Goal: Information Seeking & Learning: Learn about a topic

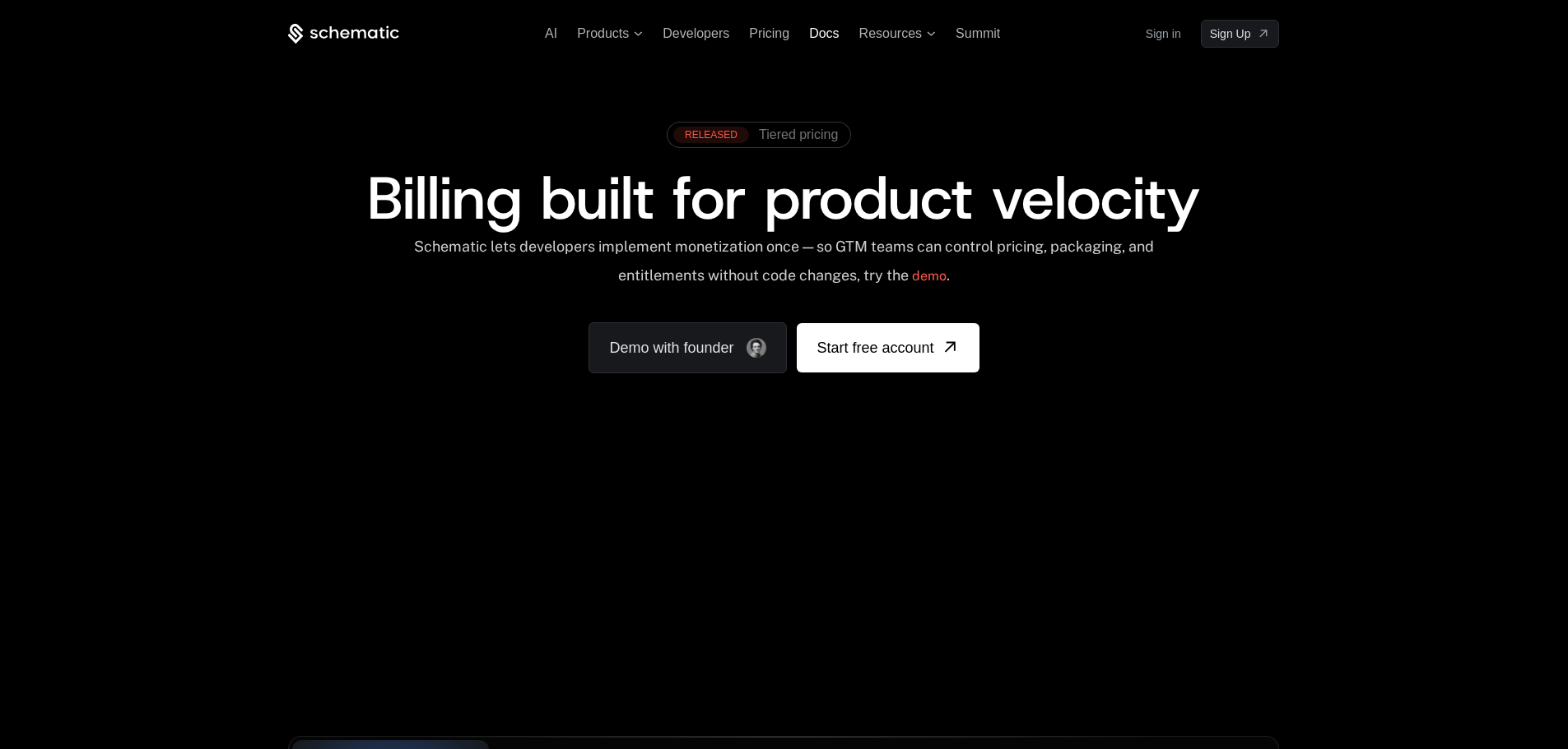
click at [835, 35] on span "Docs" at bounding box center [824, 33] width 30 height 14
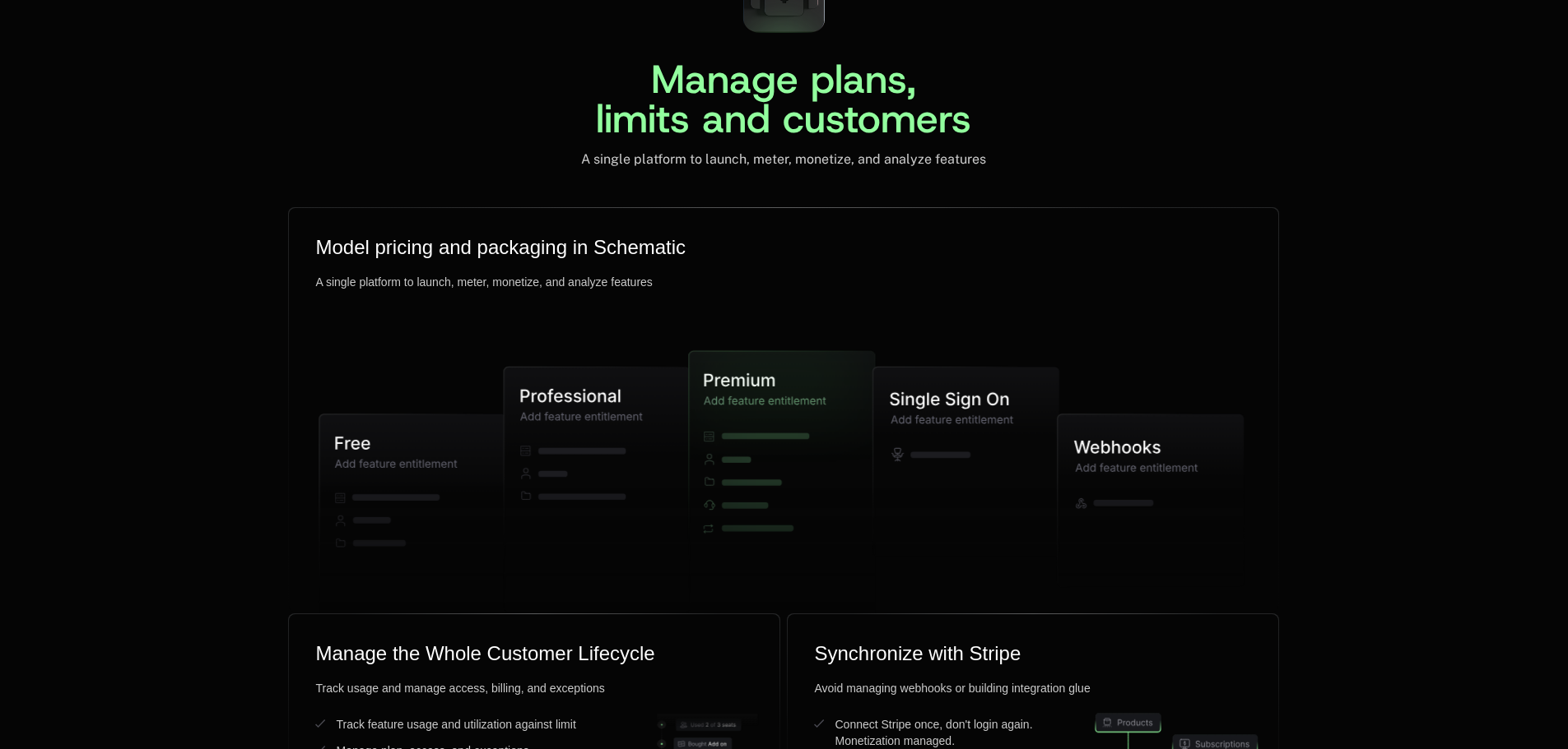
scroll to position [4374, 0]
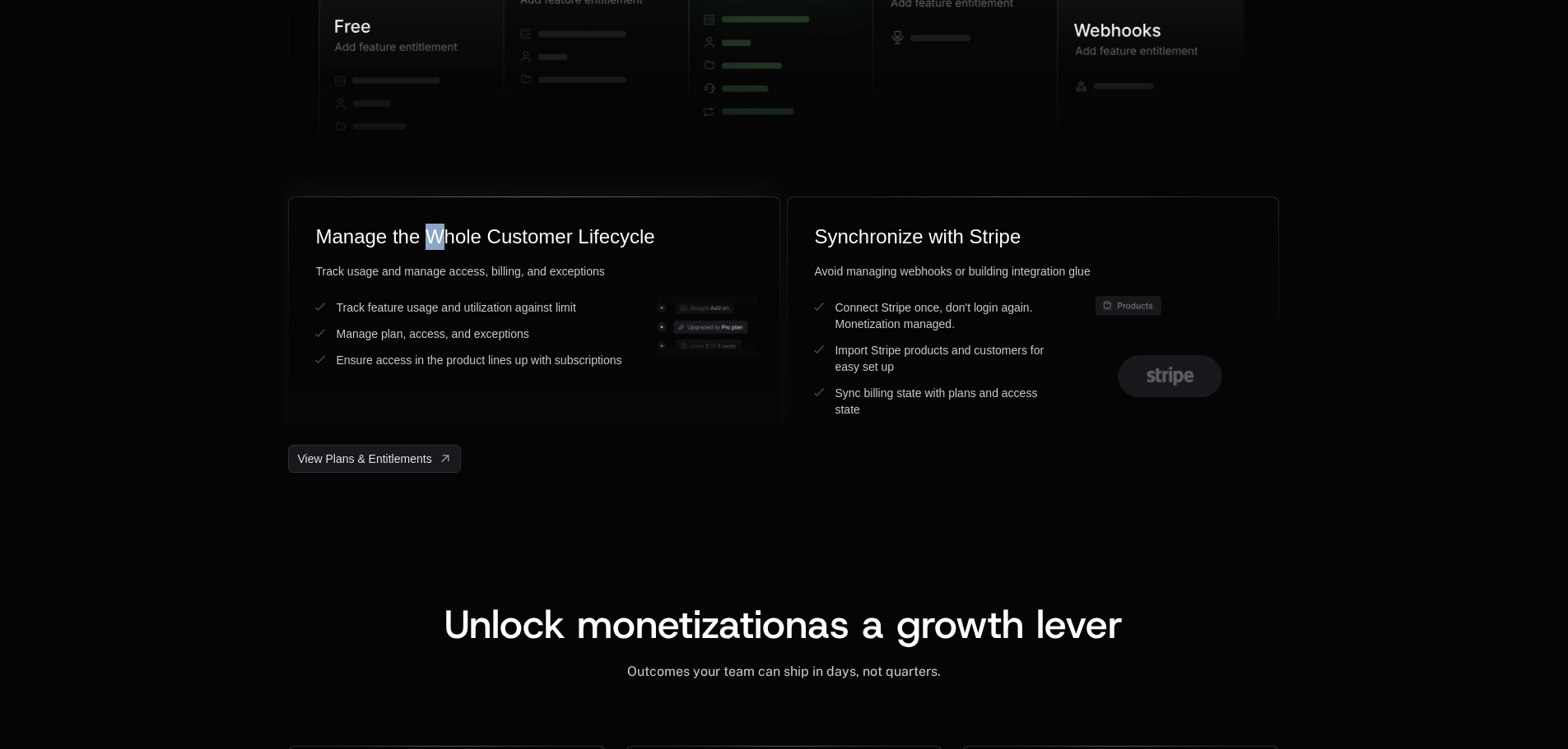
click at [435, 239] on div "Manage the Whole Customer Lifecycle" at bounding box center [534, 236] width 438 height 26
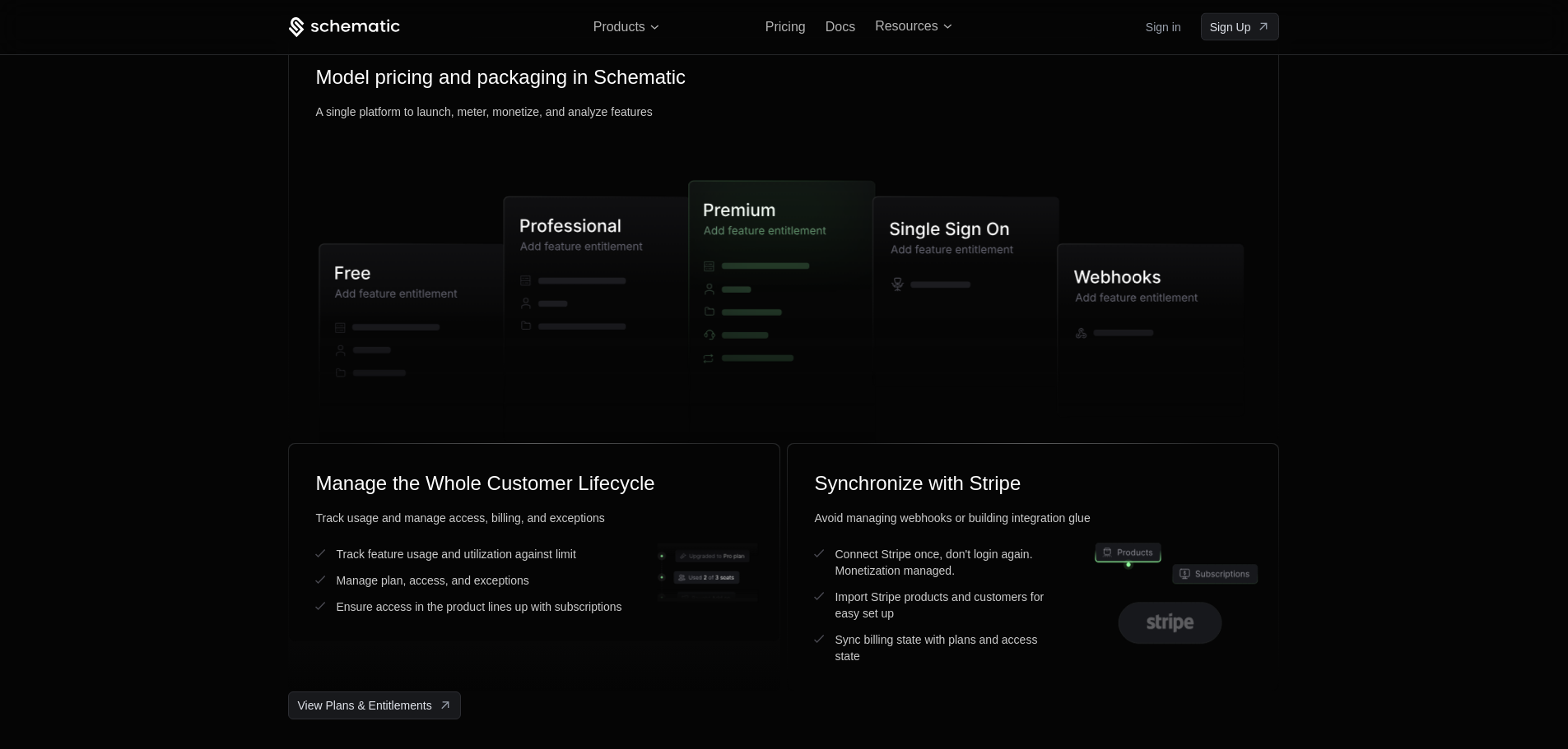
click at [732, 705] on div "View Plans & Entitlements" at bounding box center [783, 705] width 991 height 28
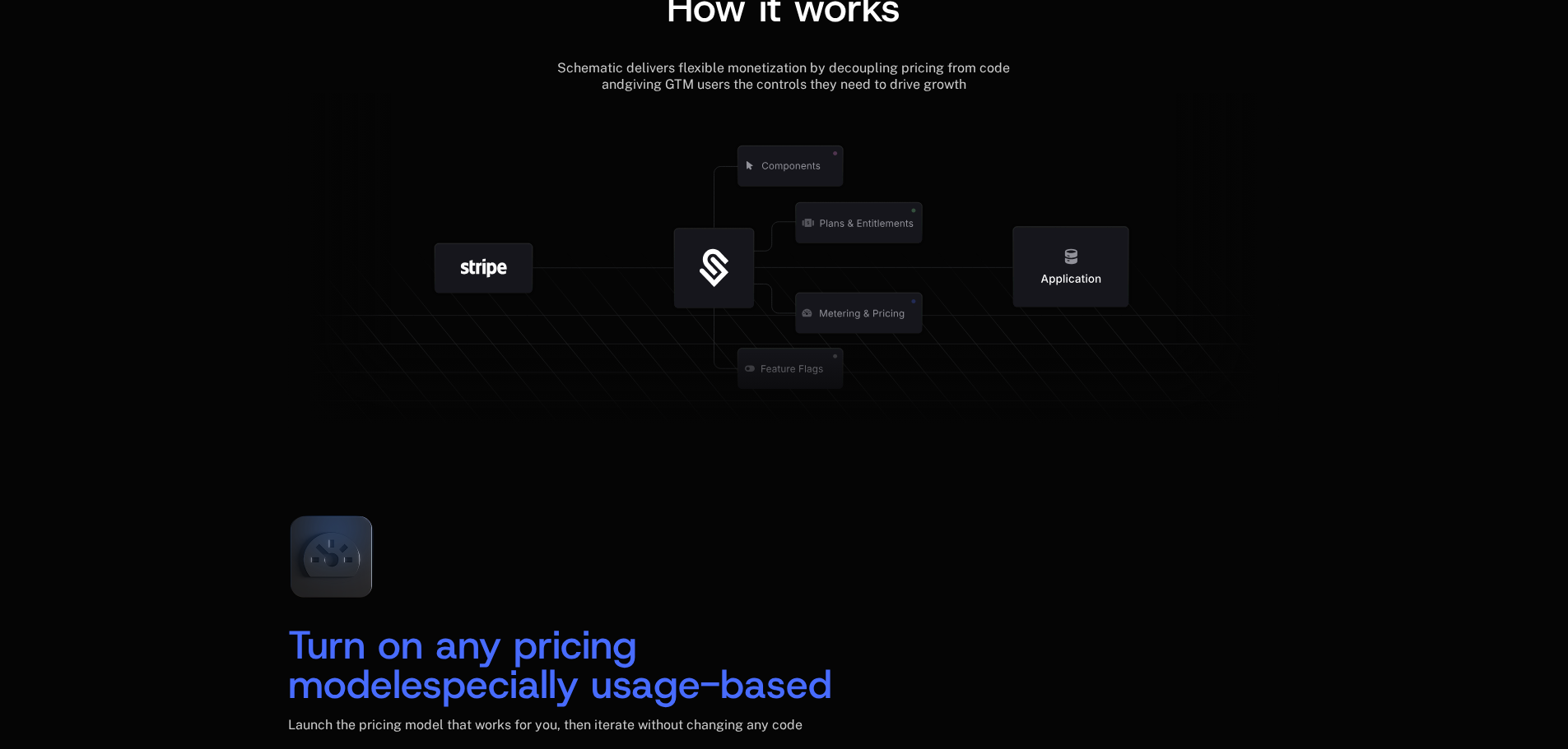
scroll to position [2235, 0]
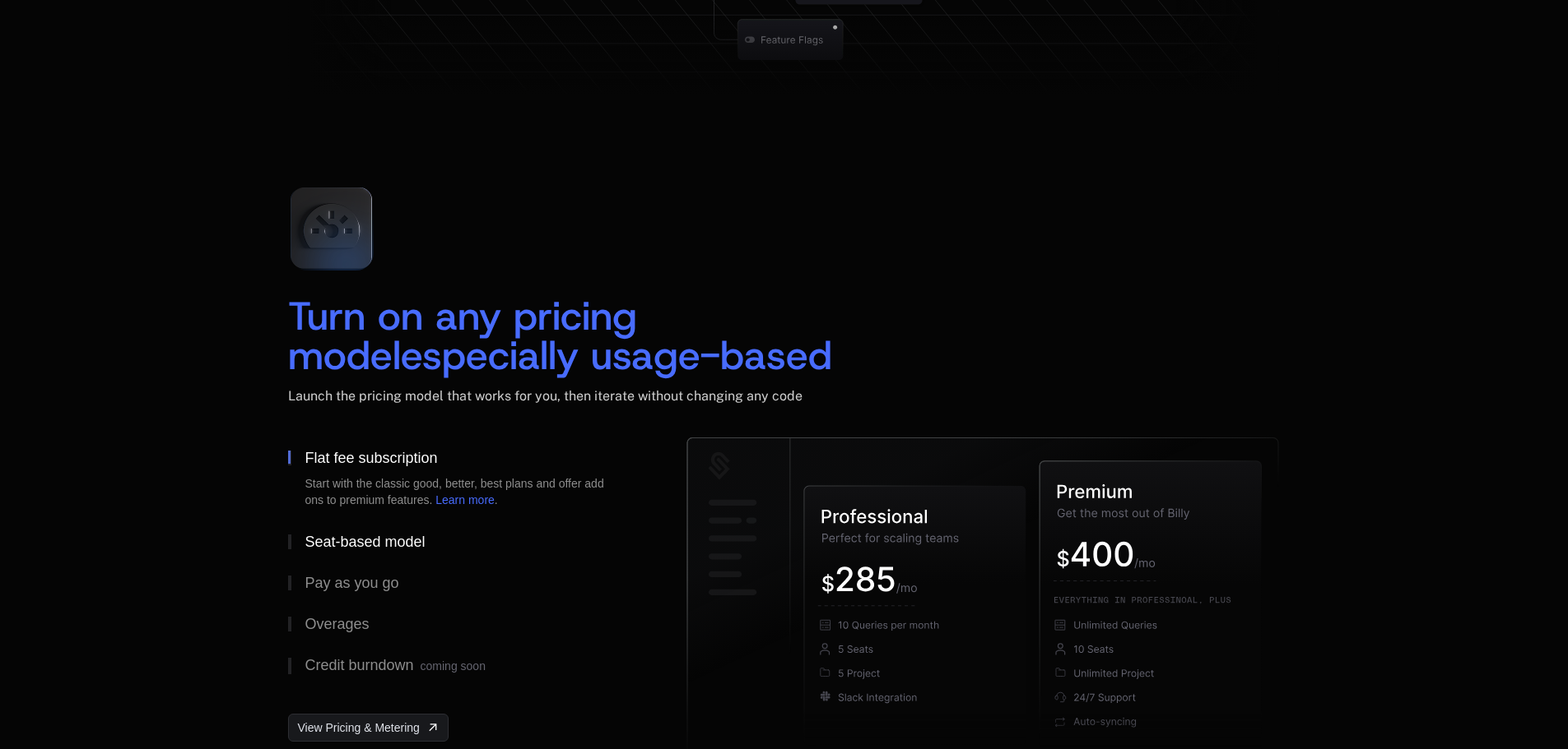
click at [322, 547] on div "Seat-based model" at bounding box center [364, 542] width 120 height 15
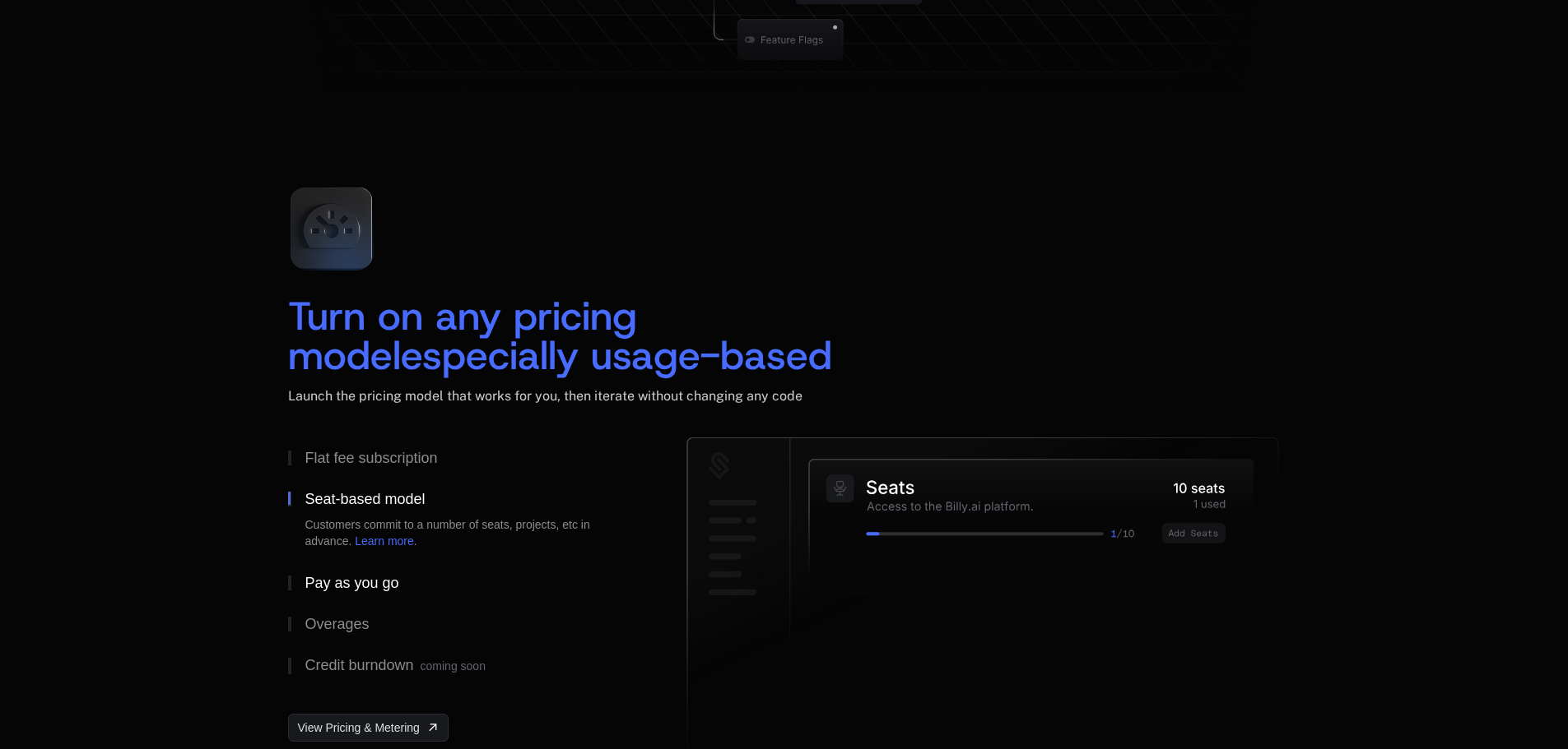
click at [347, 583] on div "Pay as you go" at bounding box center [351, 583] width 94 height 15
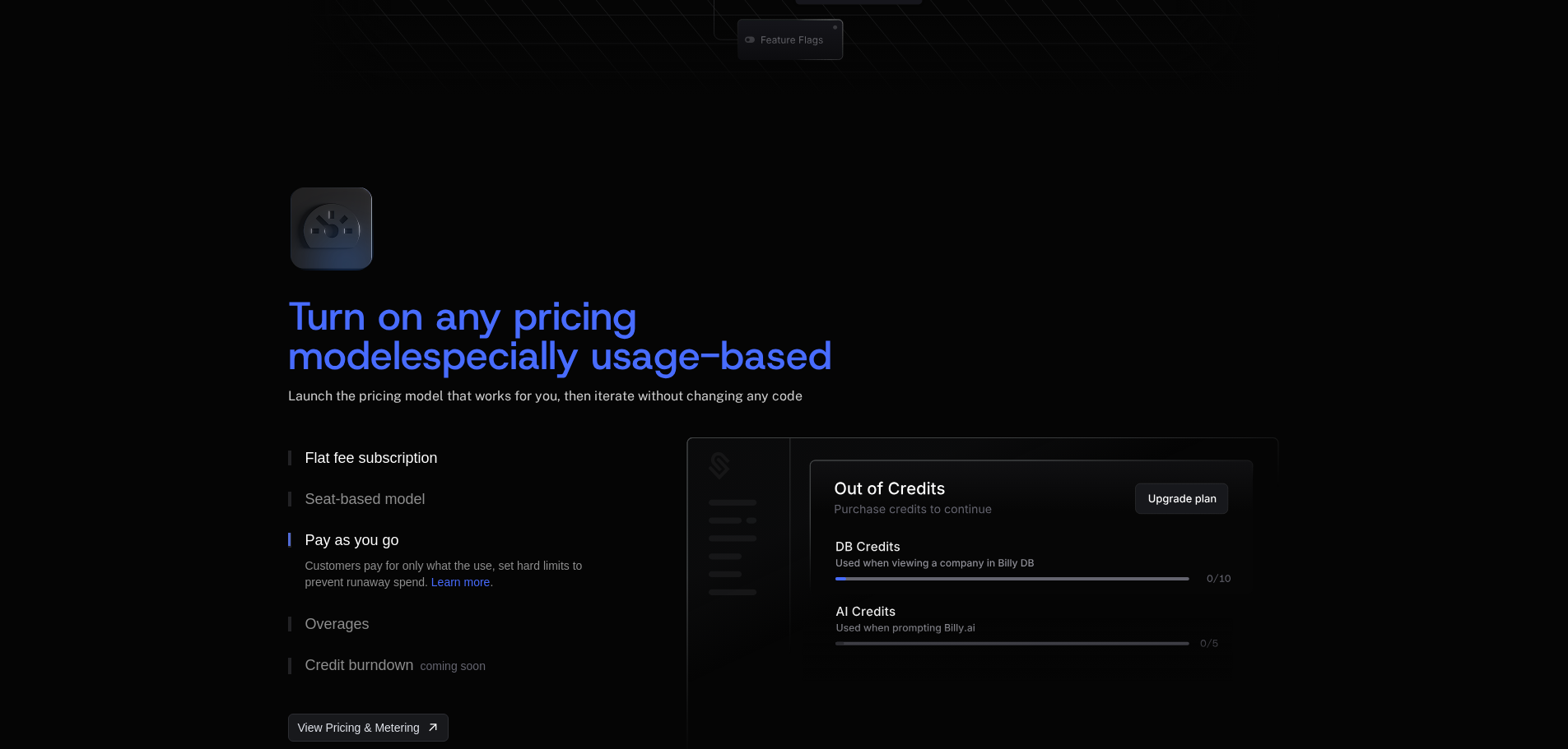
click at [366, 454] on div "Flat fee subscription" at bounding box center [371, 458] width 133 height 15
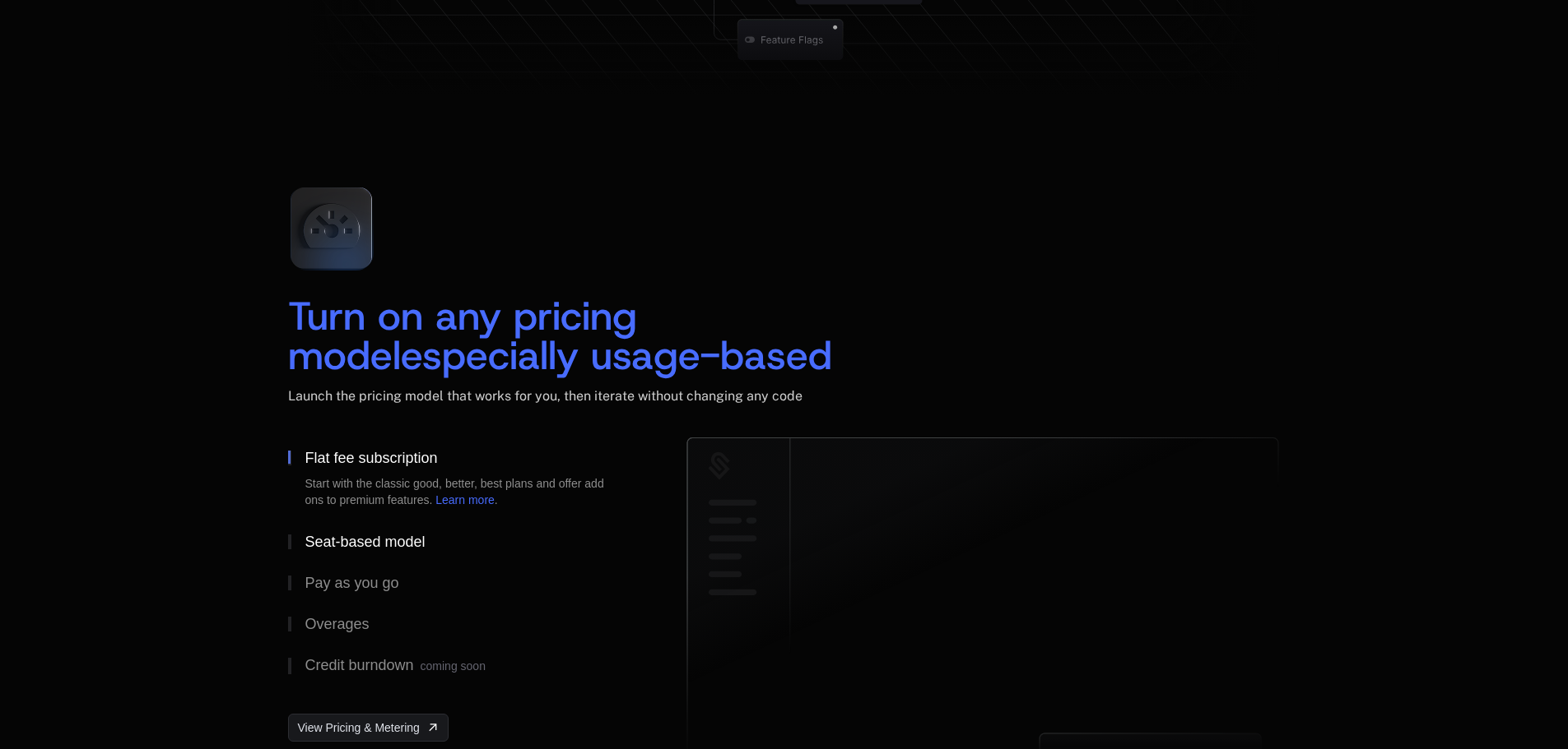
click at [358, 538] on div "Seat-based model" at bounding box center [364, 542] width 120 height 15
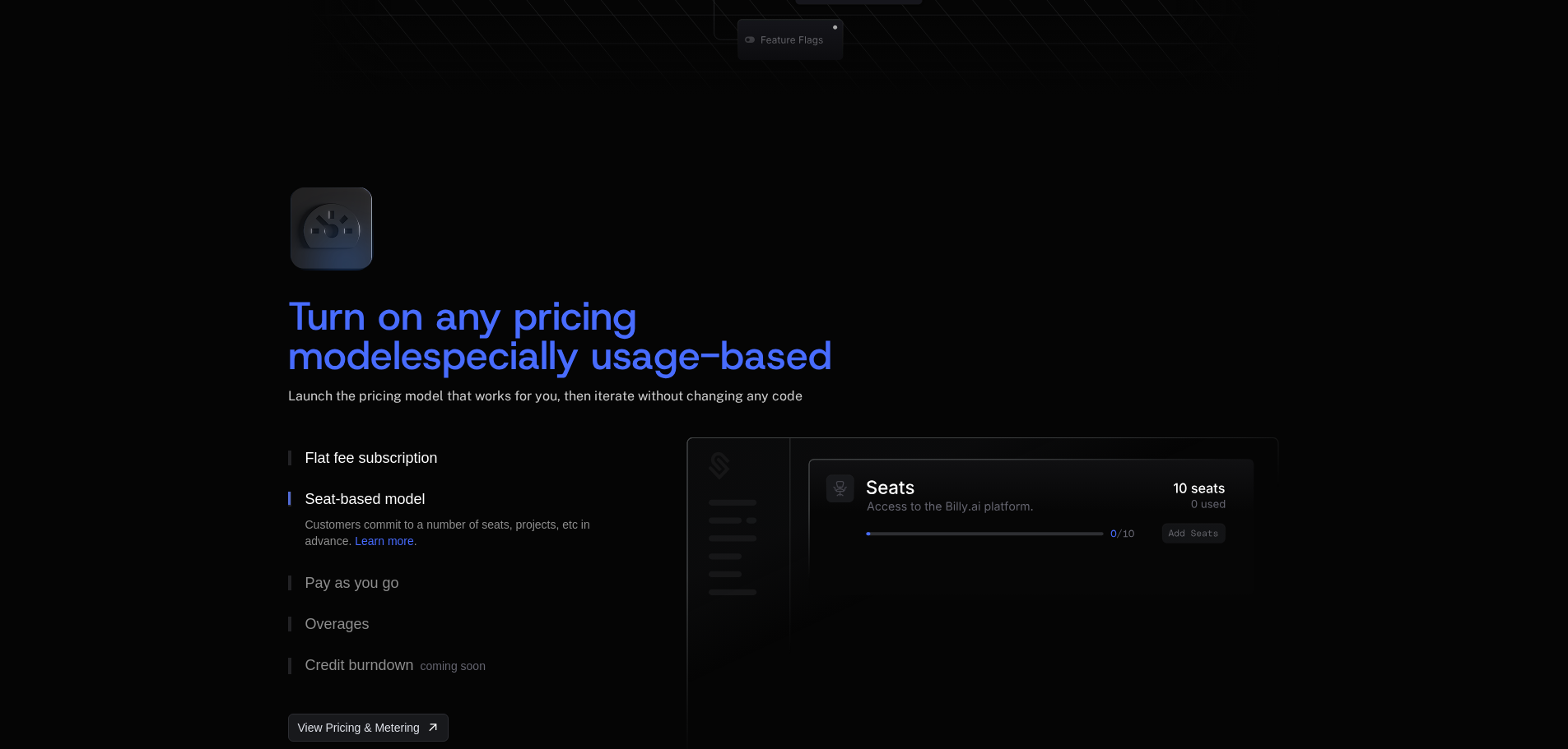
click at [355, 455] on div "Flat fee subscription" at bounding box center [371, 458] width 133 height 15
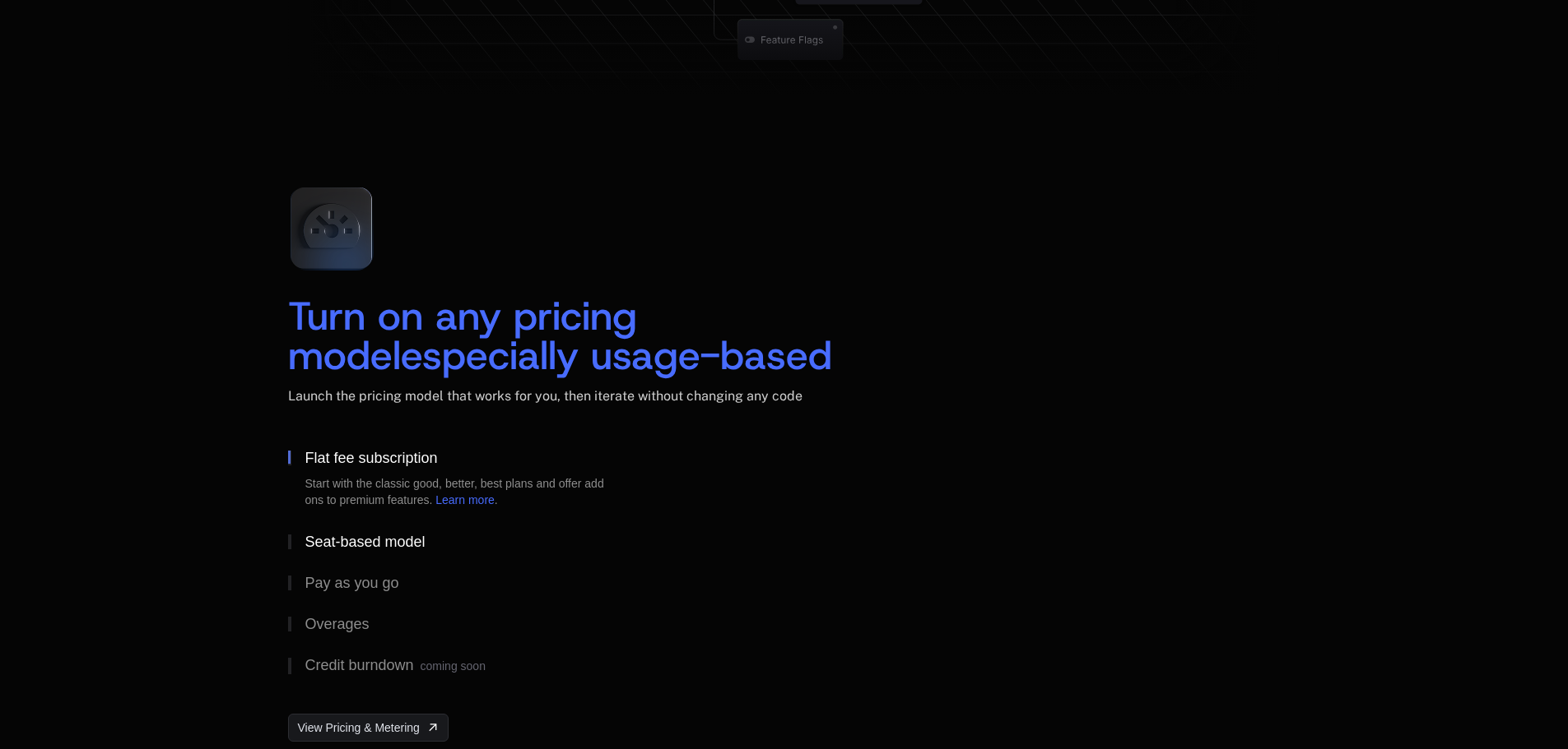
click at [356, 530] on button "Seat-based model" at bounding box center [461, 541] width 346 height 41
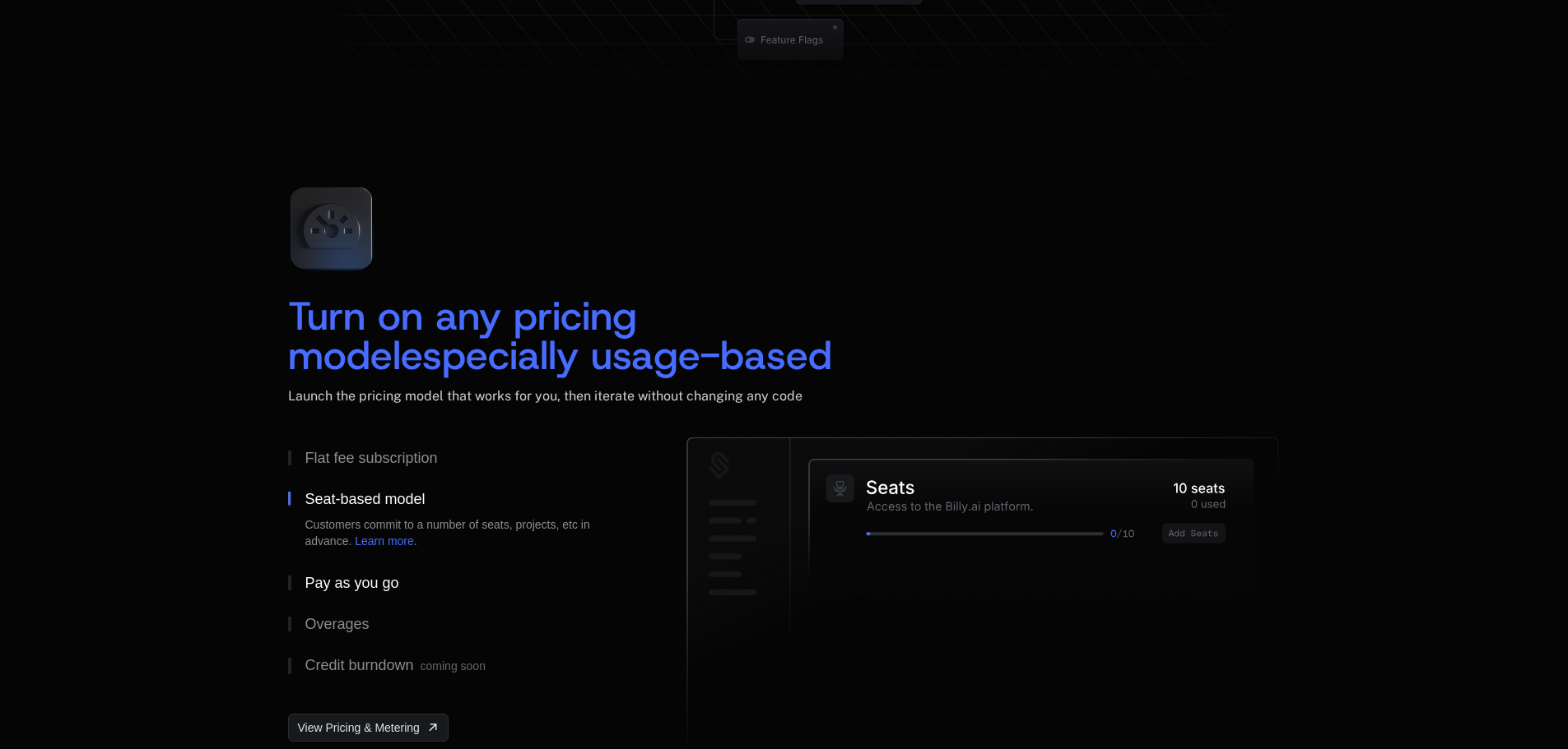
click at [362, 576] on div "Pay as you go" at bounding box center [351, 583] width 94 height 15
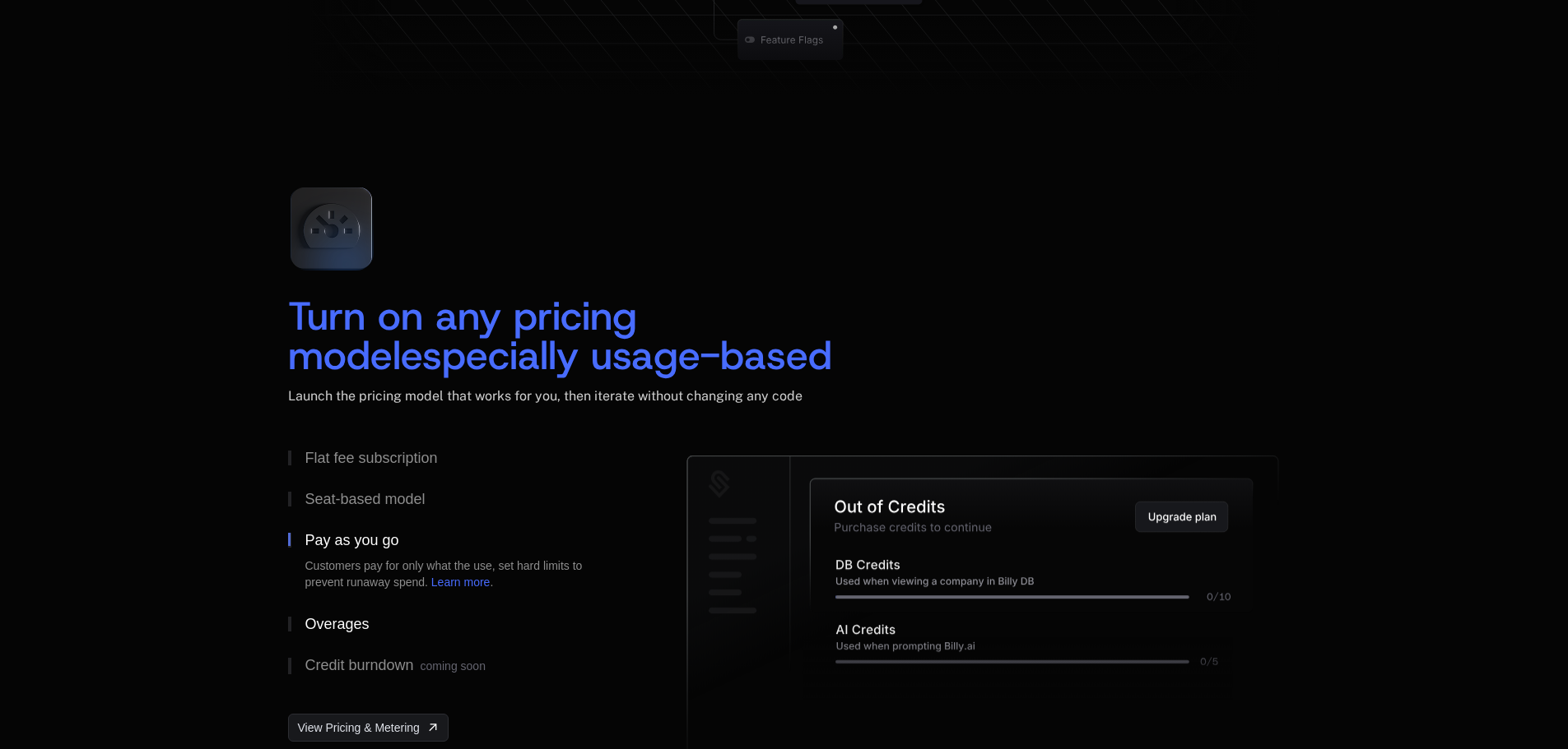
click at [360, 605] on button "Overages" at bounding box center [461, 624] width 346 height 41
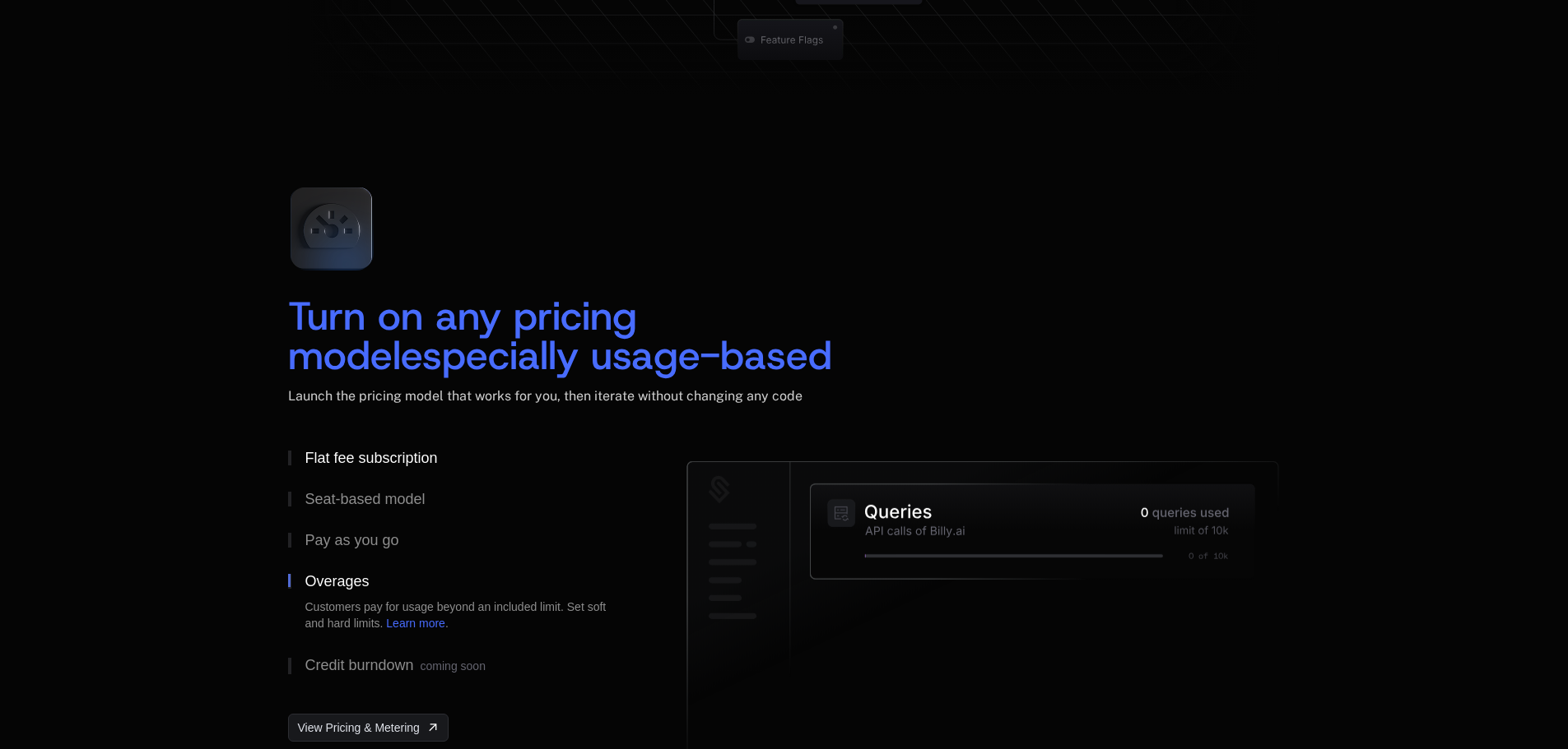
click at [382, 463] on div "Flat fee subscription" at bounding box center [371, 458] width 133 height 15
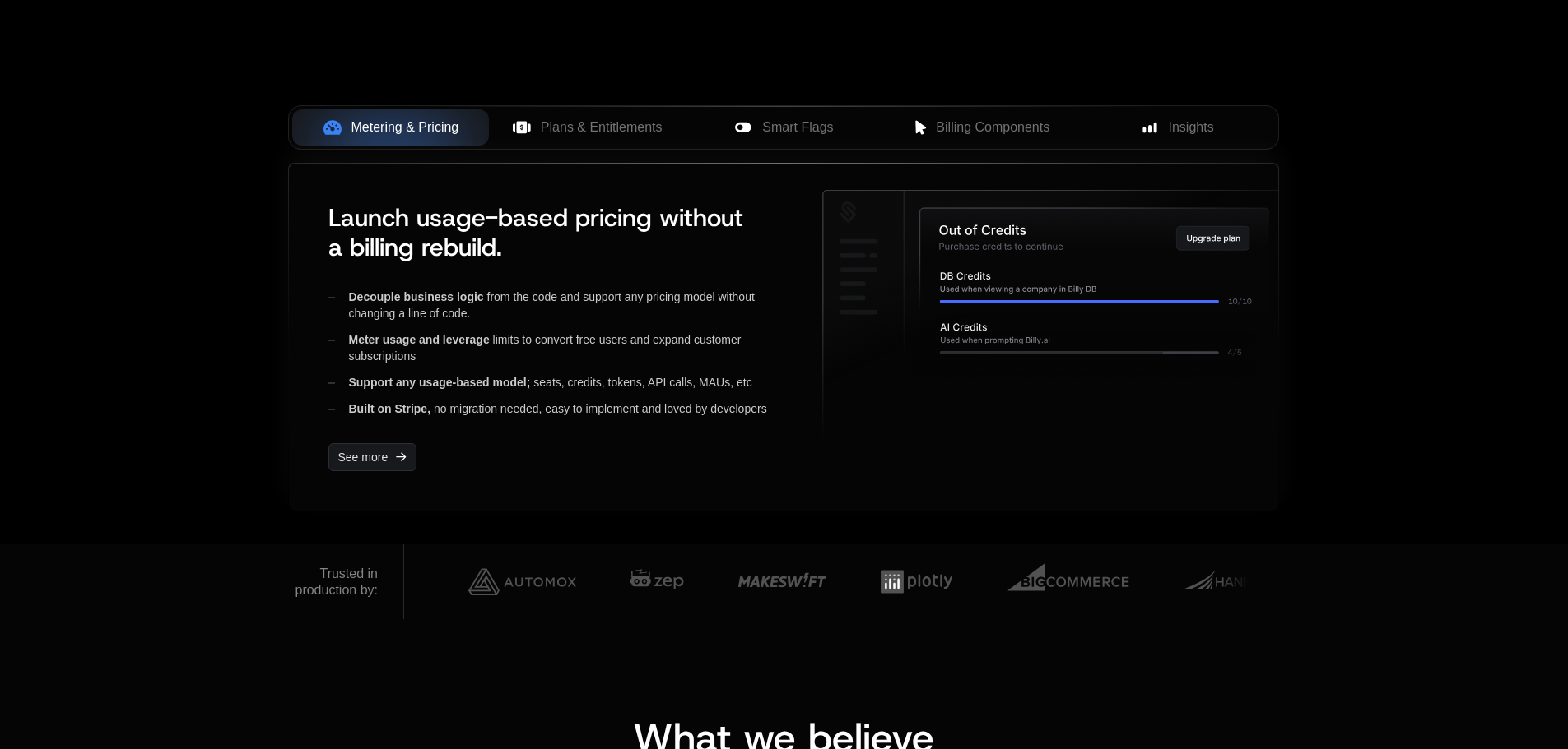
scroll to position [425, 0]
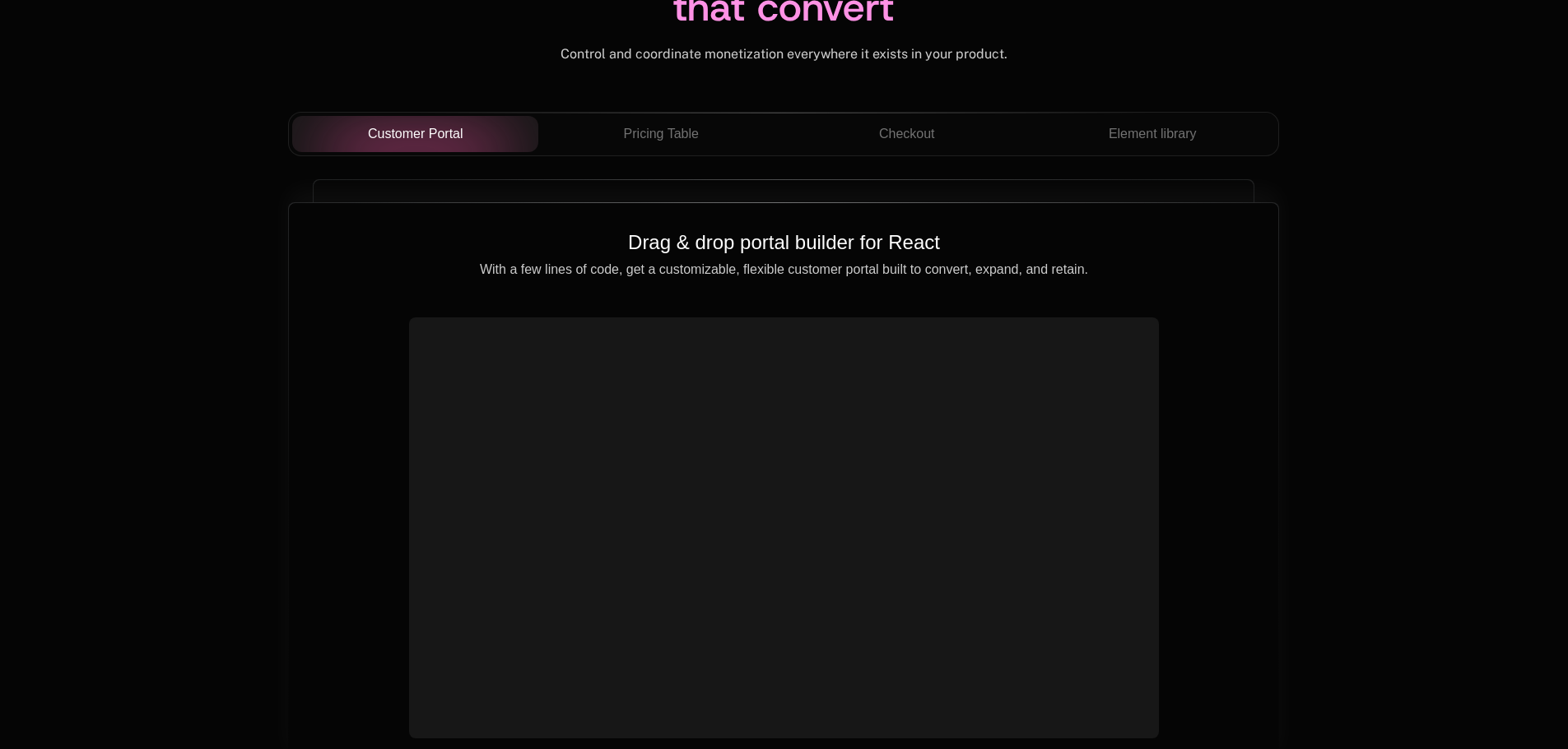
scroll to position [5594, 0]
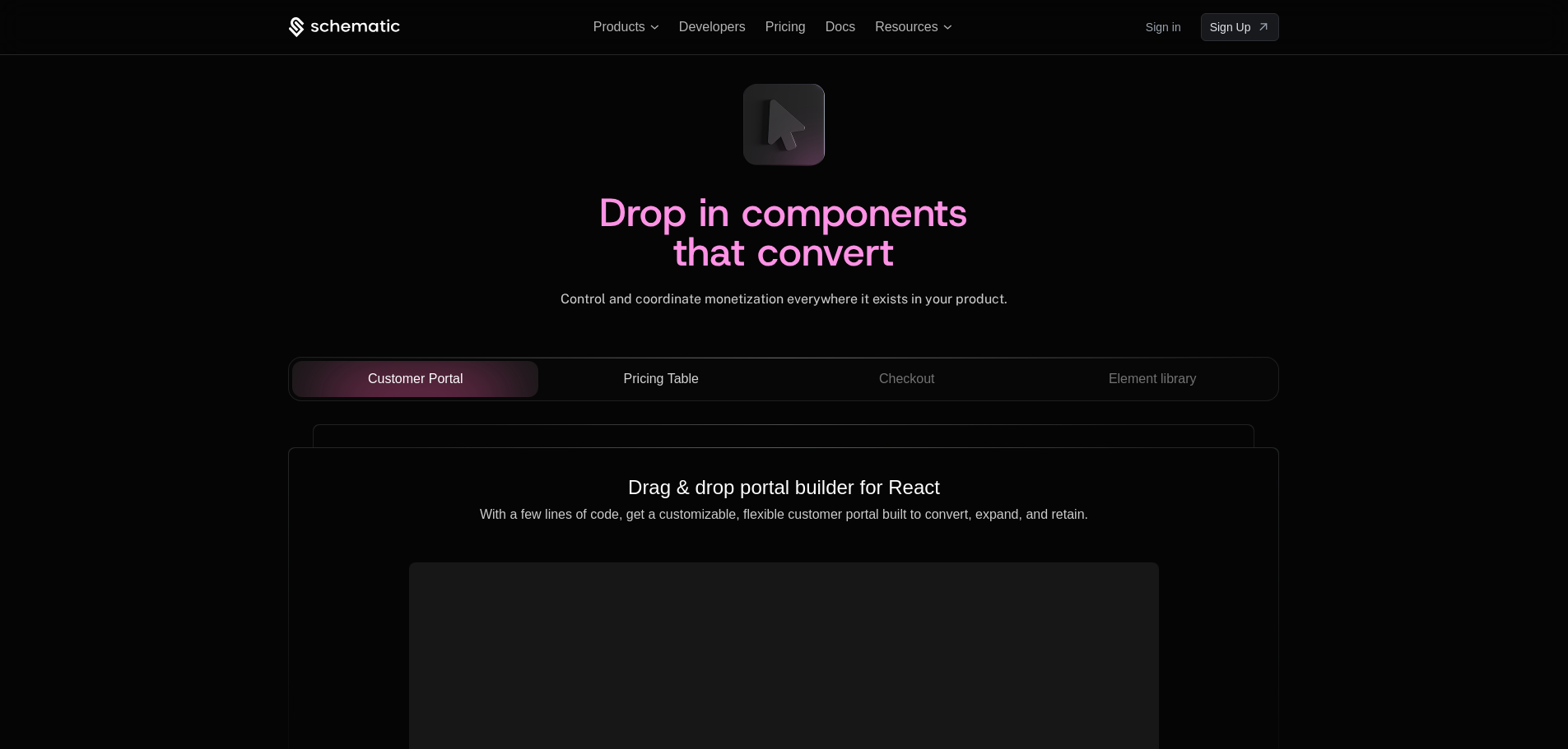
click at [682, 379] on span "Pricing Table" at bounding box center [661, 379] width 74 height 20
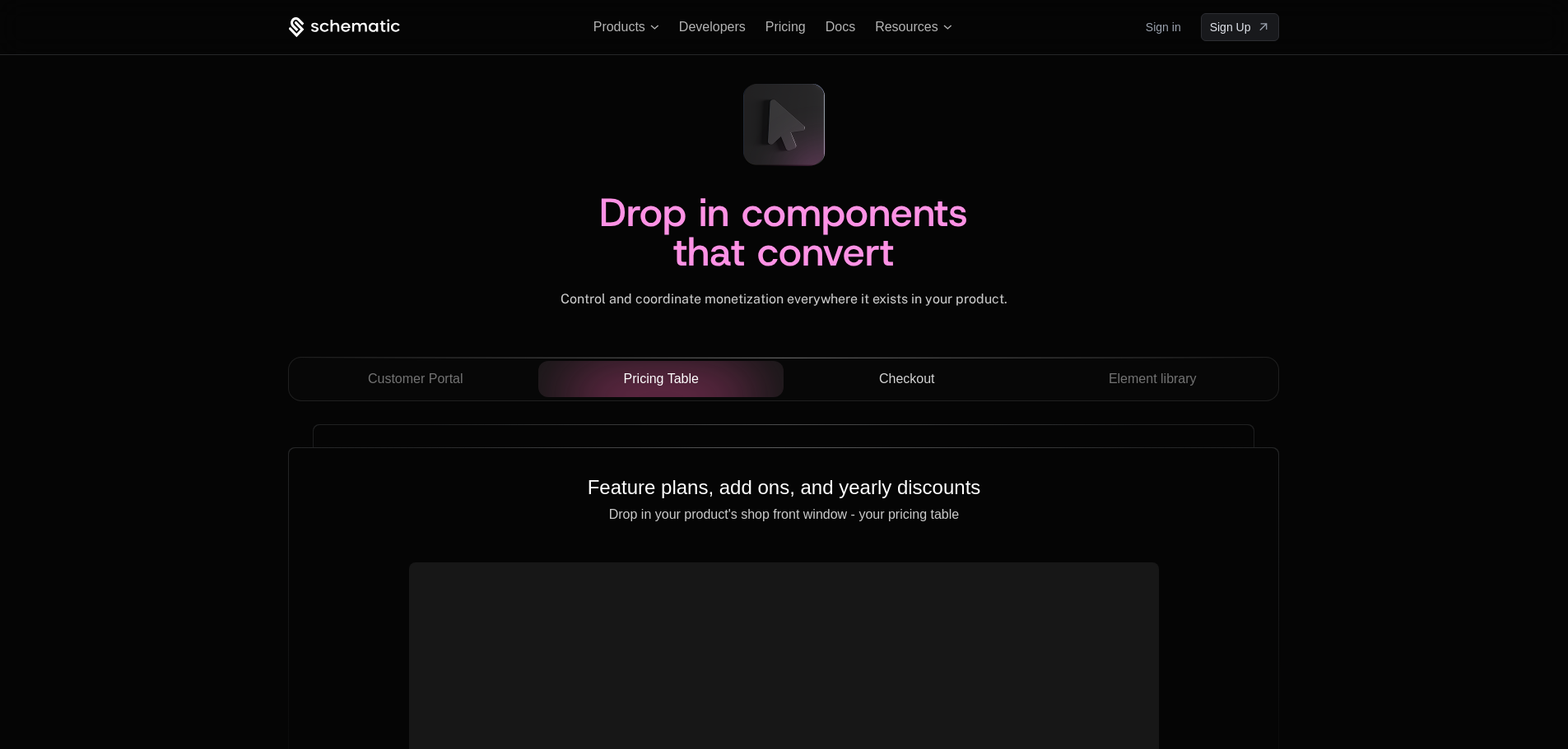
click at [875, 389] on div "Checkout" at bounding box center [907, 379] width 220 height 20
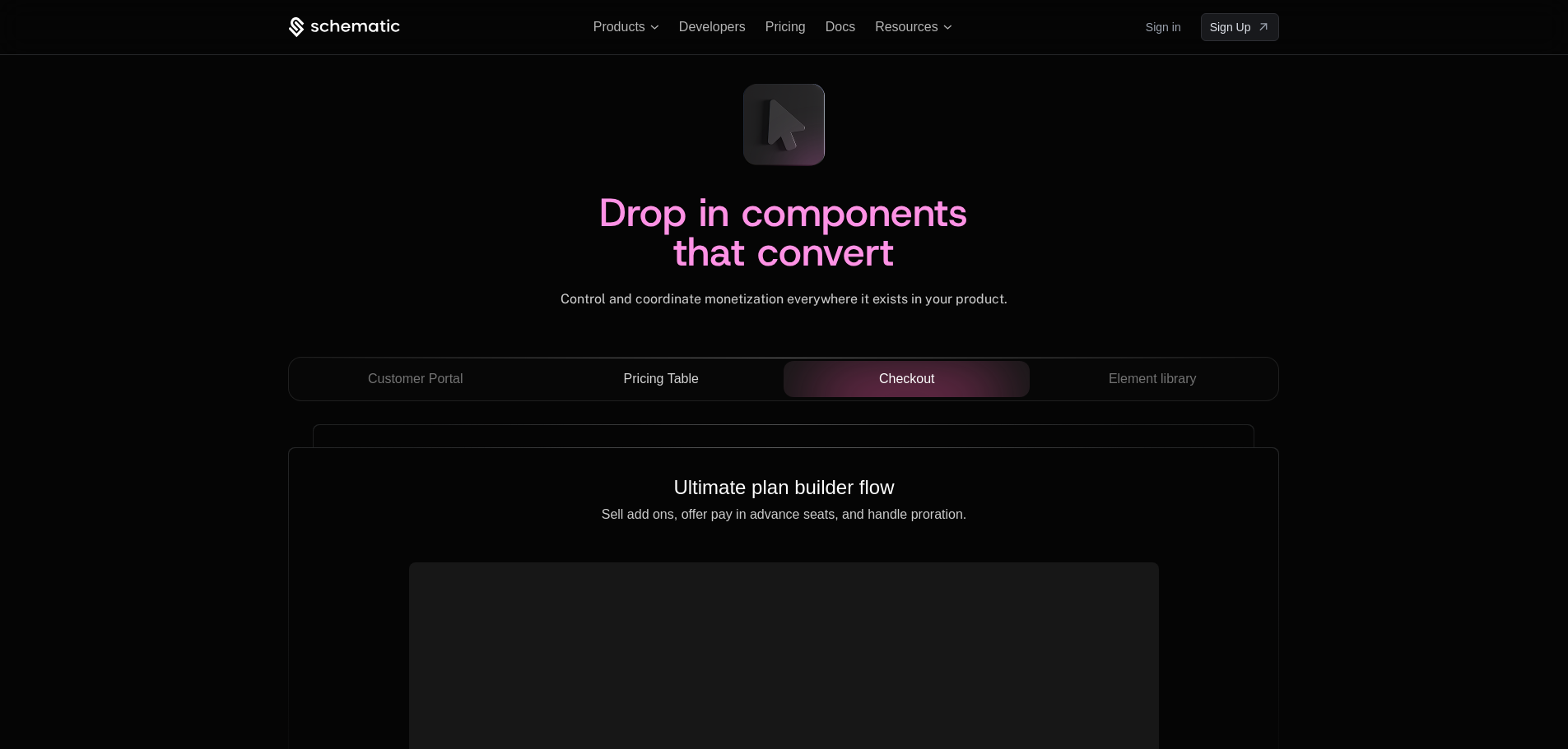
drag, startPoint x: 643, startPoint y: 382, endPoint x: 642, endPoint y: 393, distance: 11.0
click at [642, 393] on button "Pricing Table" at bounding box center [661, 379] width 246 height 36
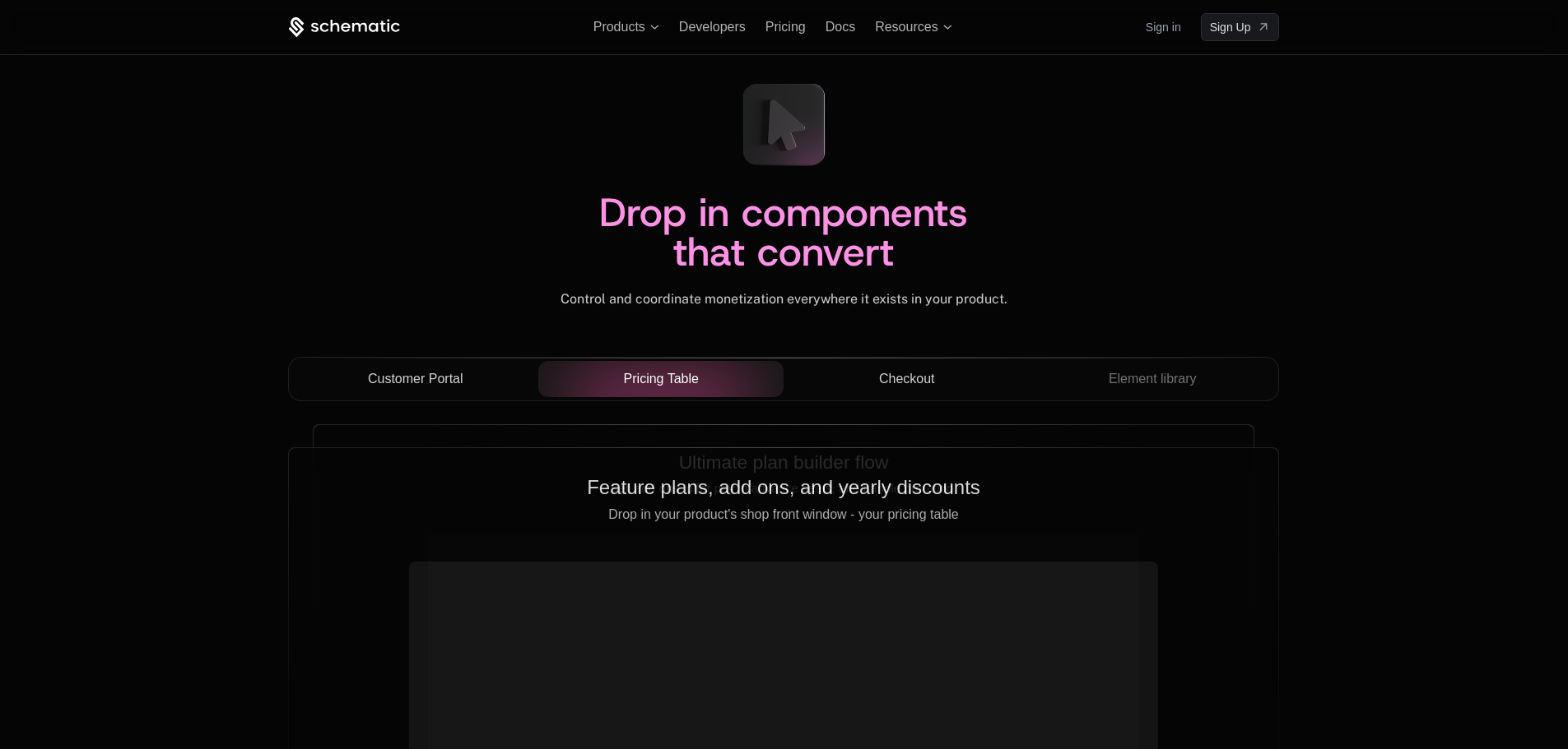
click at [451, 394] on button "Customer Portal" at bounding box center [415, 379] width 246 height 36
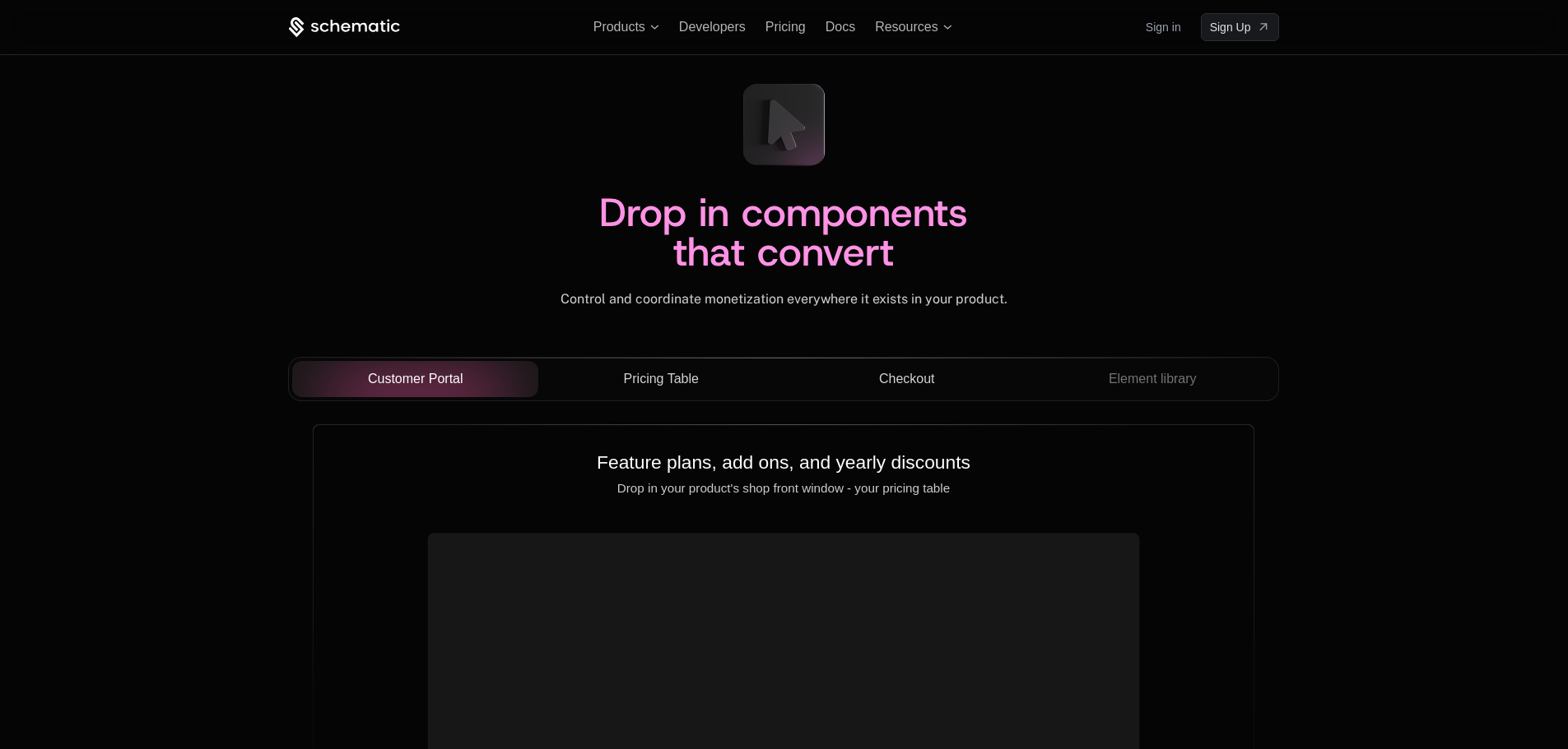
click at [680, 382] on span "Pricing Table" at bounding box center [661, 379] width 74 height 20
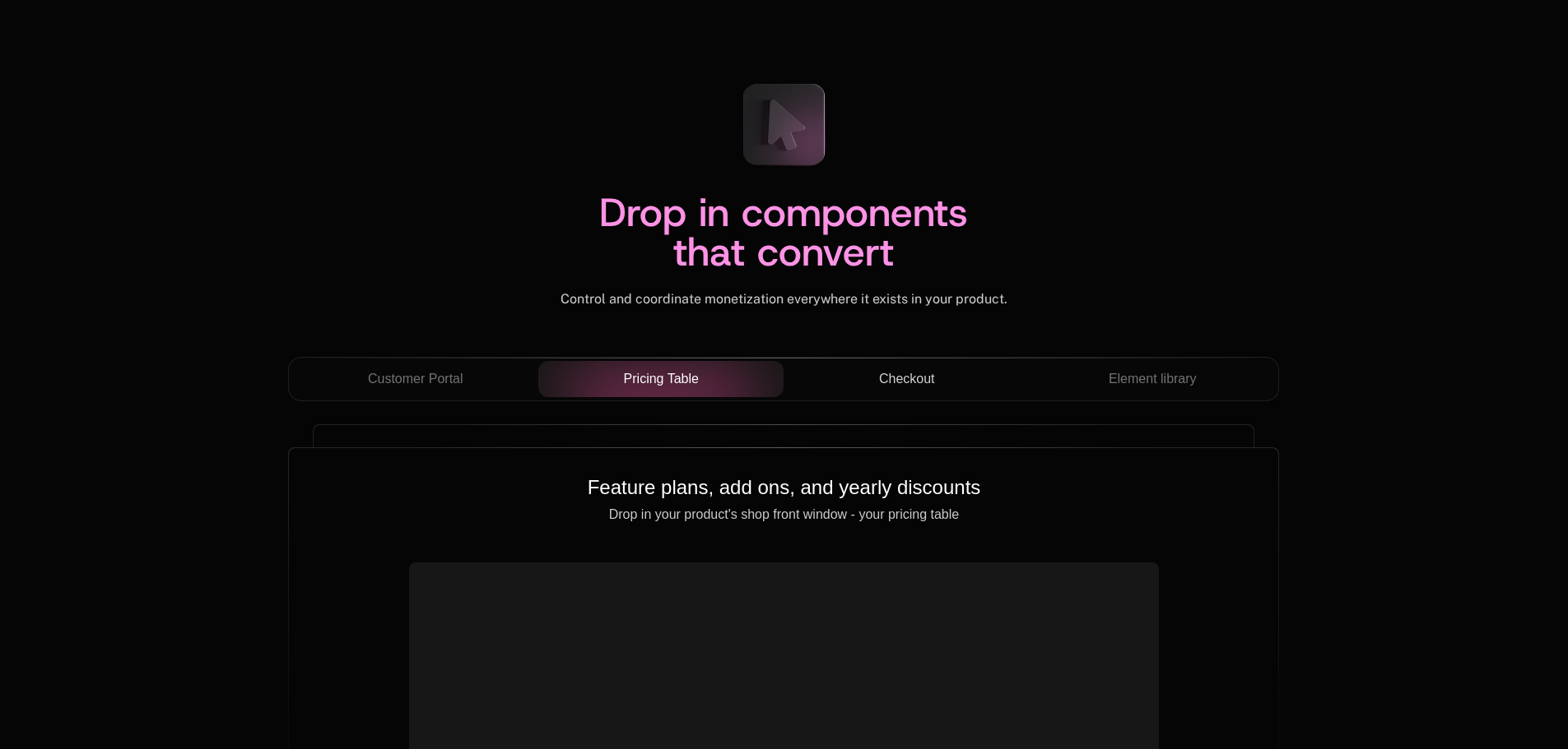
scroll to position [5840, 0]
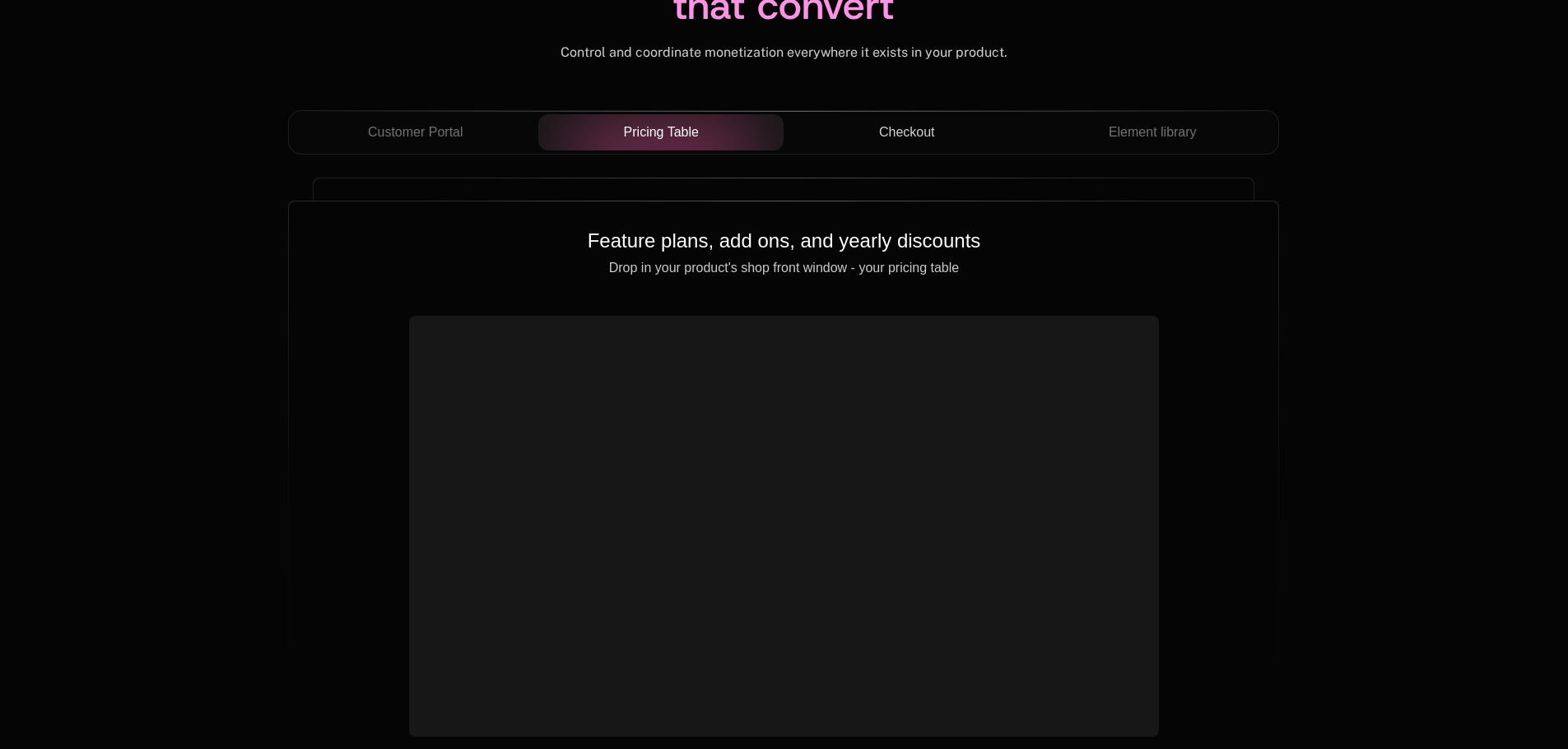
click at [908, 153] on div "Customer Portal Pricing Table Checkout Element library" at bounding box center [783, 132] width 991 height 44
click at [916, 142] on span "Checkout" at bounding box center [908, 133] width 56 height 20
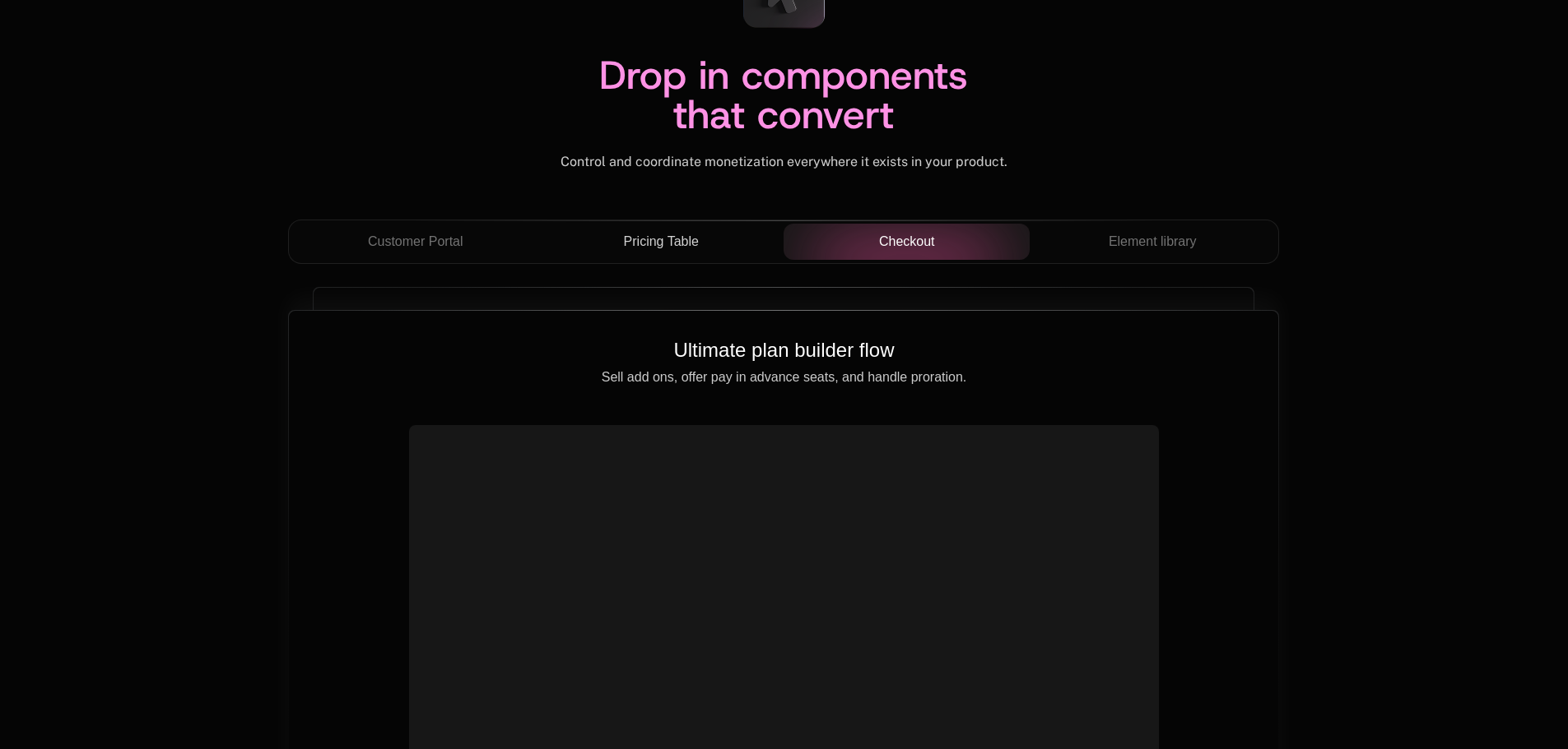
scroll to position [5759, 0]
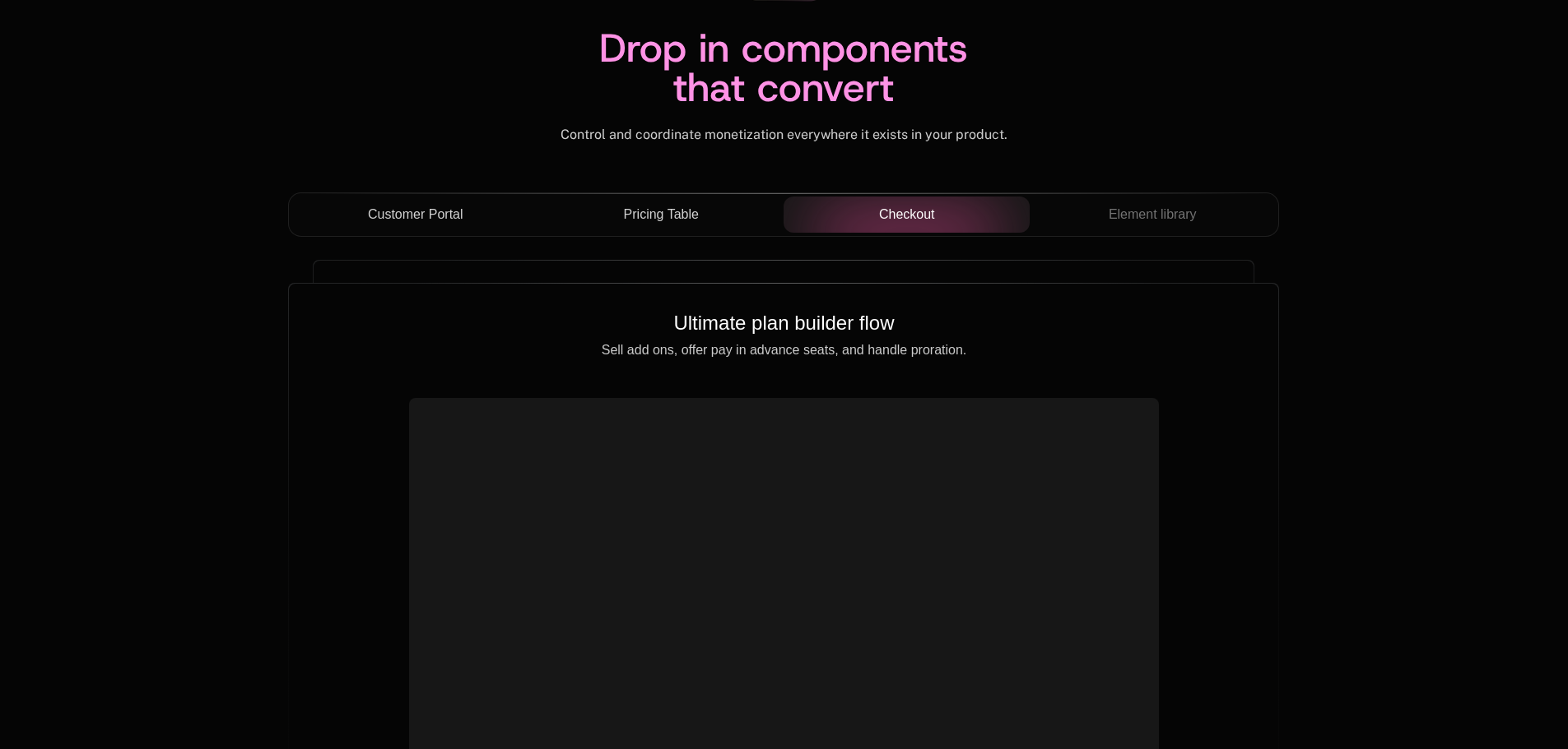
click at [402, 219] on span "Customer Portal" at bounding box center [415, 215] width 95 height 20
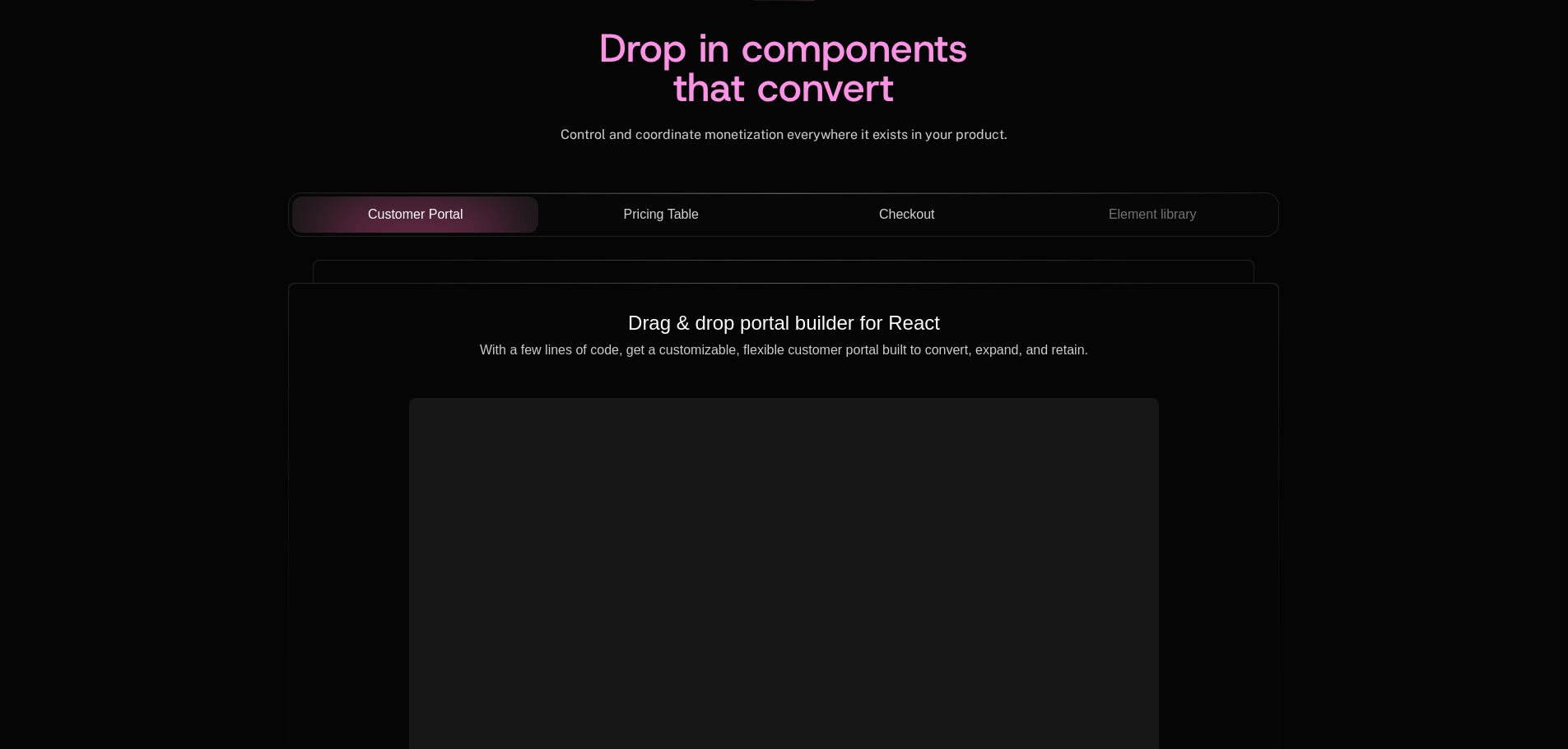
click at [677, 222] on span "Pricing Table" at bounding box center [661, 215] width 74 height 20
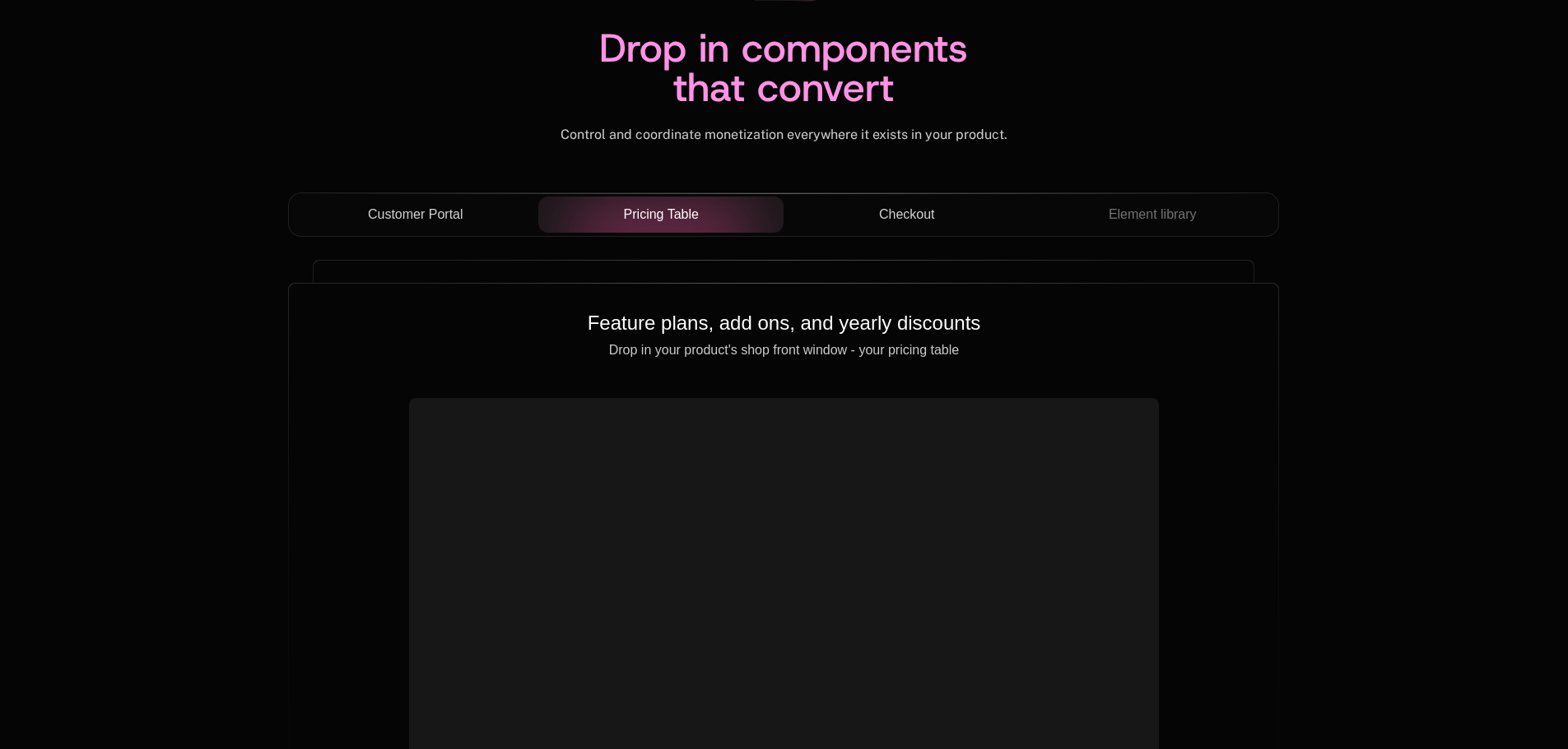
click at [912, 216] on span "Checkout" at bounding box center [908, 215] width 56 height 20
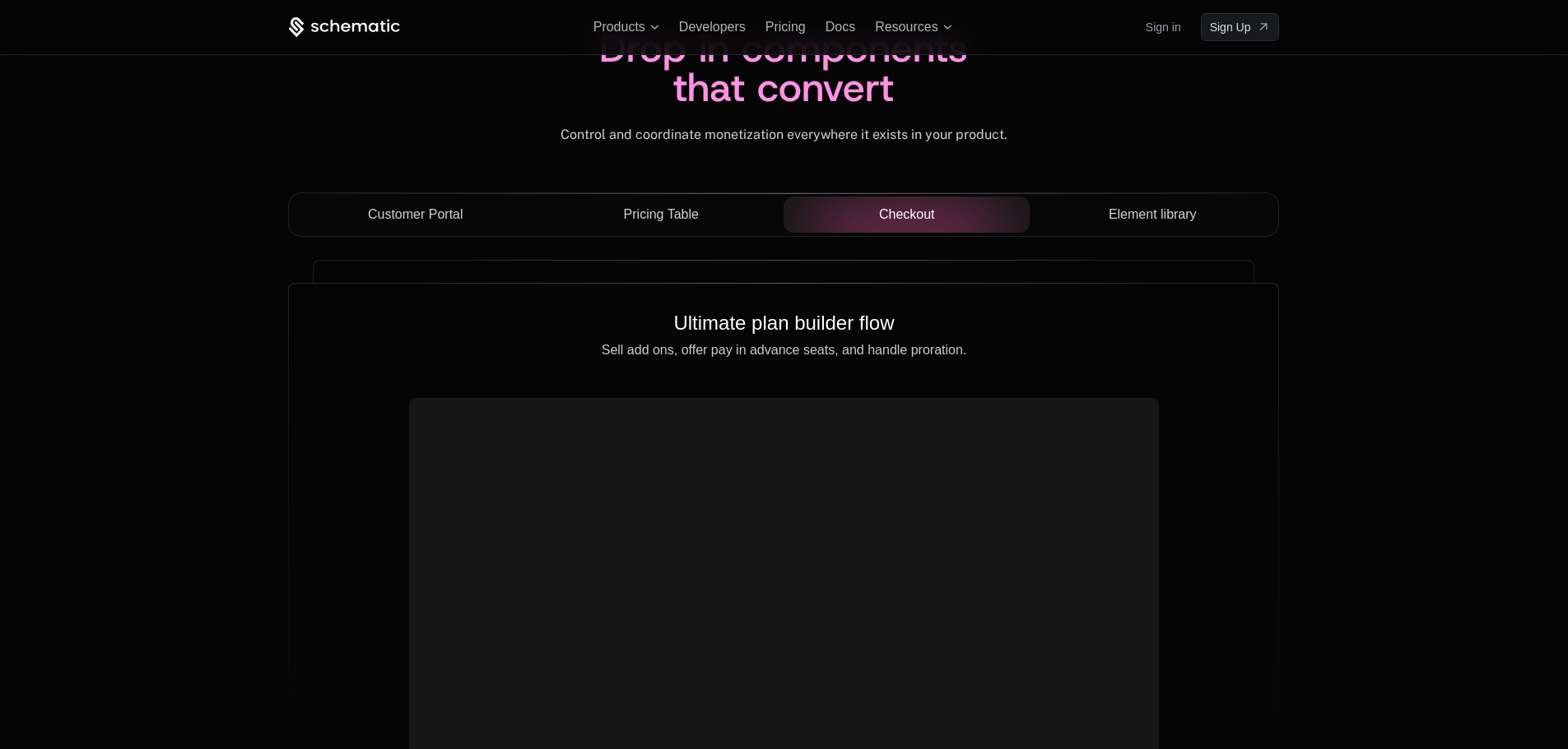
click at [1168, 215] on span "Element library" at bounding box center [1153, 215] width 88 height 20
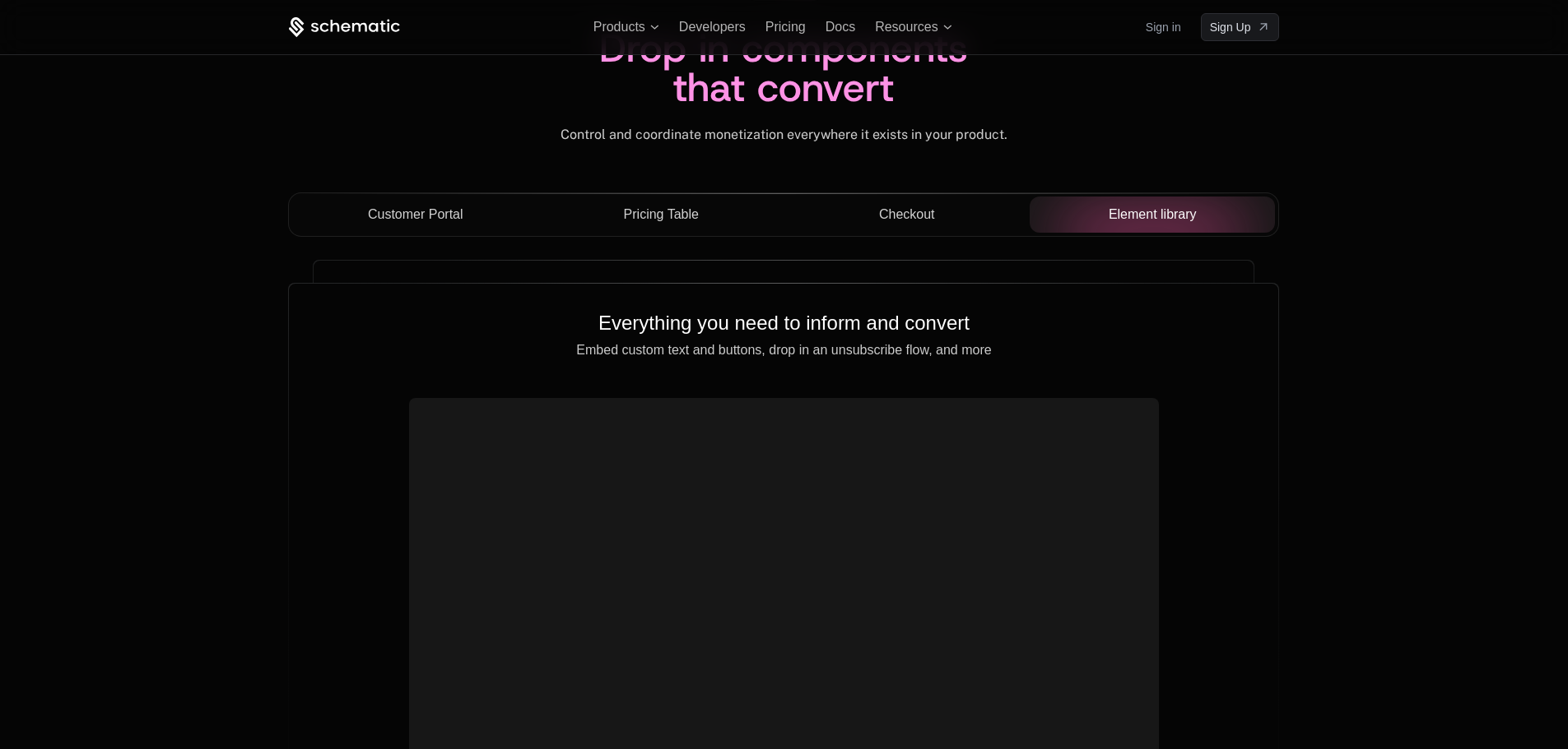
click at [958, 226] on button "Checkout" at bounding box center [907, 215] width 246 height 36
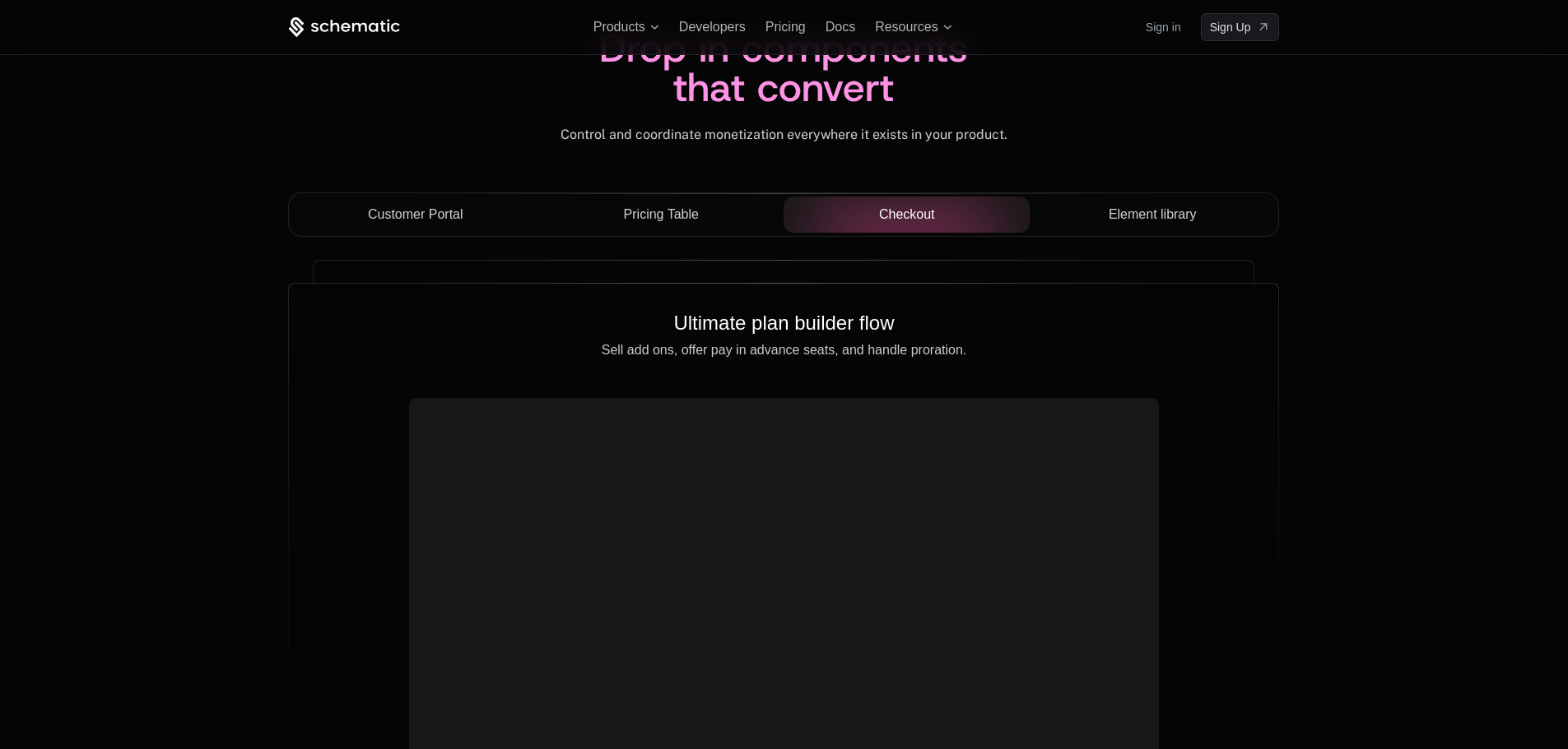
click at [708, 223] on div "Pricing Table" at bounding box center [661, 215] width 220 height 20
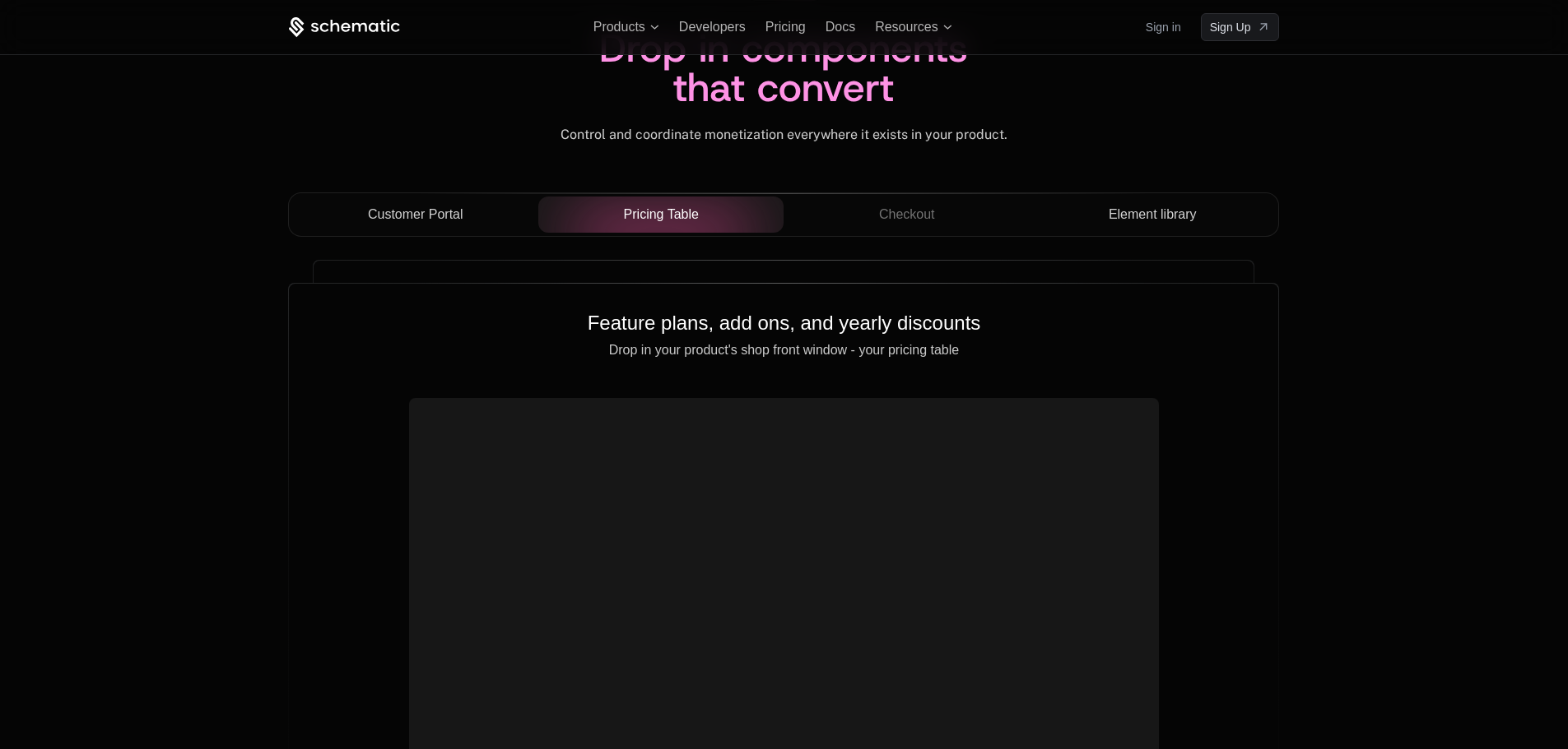
click at [474, 228] on button "Customer Portal" at bounding box center [415, 215] width 246 height 36
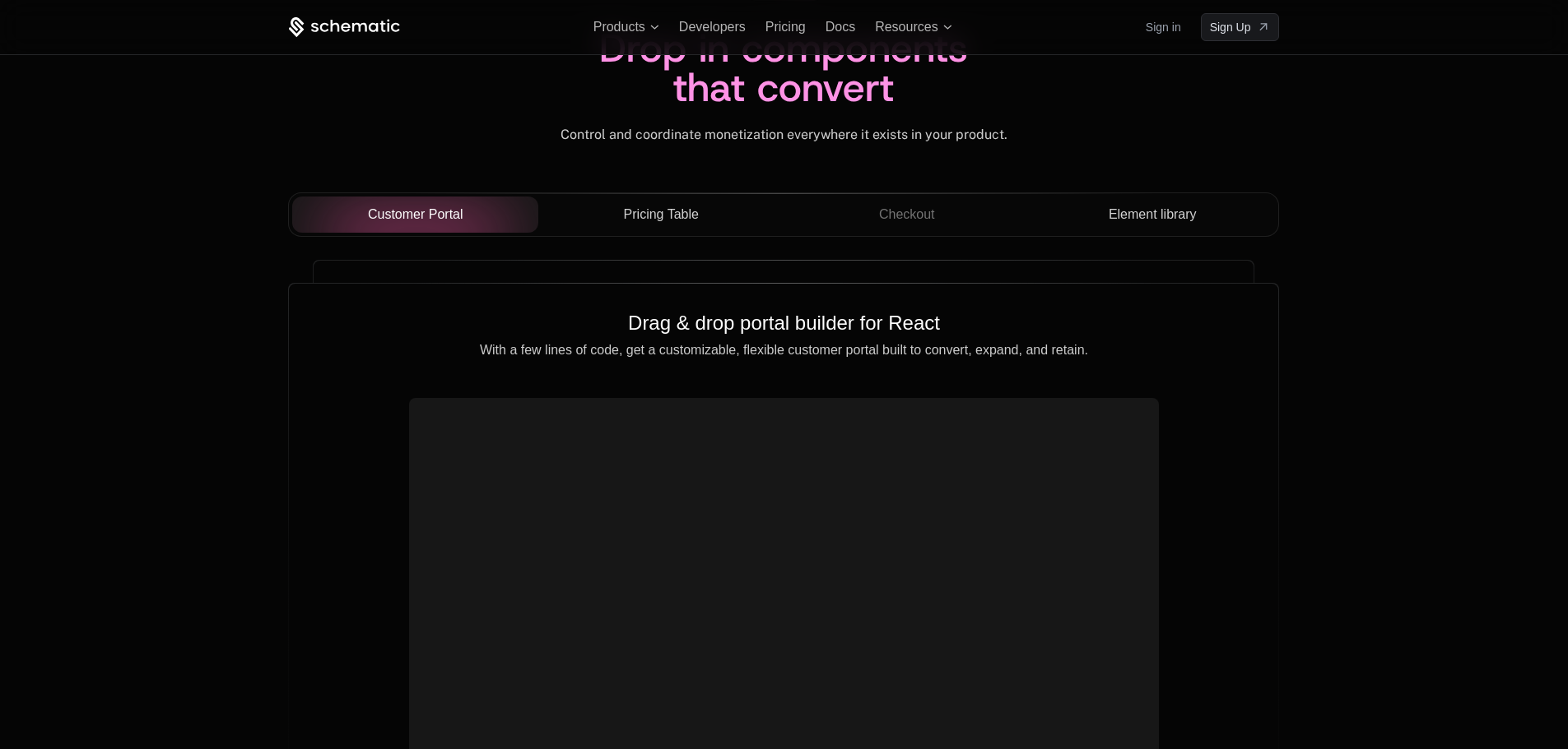
click at [707, 239] on div "Customer Portal Pricing Table Checkout Element library" at bounding box center [783, 221] width 991 height 57
click at [671, 214] on span "Pricing Table" at bounding box center [661, 215] width 74 height 20
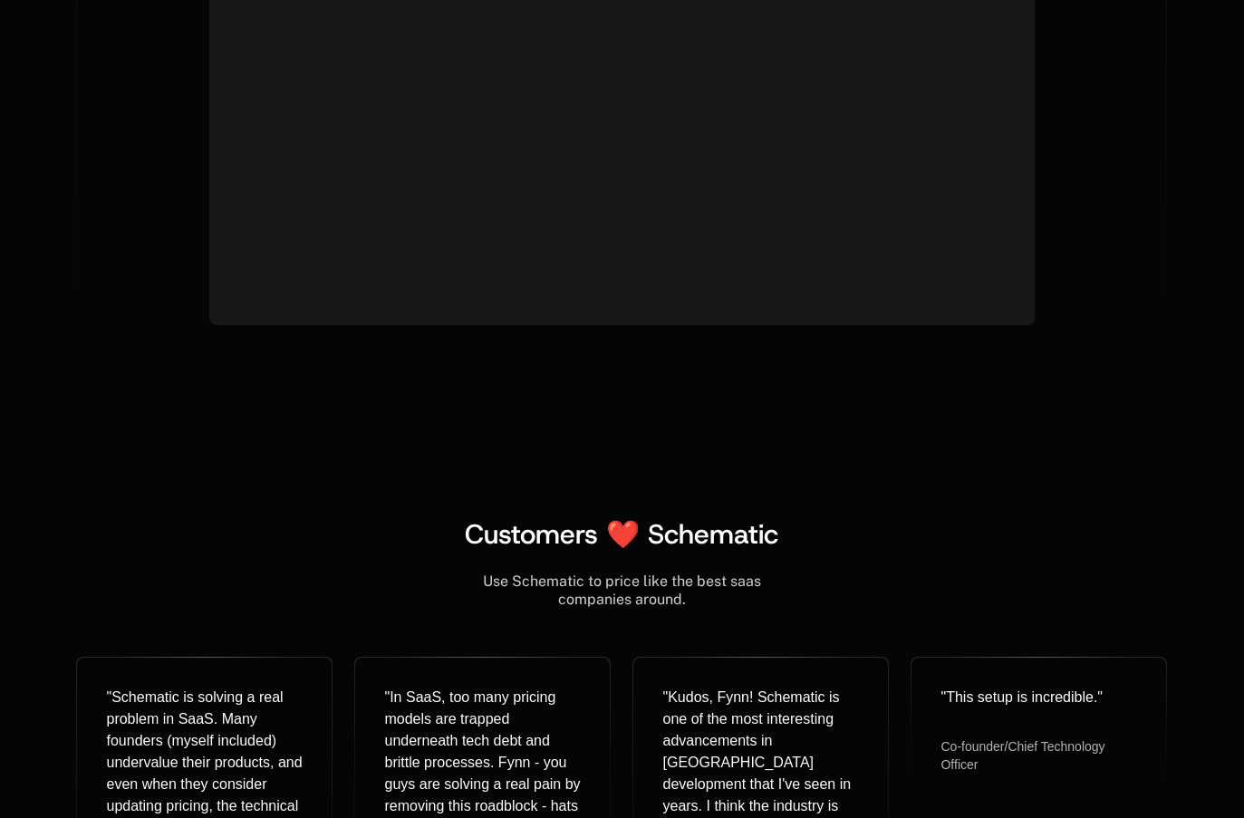
scroll to position [7455, 0]
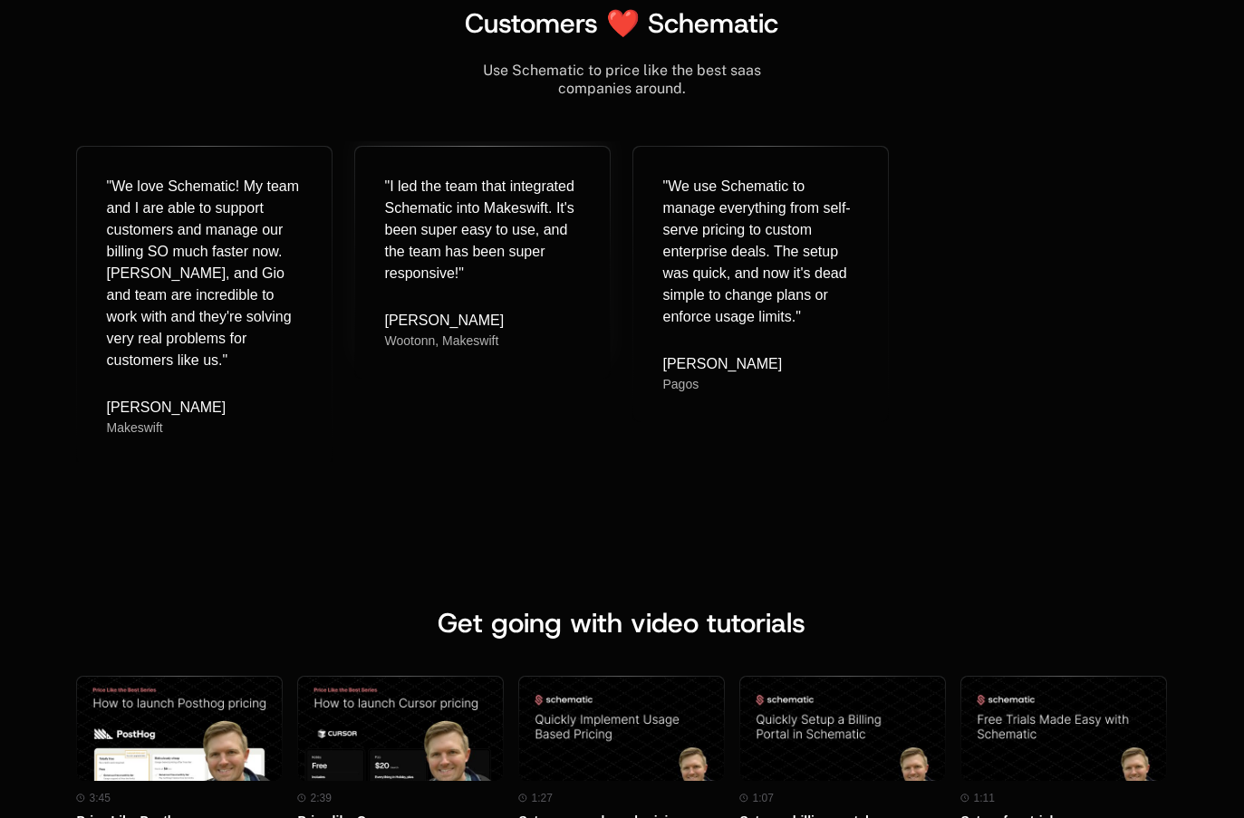
click at [470, 213] on div "" I led the team that integrated Schematic into Makeswift. It's been super easy…" at bounding box center [482, 230] width 197 height 109
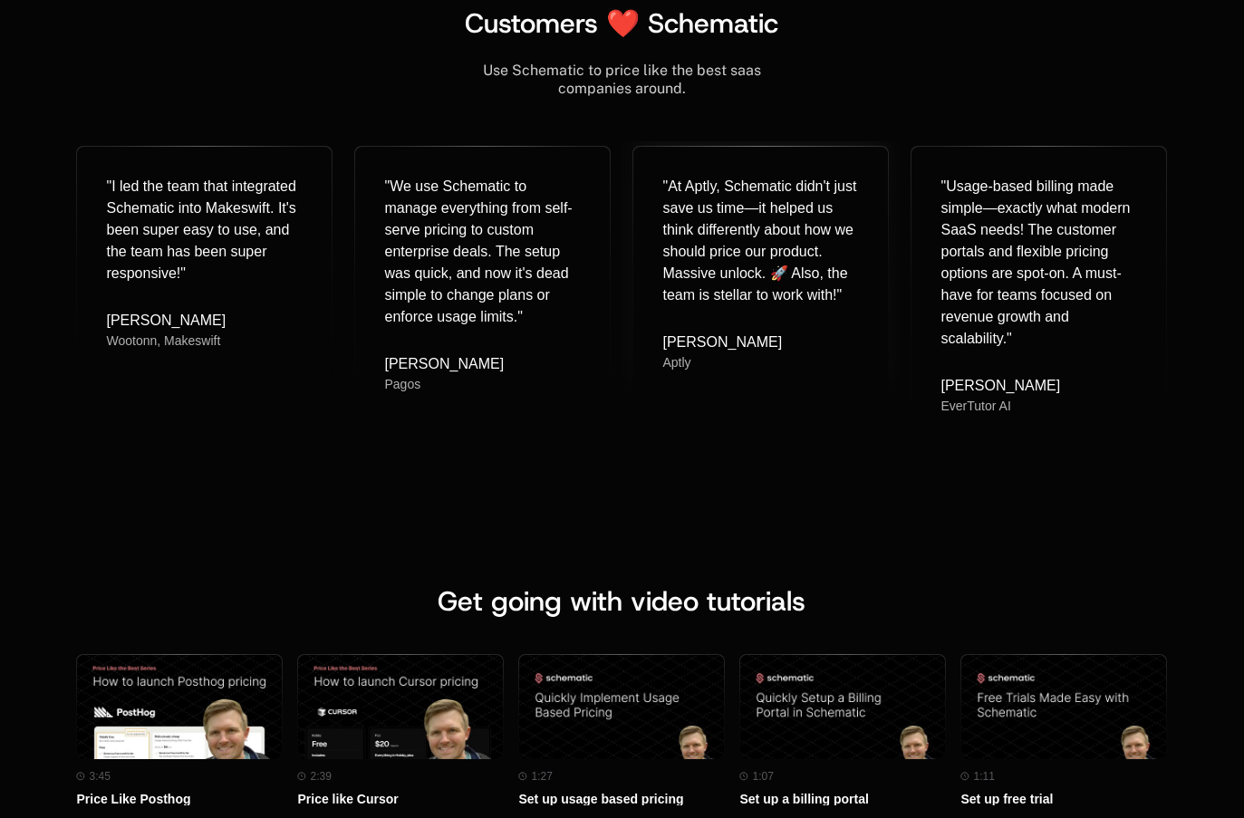
click at [760, 190] on div "" At Aptly, Schematic didn't just save us time—it helped us think differently a…" at bounding box center [760, 241] width 197 height 130
click at [417, 205] on div "" We use Schematic to manage everything from self-serve pricing to custom enter…" at bounding box center [482, 252] width 197 height 152
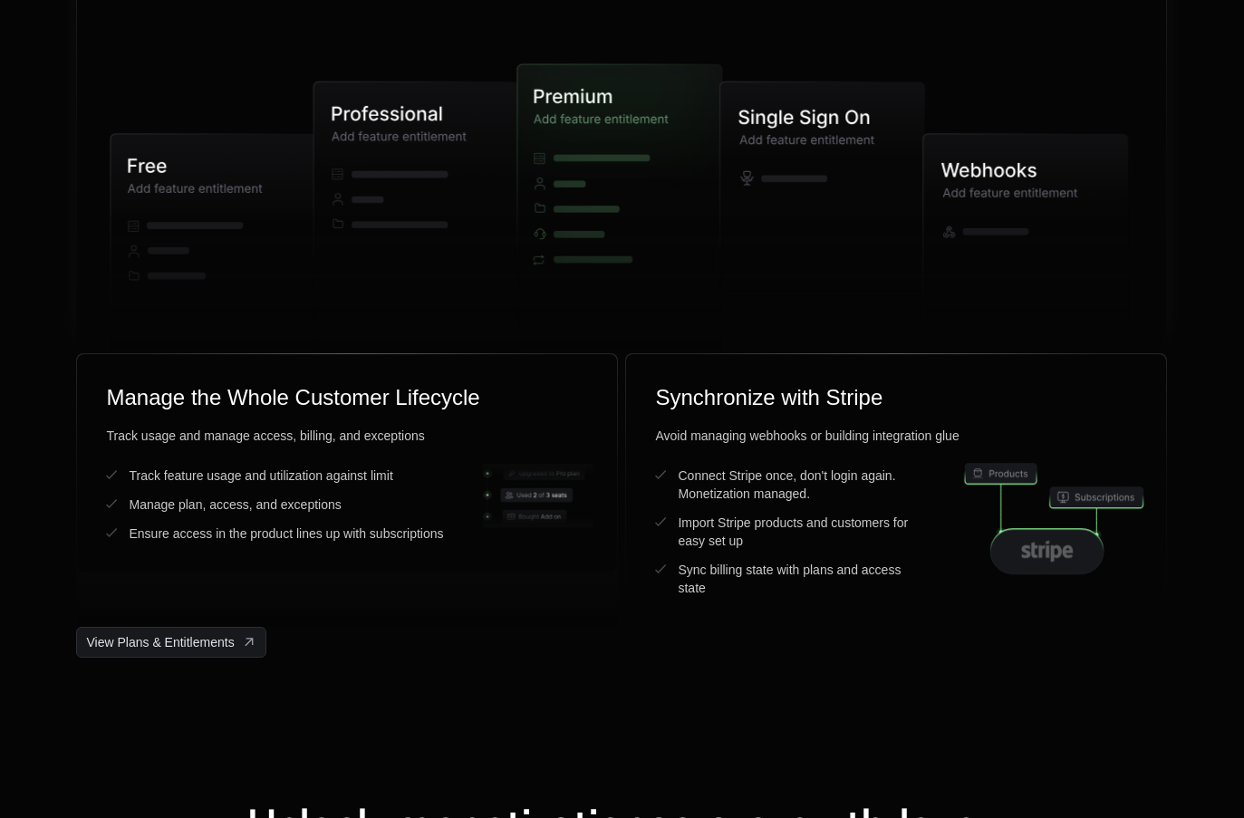
scroll to position [4736, 0]
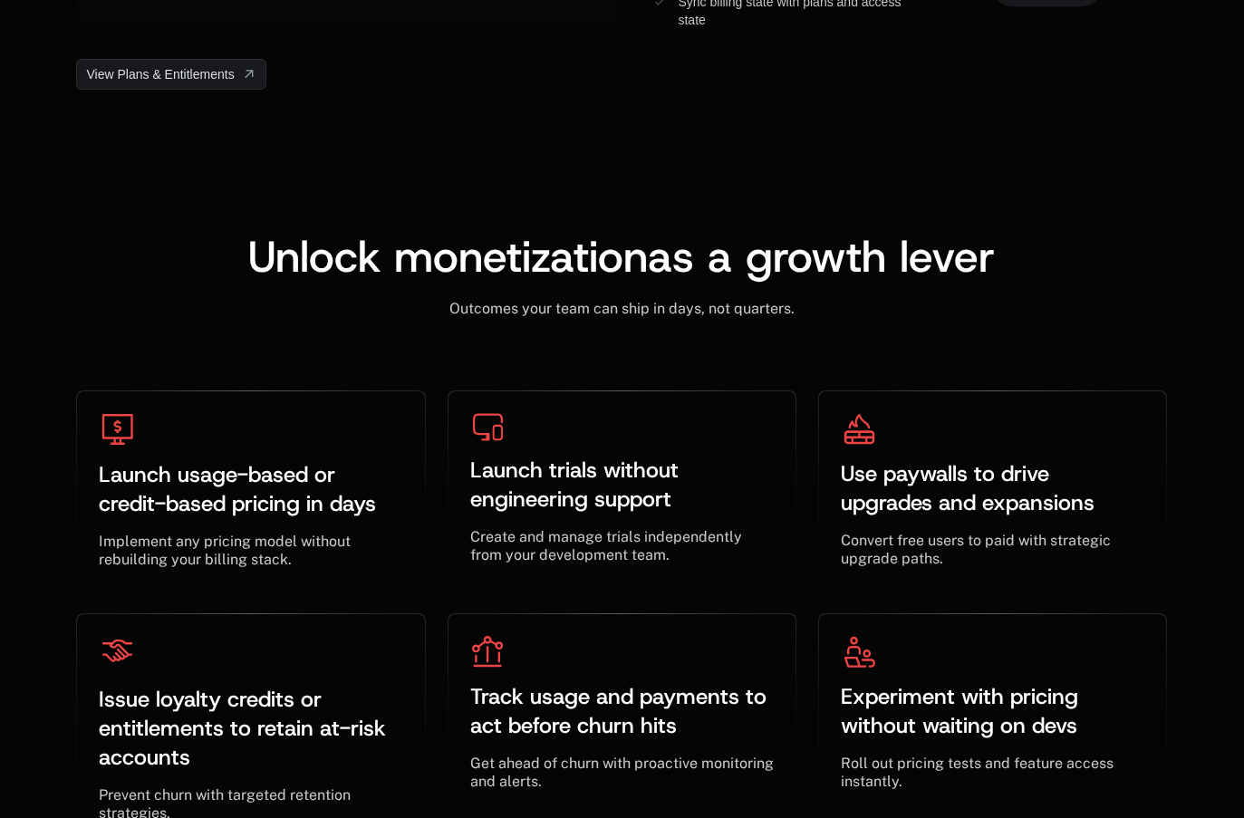
scroll to position [5285, 0]
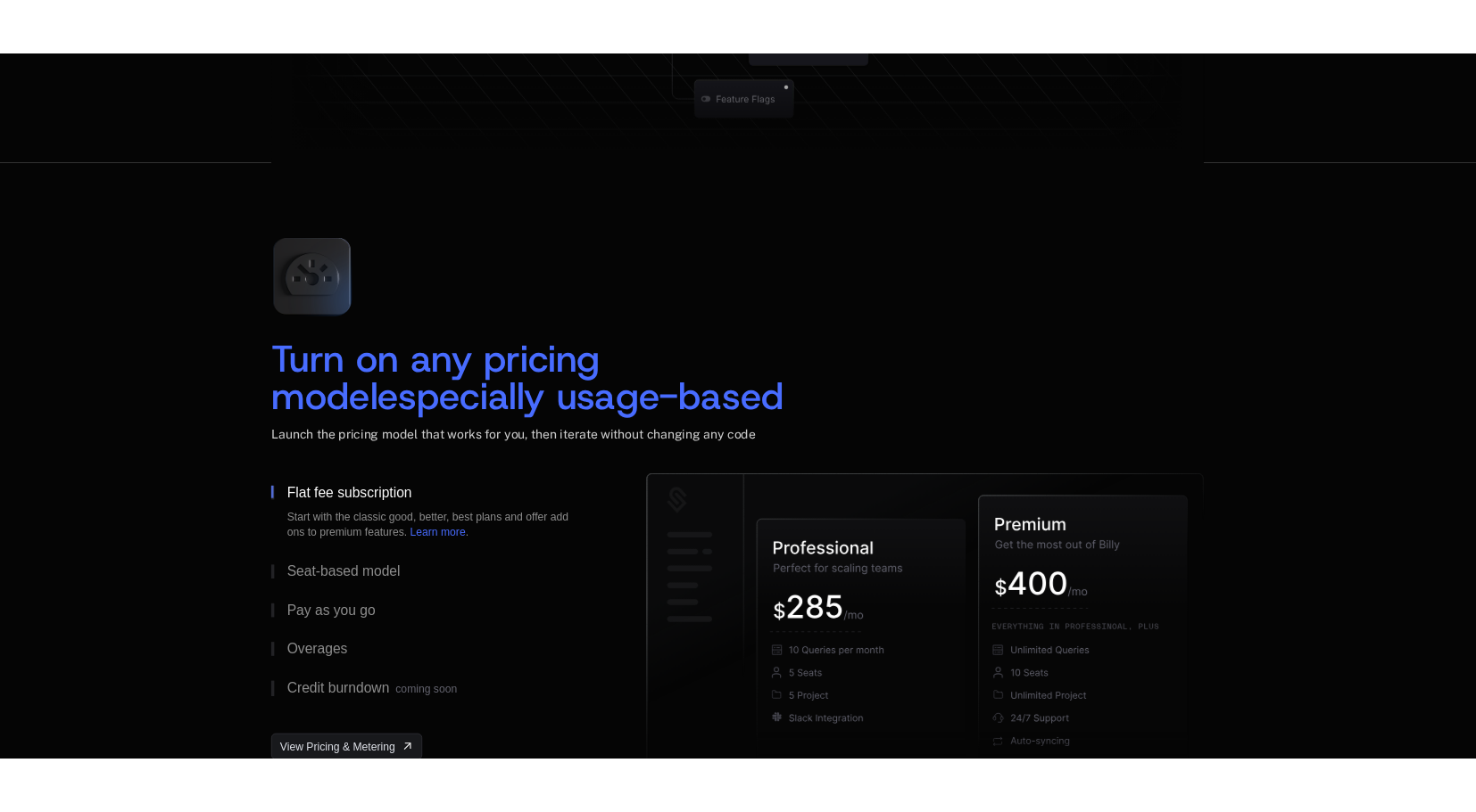
scroll to position [2426, 0]
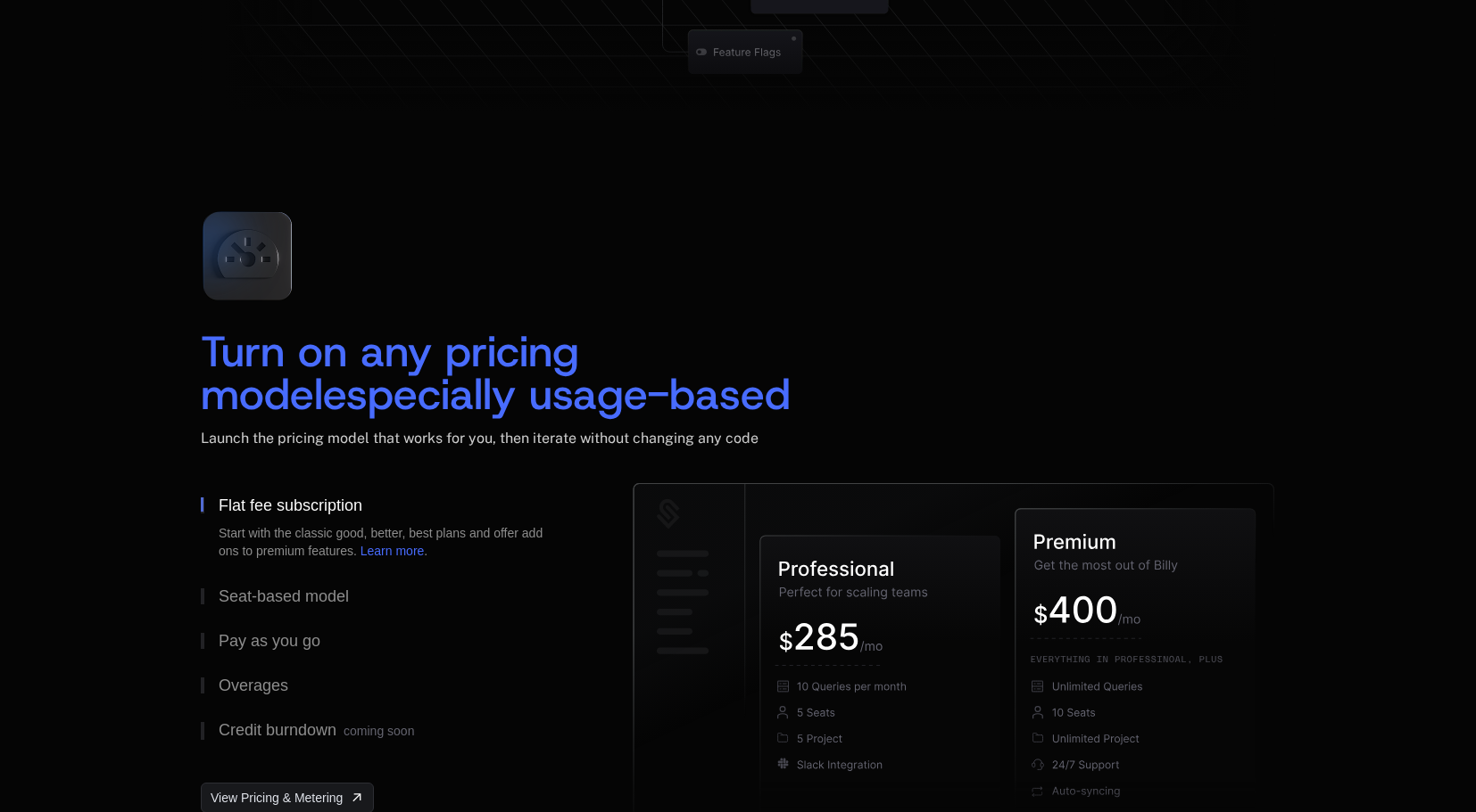
click at [264, 261] on icon at bounding box center [247, 256] width 119 height 119
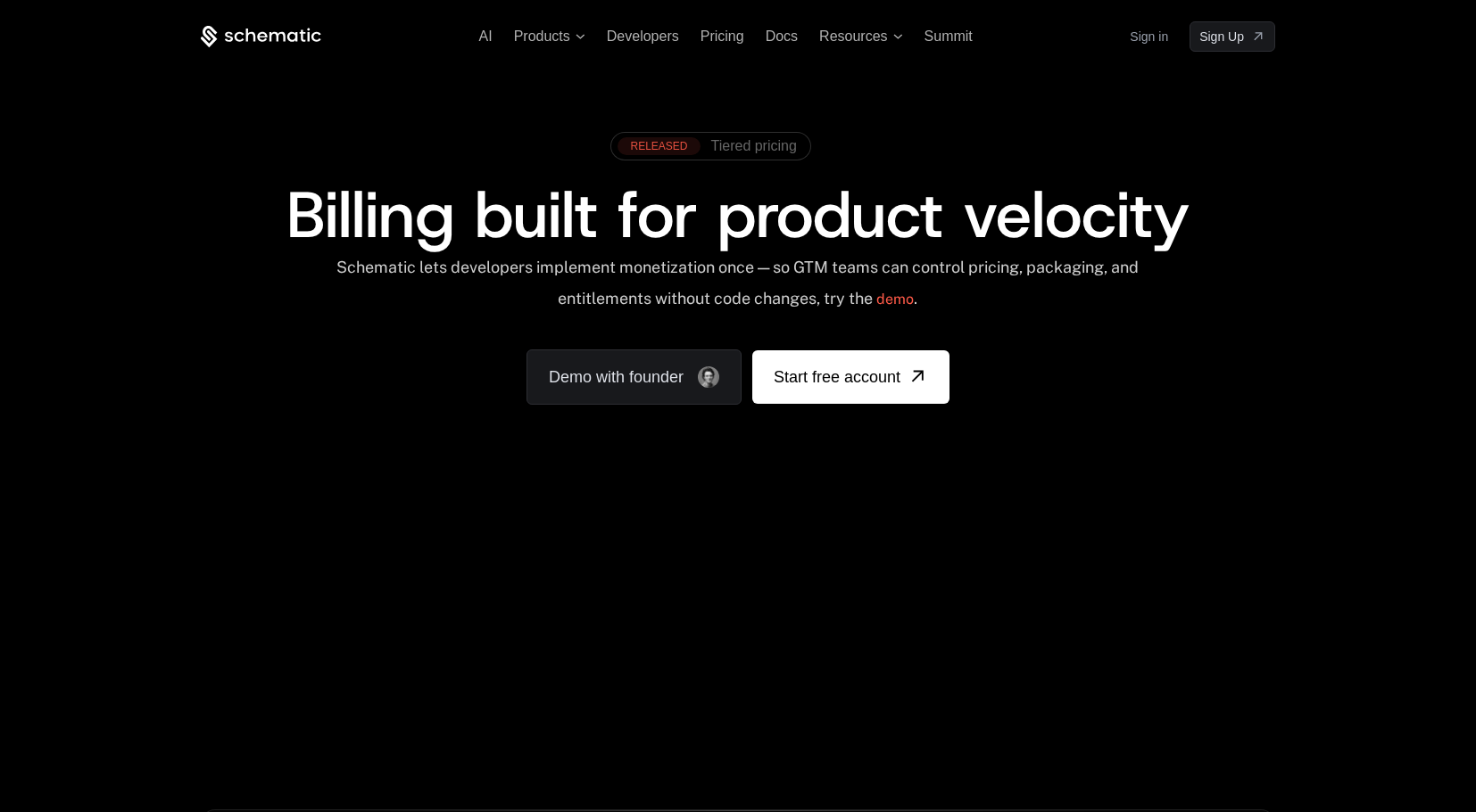
click at [746, 149] on span "Tiered pricing" at bounding box center [753, 146] width 86 height 16
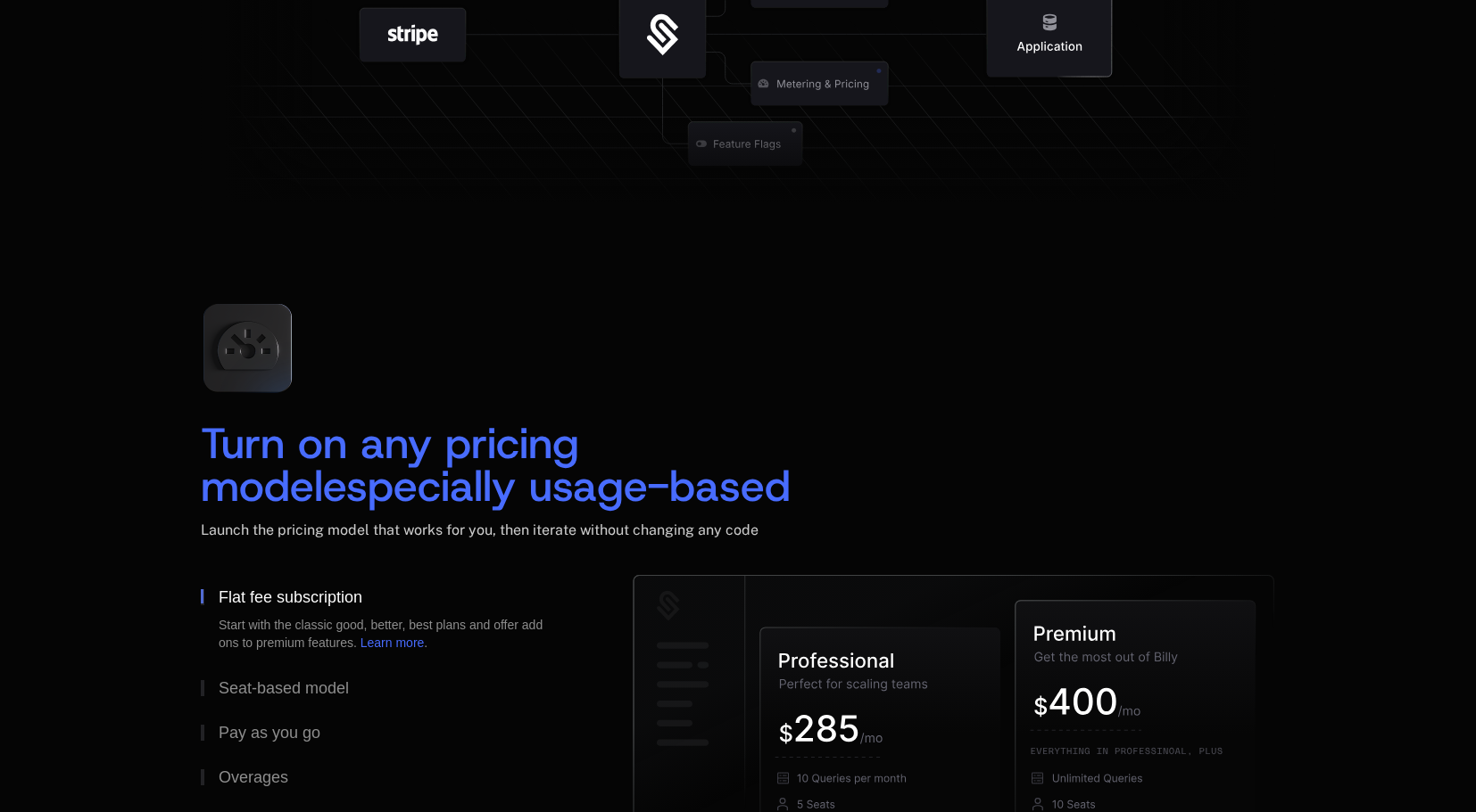
scroll to position [2569, 0]
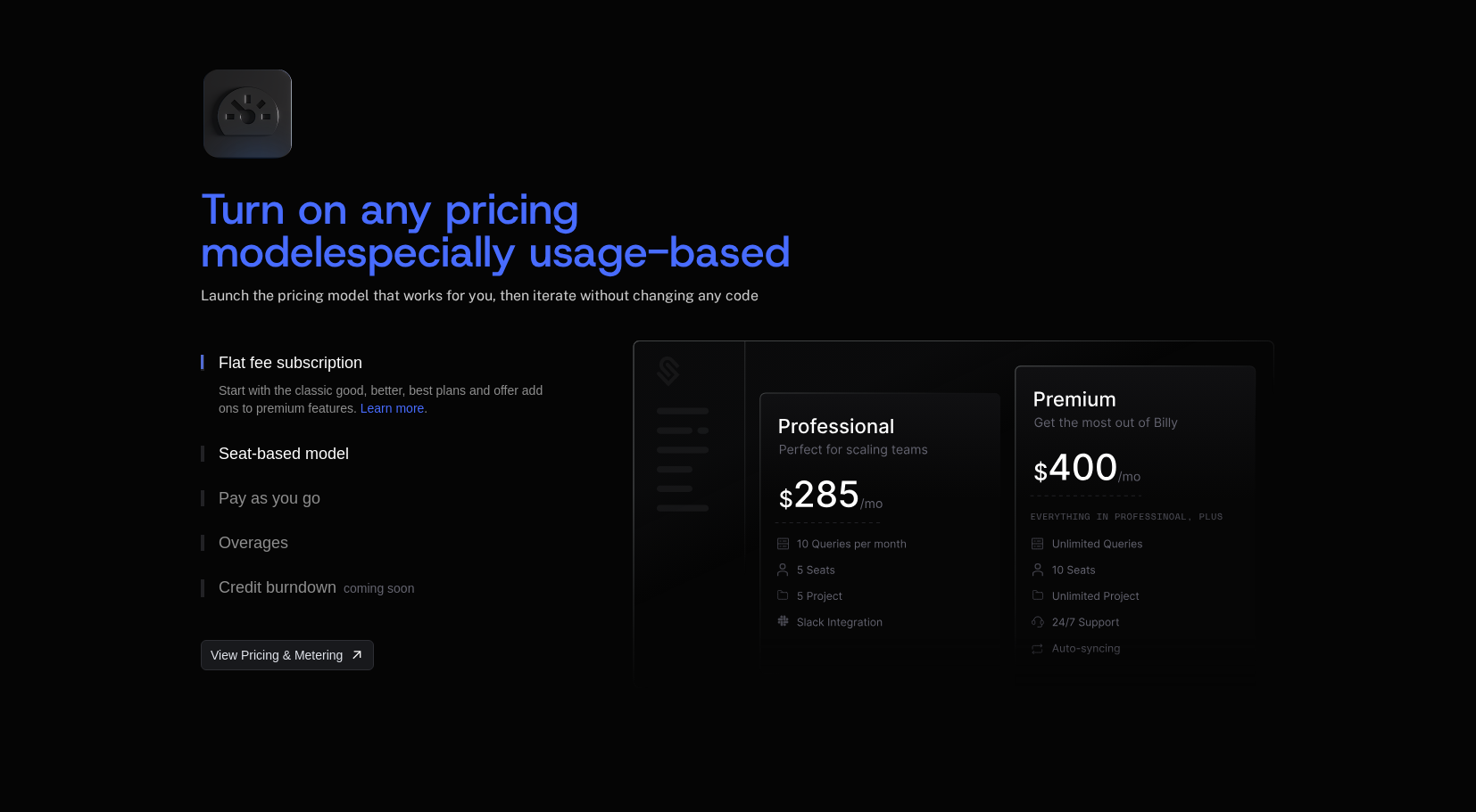
click at [320, 455] on div "Seat-based model" at bounding box center [284, 454] width 130 height 16
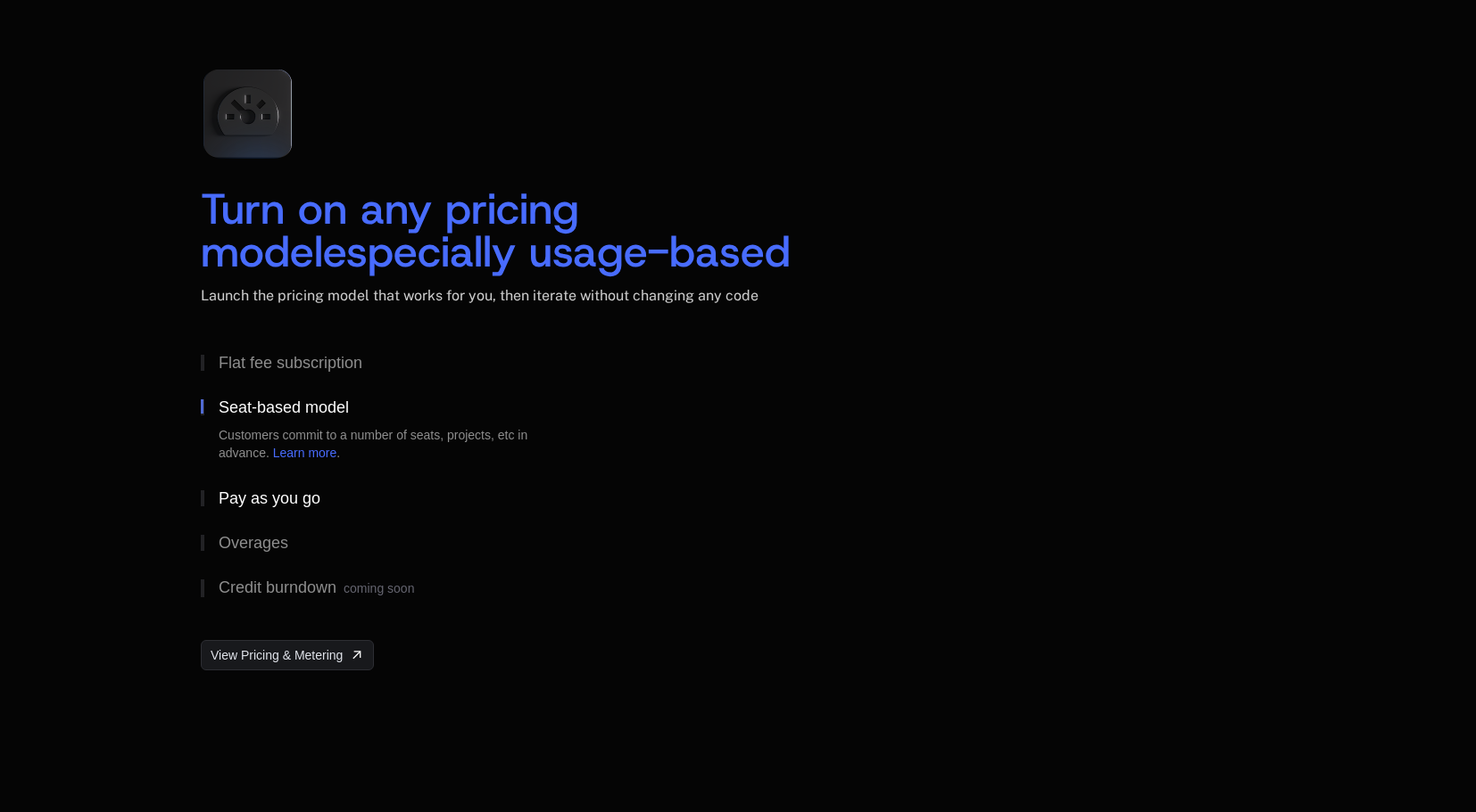
click at [296, 484] on button "Pay as you go" at bounding box center [388, 498] width 375 height 44
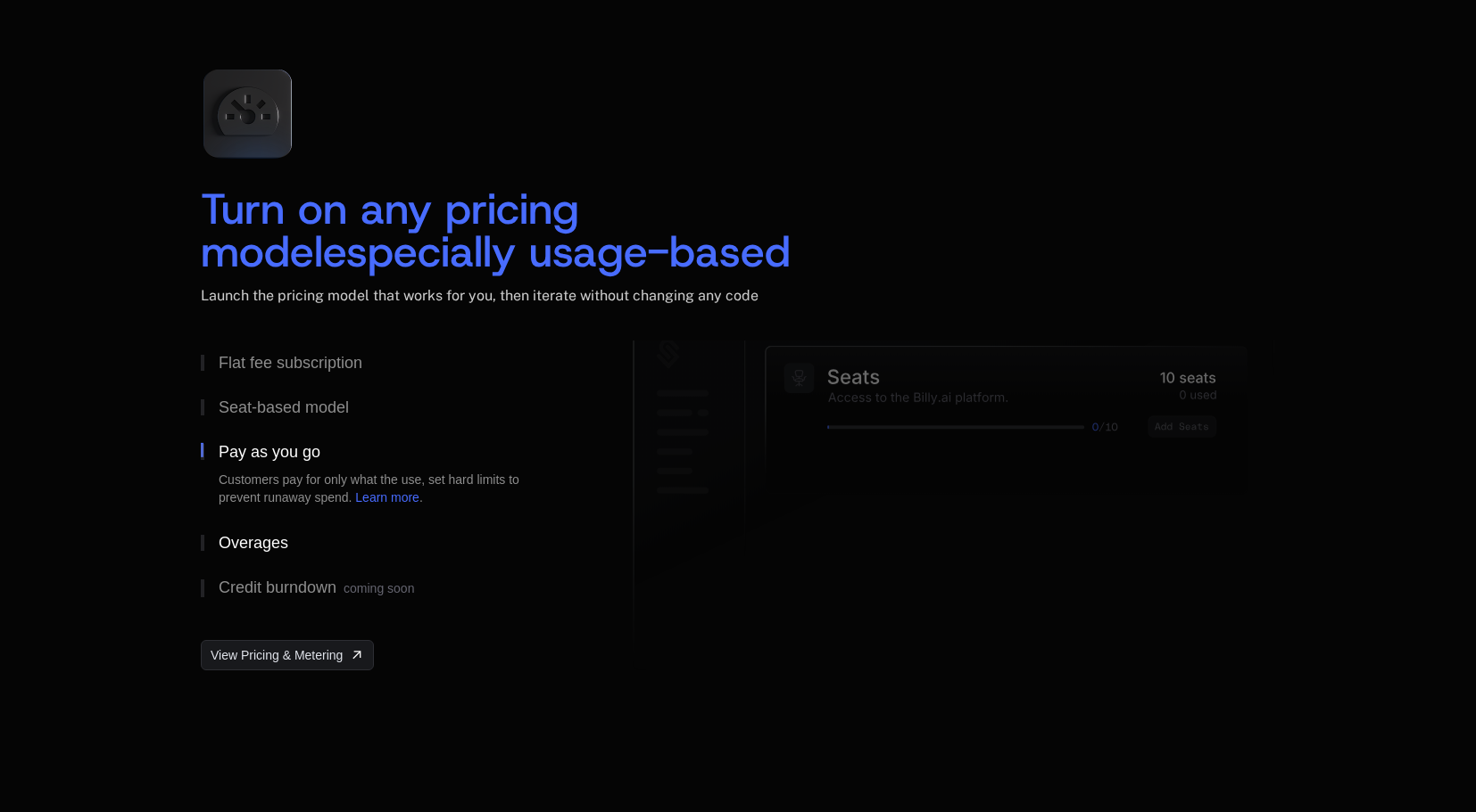
click at [281, 530] on button "Overages" at bounding box center [388, 542] width 375 height 44
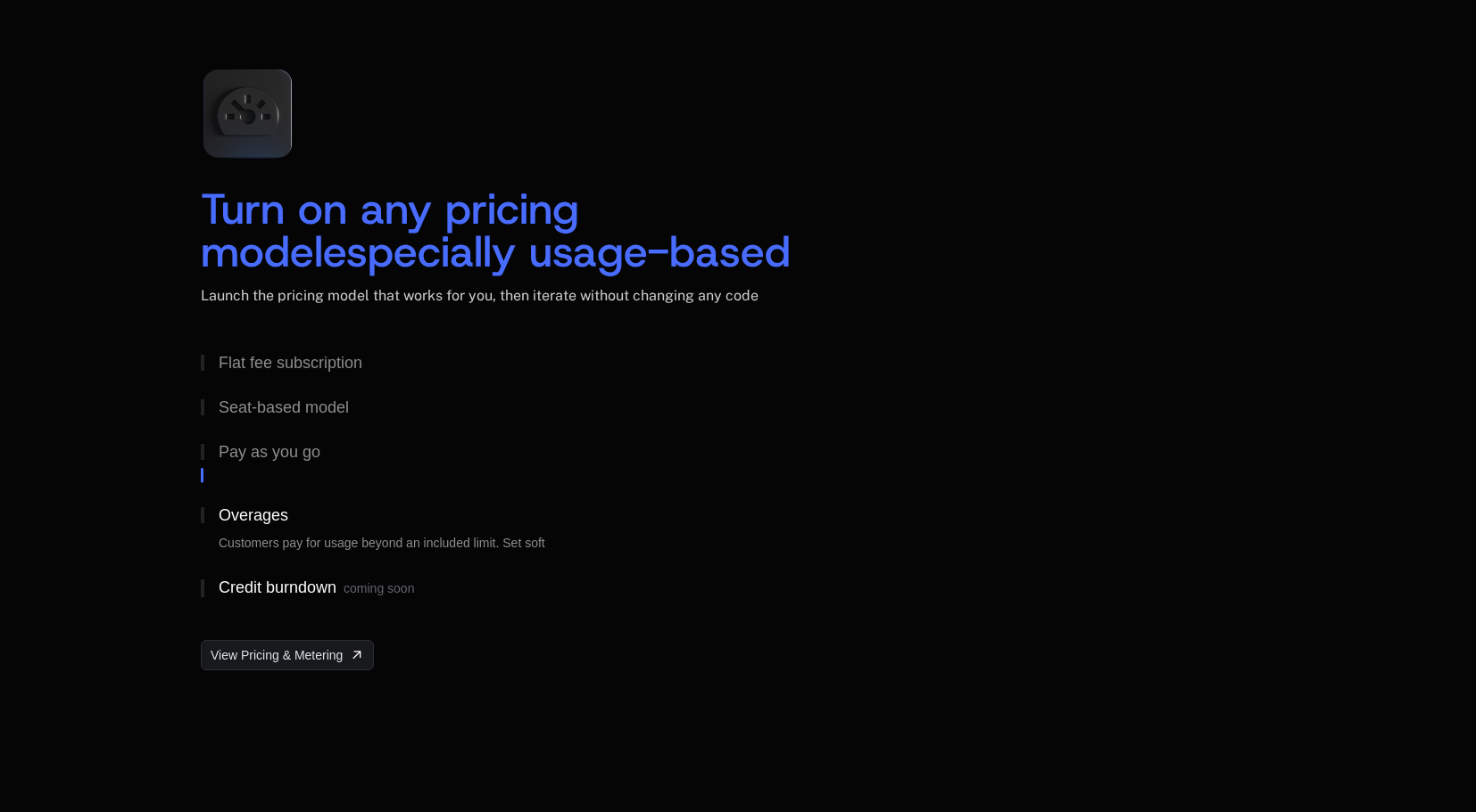
click at [281, 580] on div "Credit burndown coming soon" at bounding box center [316, 589] width 195 height 18
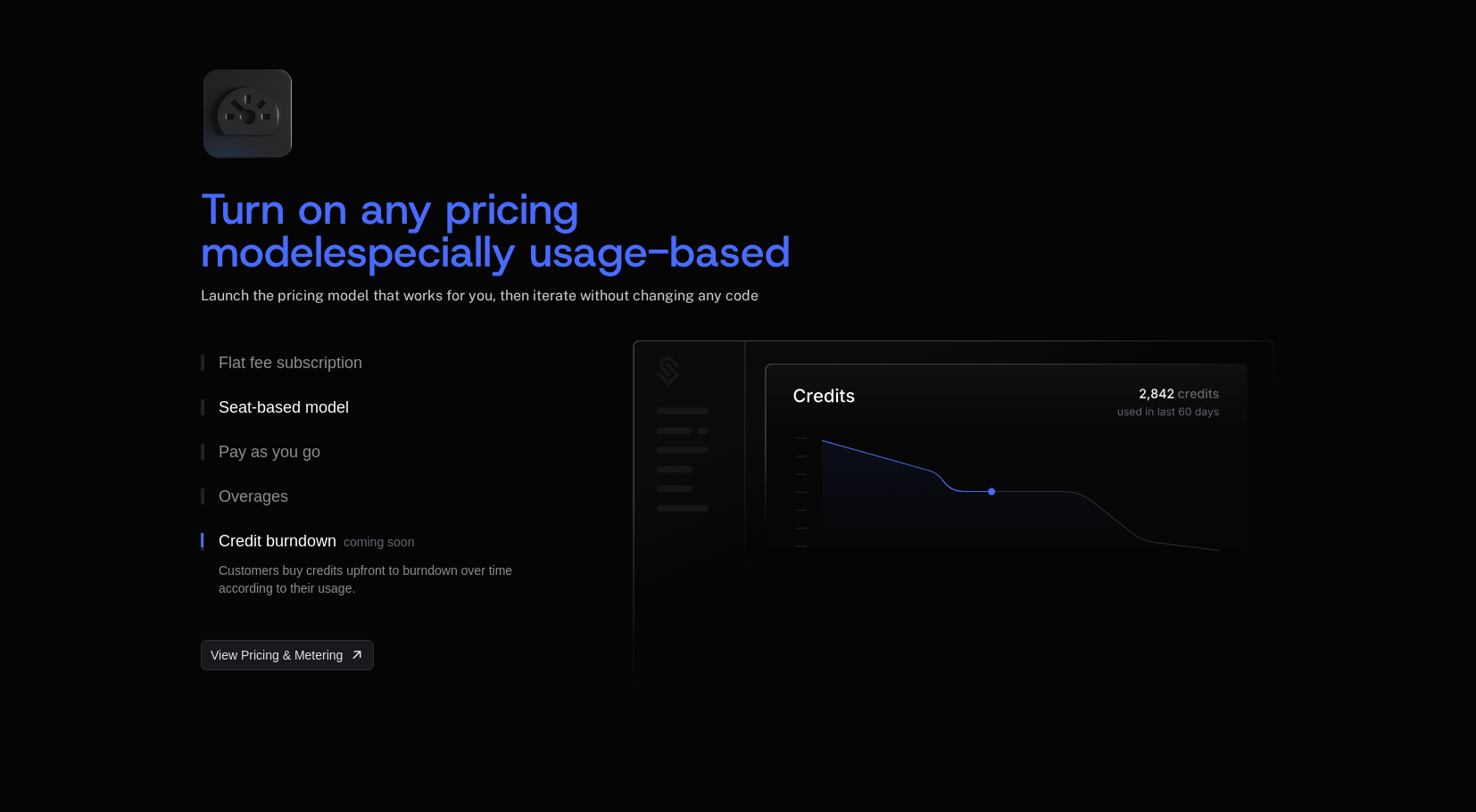
click at [316, 407] on div "Seat-based model" at bounding box center [284, 407] width 130 height 16
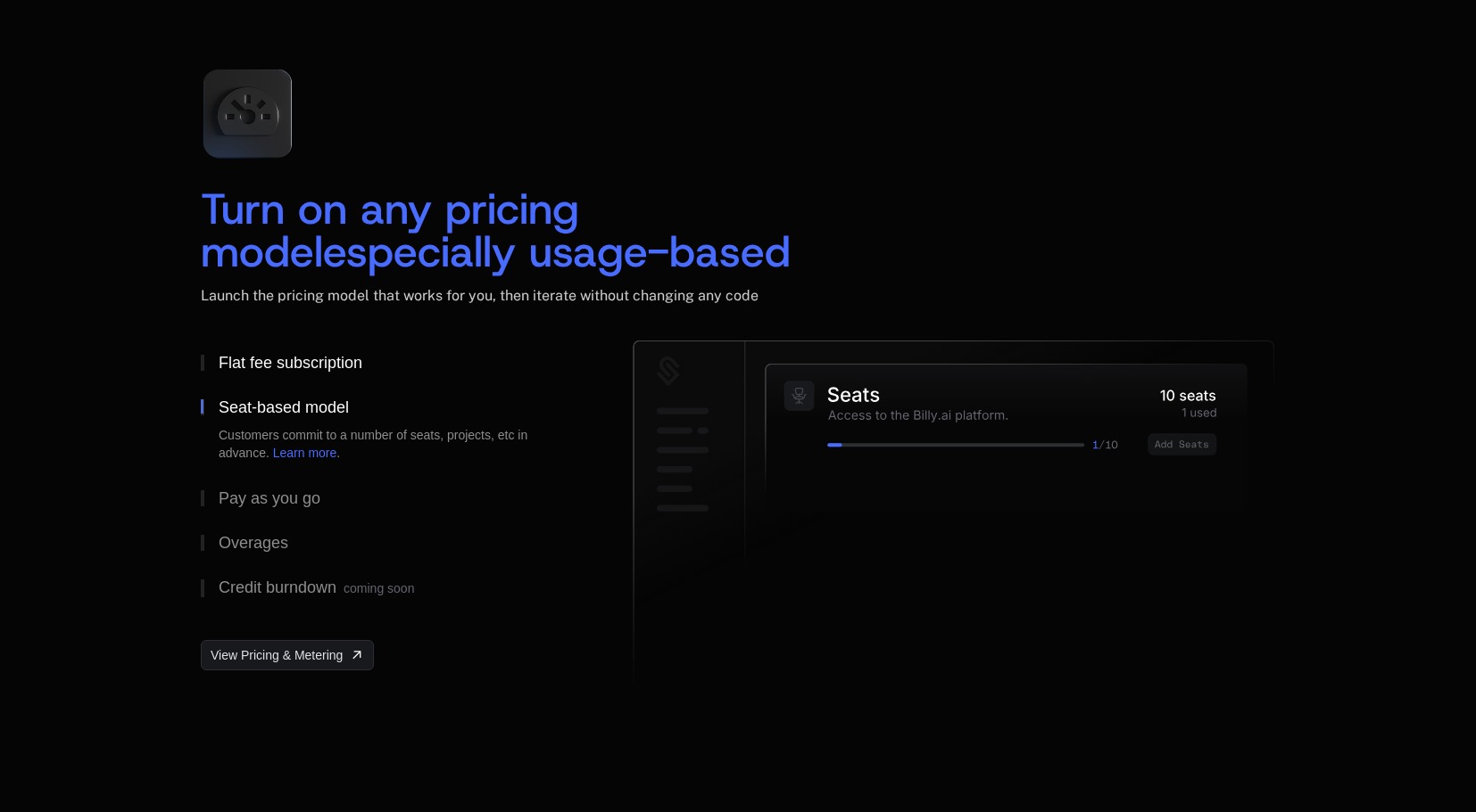
click at [305, 361] on div "Flat fee subscription" at bounding box center [290, 363] width 144 height 16
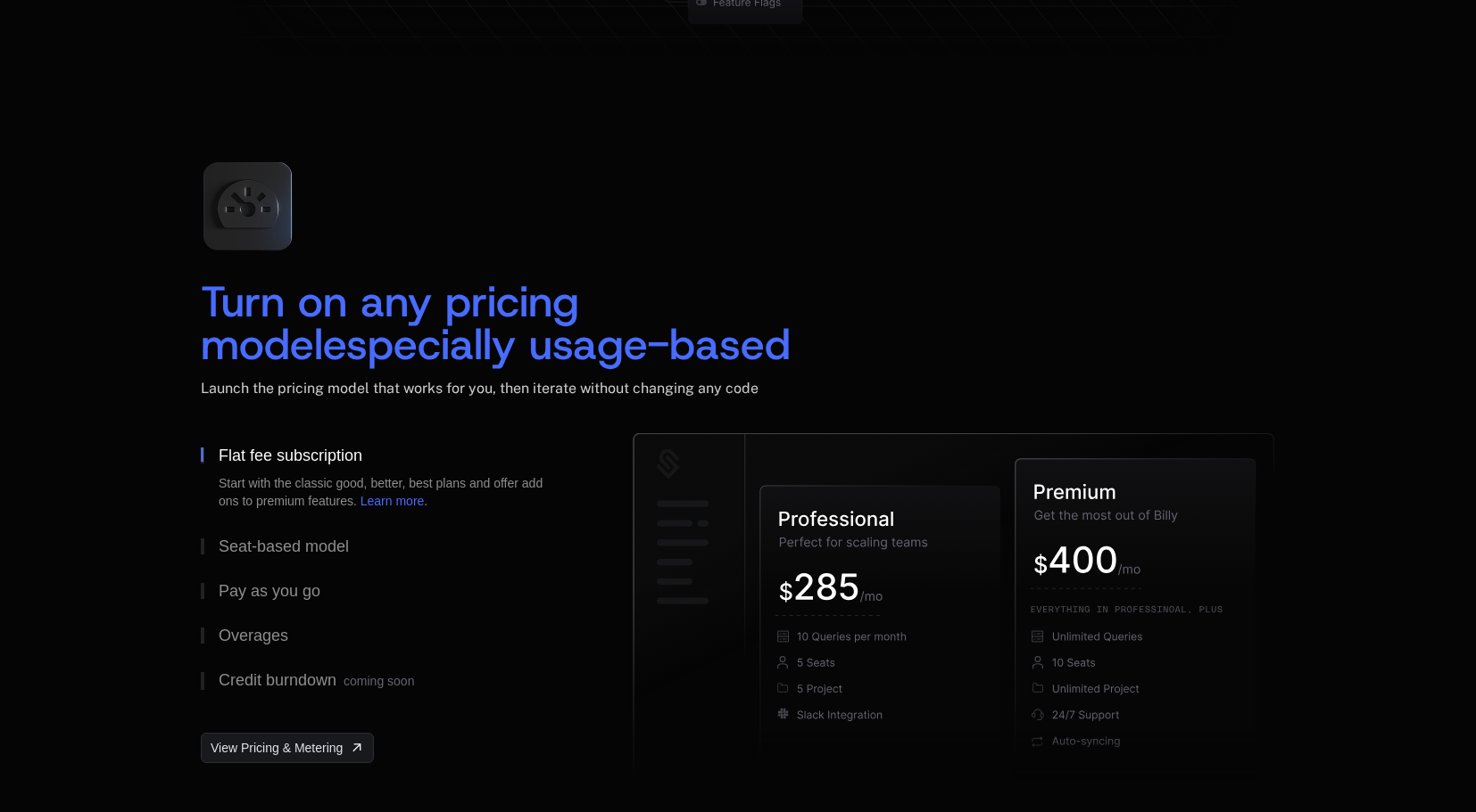
scroll to position [2569, 0]
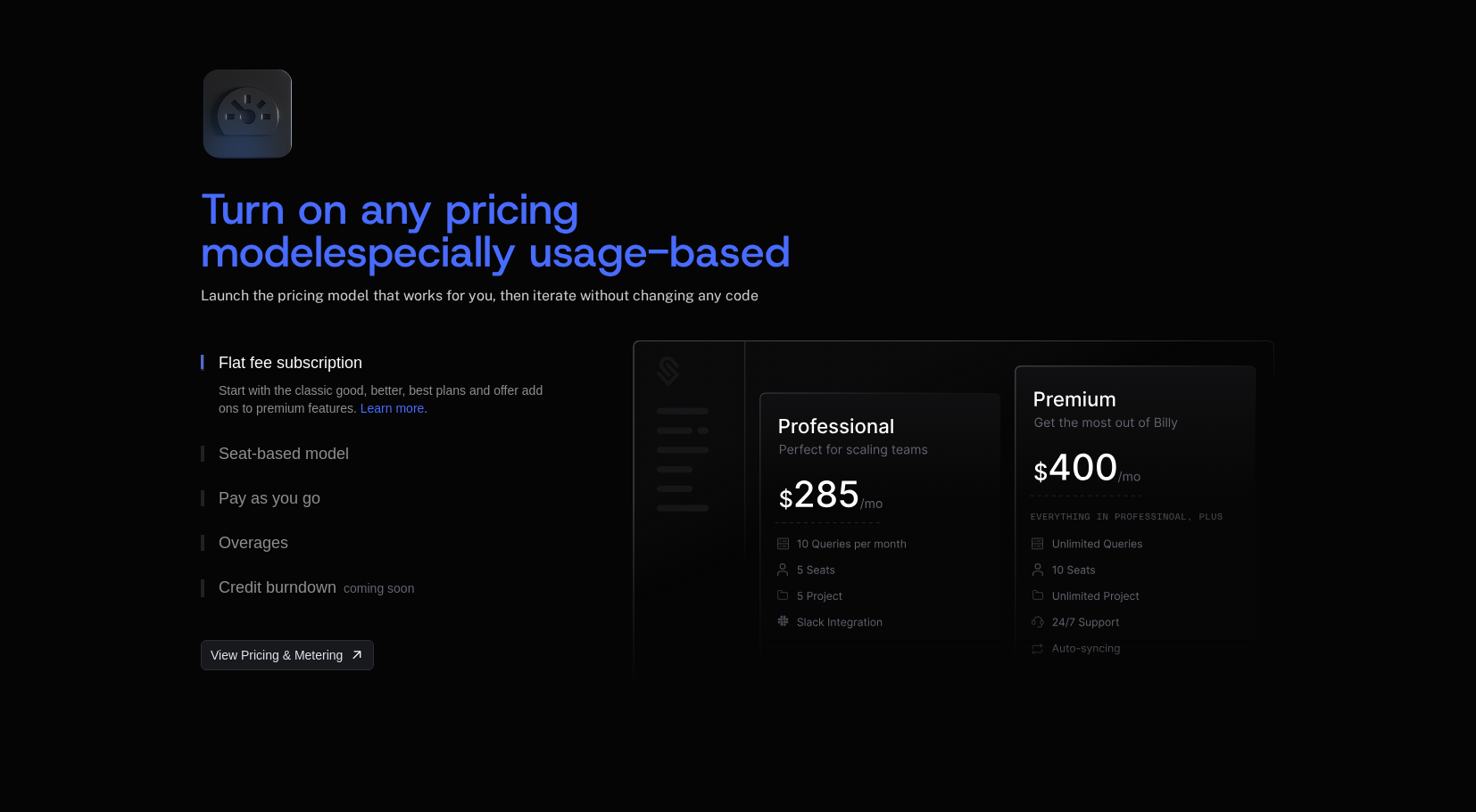
click at [515, 258] on span "especially usage-based" at bounding box center [556, 252] width 468 height 57
drag, startPoint x: 310, startPoint y: 223, endPoint x: 840, endPoint y: 252, distance: 530.8
click at [830, 261] on h2 "Turn on any pricing model especially usage-based" at bounding box center [738, 229] width 1074 height 86
click at [854, 242] on h2 "Turn on any pricing model especially usage-based" at bounding box center [738, 229] width 1074 height 86
click at [859, 185] on div "Turn on any pricing model especially usage-based Launch the pricing model that …" at bounding box center [738, 197] width 1074 height 286
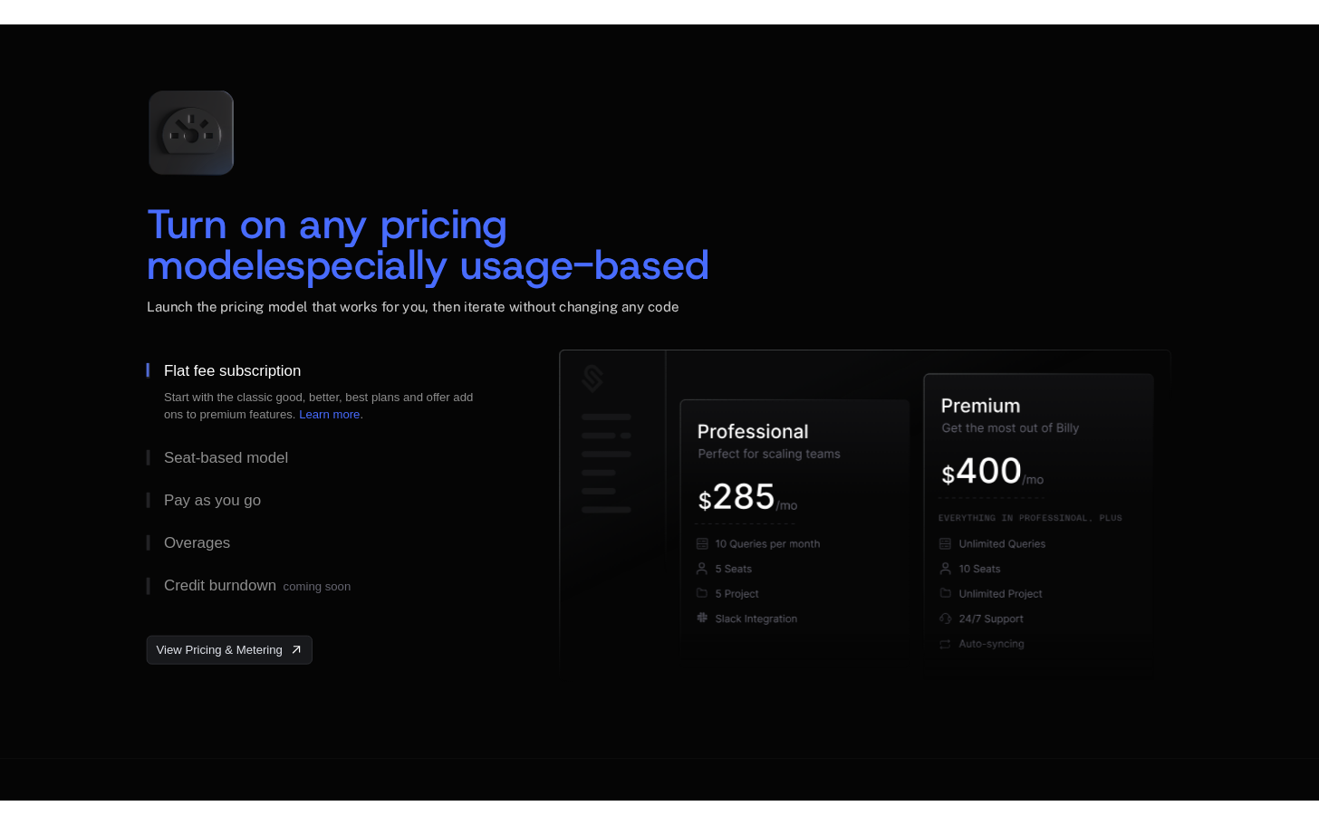
scroll to position [2619, 0]
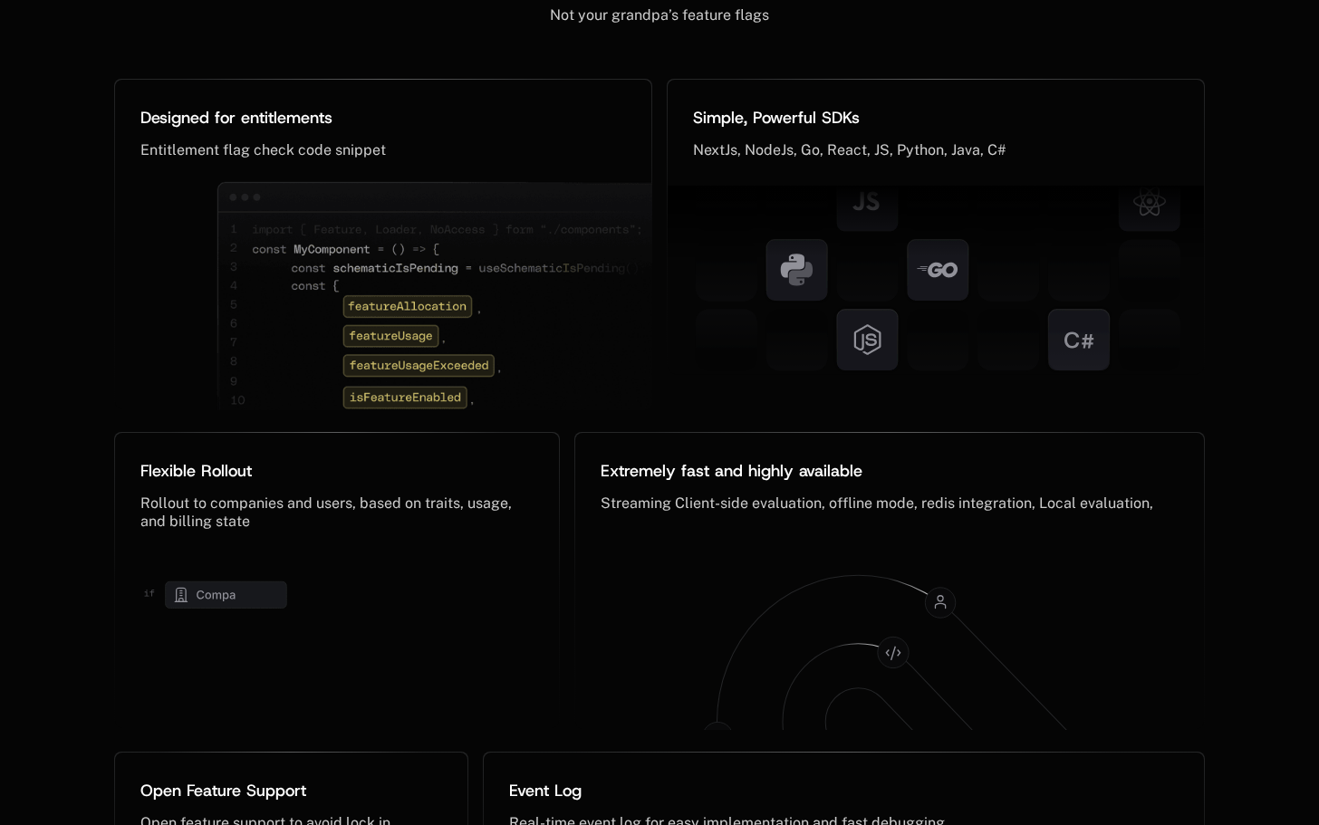
scroll to position [8313, 0]
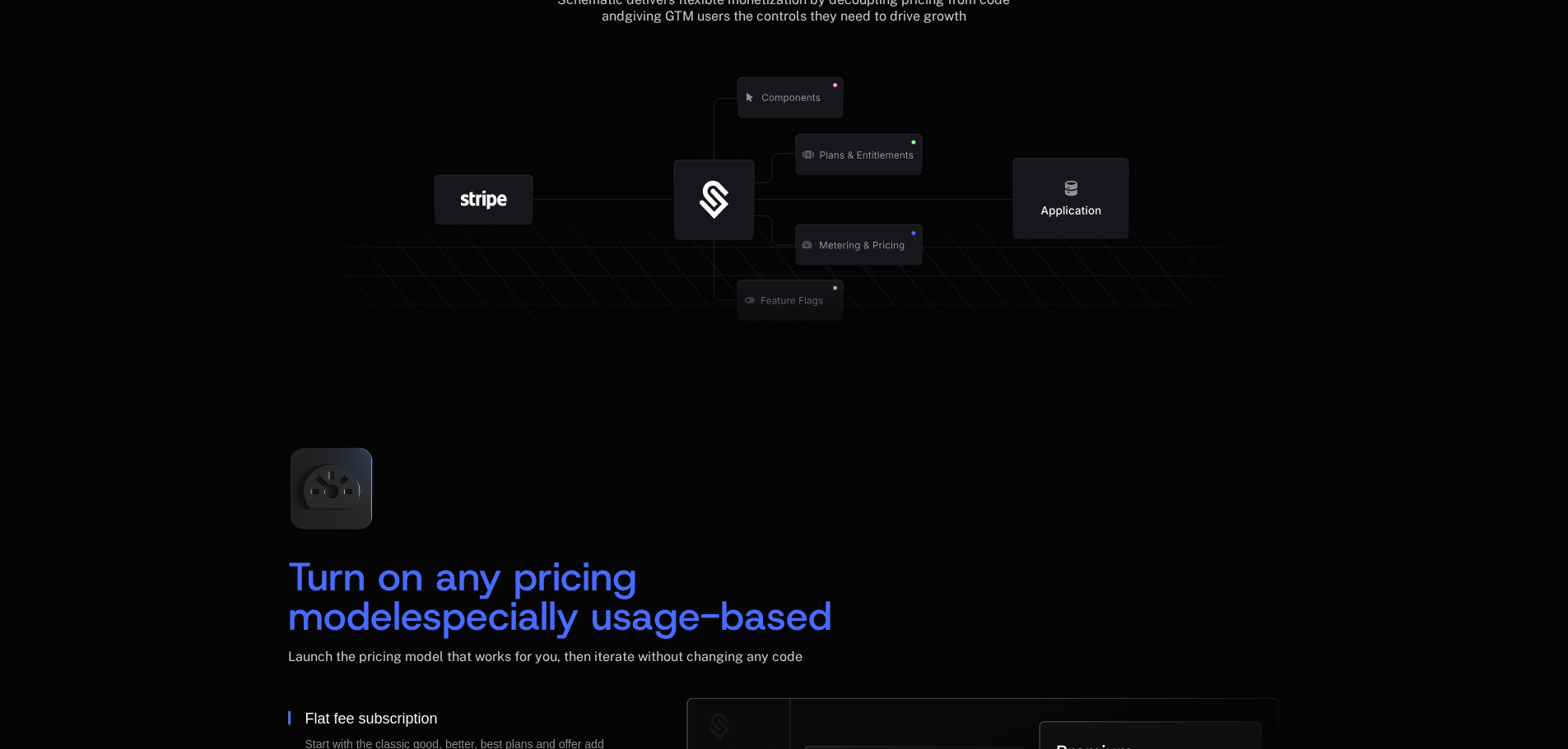
scroll to position [2303, 0]
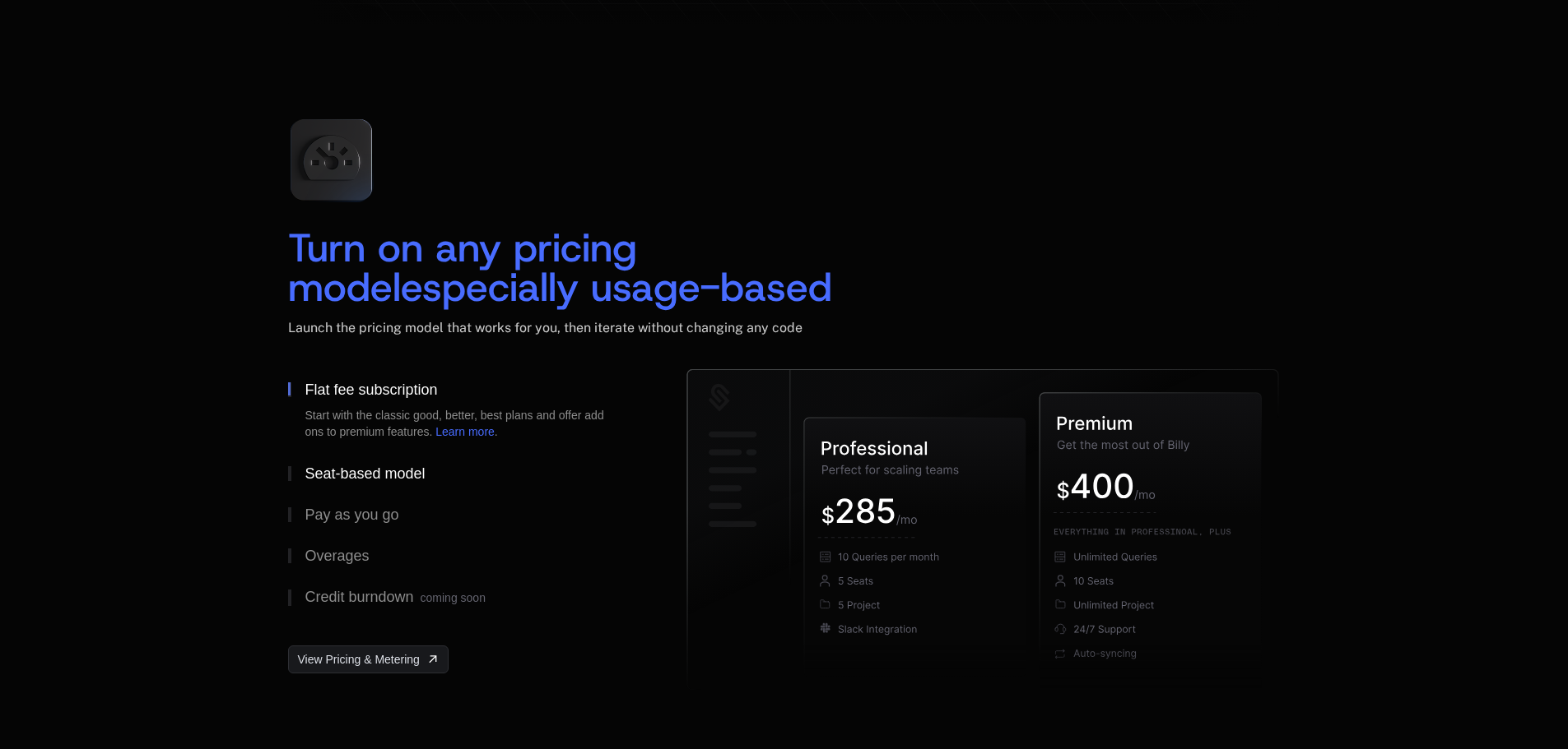
click at [301, 471] on button "Seat-based model" at bounding box center [461, 473] width 346 height 41
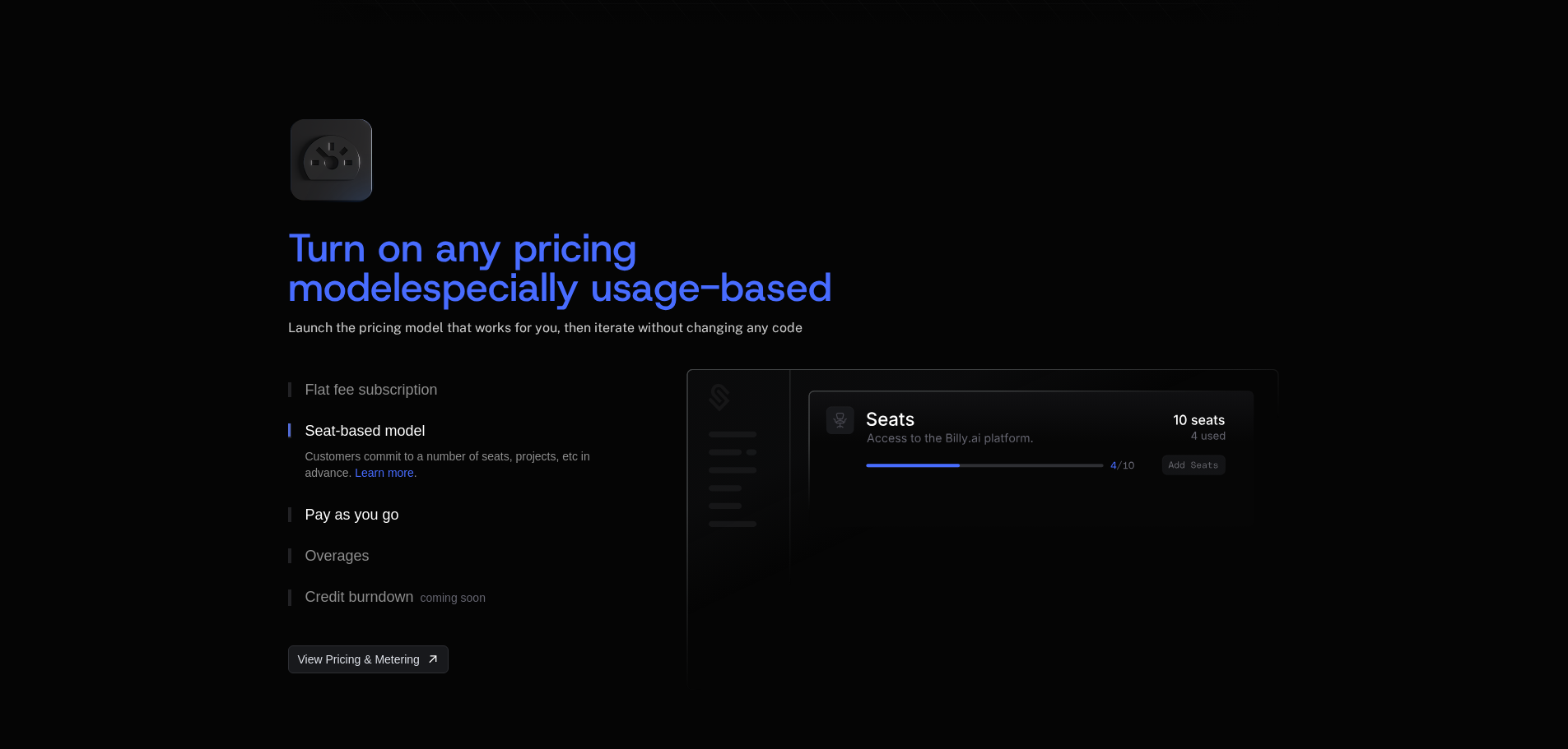
click at [319, 517] on div "Pay as you go" at bounding box center [351, 515] width 94 height 15
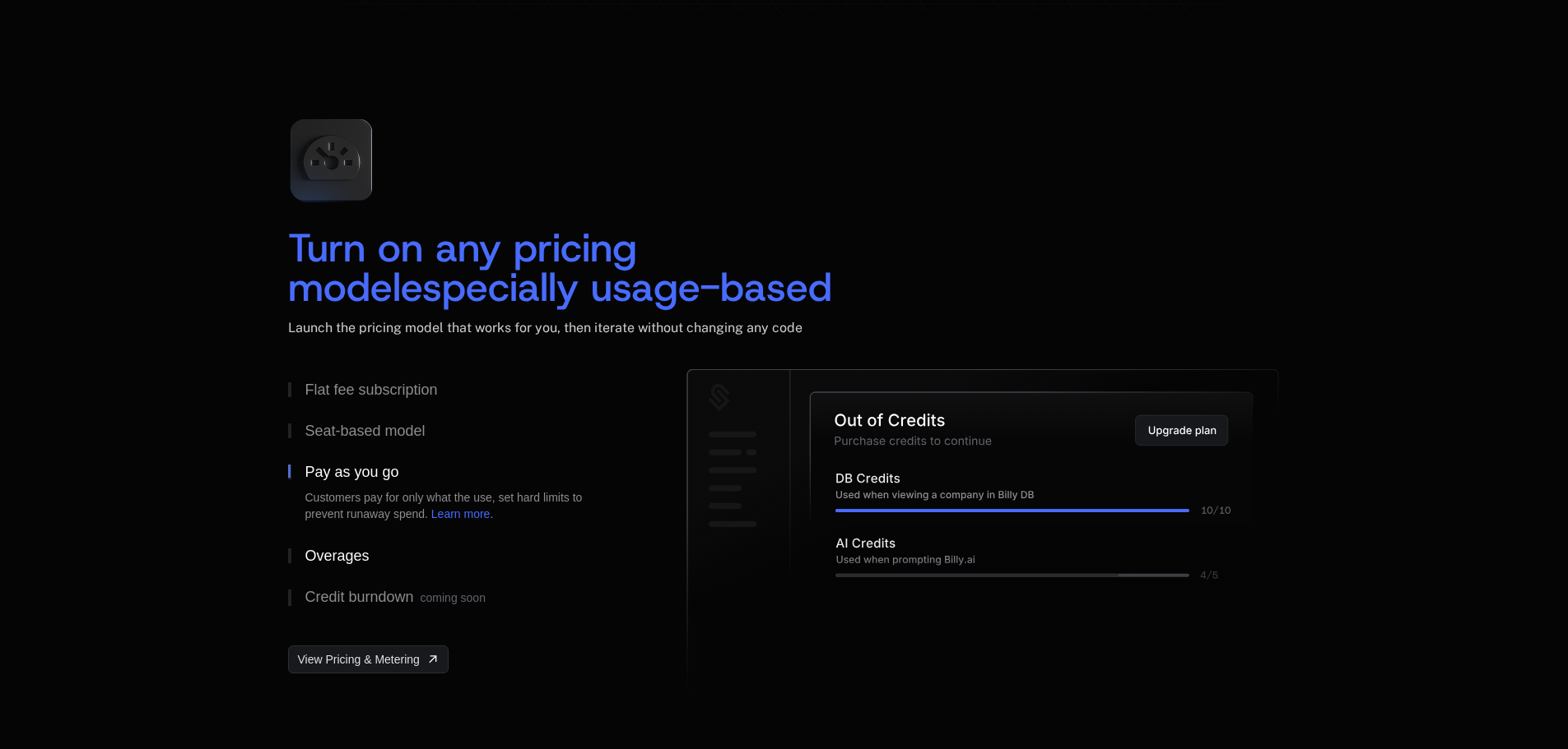
click at [346, 561] on div "Overages" at bounding box center [336, 556] width 65 height 15
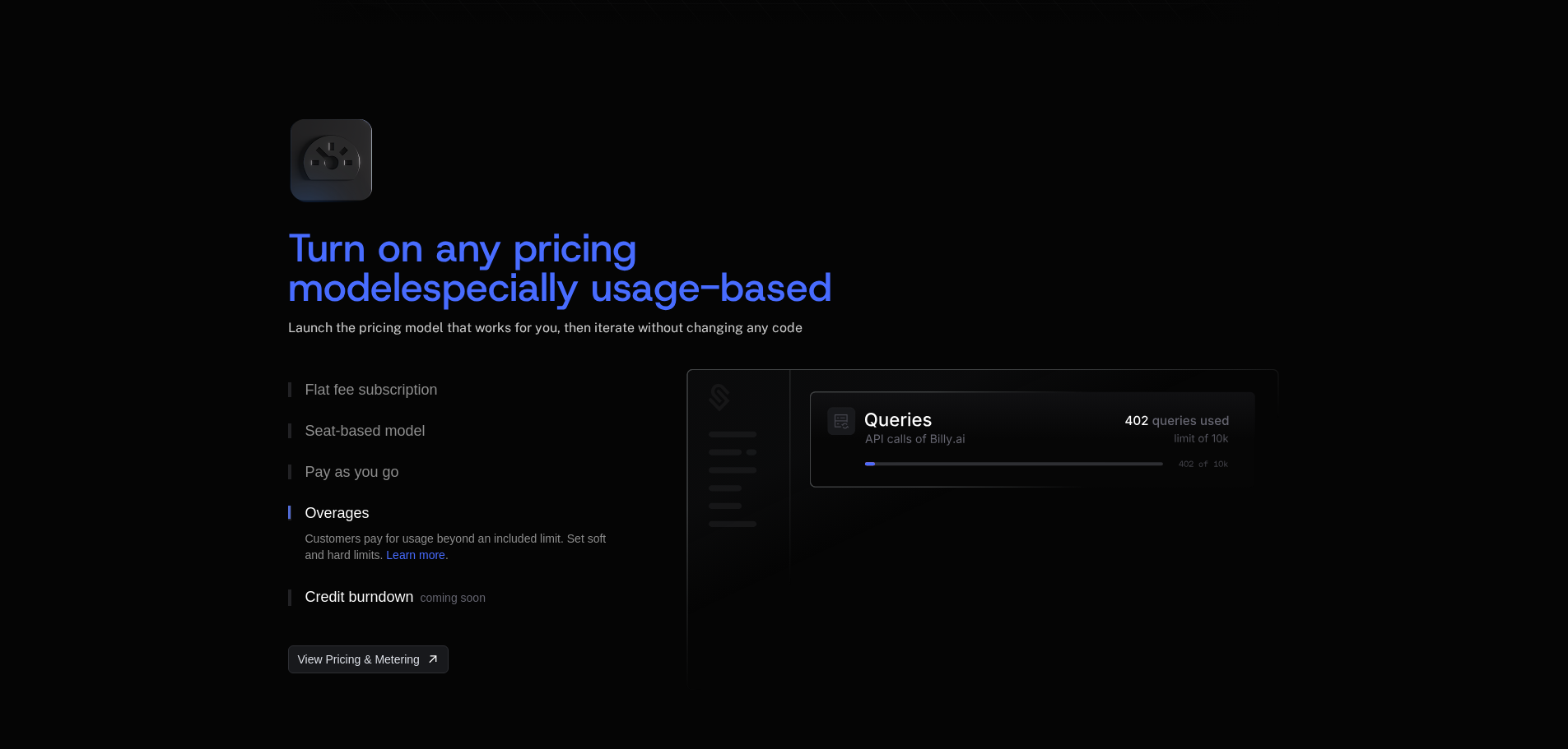
click at [348, 583] on button "Credit burndown coming soon" at bounding box center [461, 597] width 346 height 43
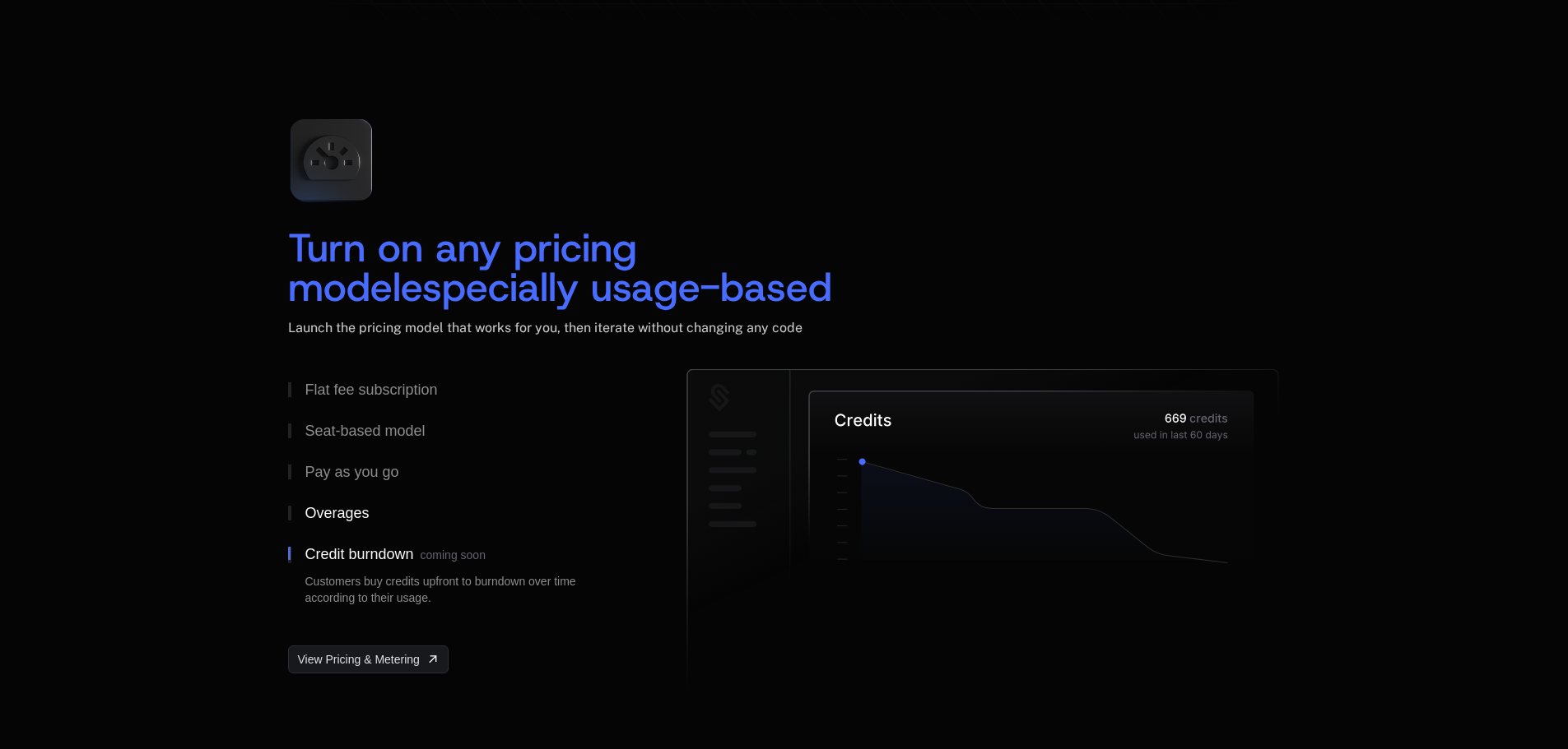
click at [346, 511] on div "Overages" at bounding box center [336, 513] width 65 height 15
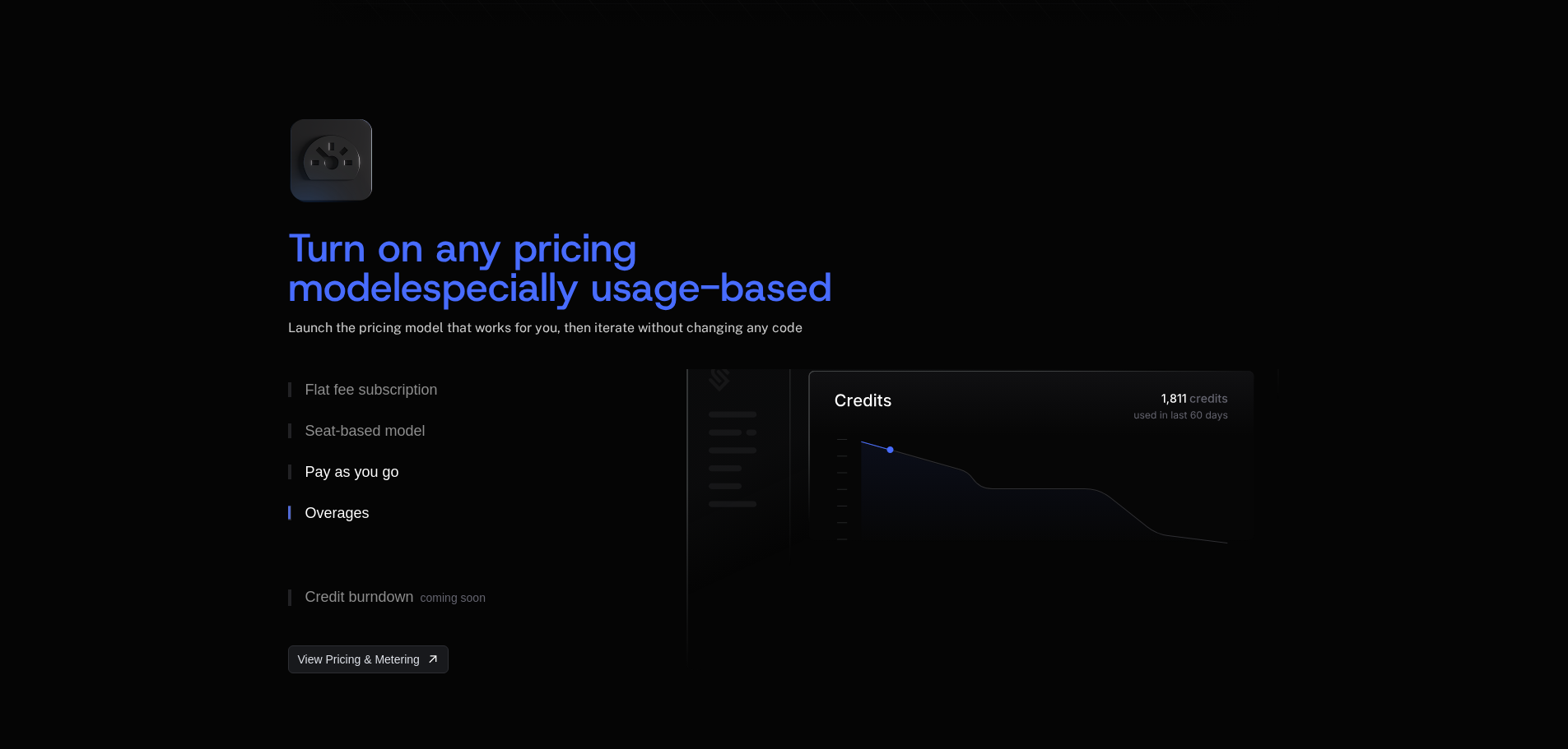
click at [347, 478] on div "Pay as you go" at bounding box center [351, 472] width 94 height 15
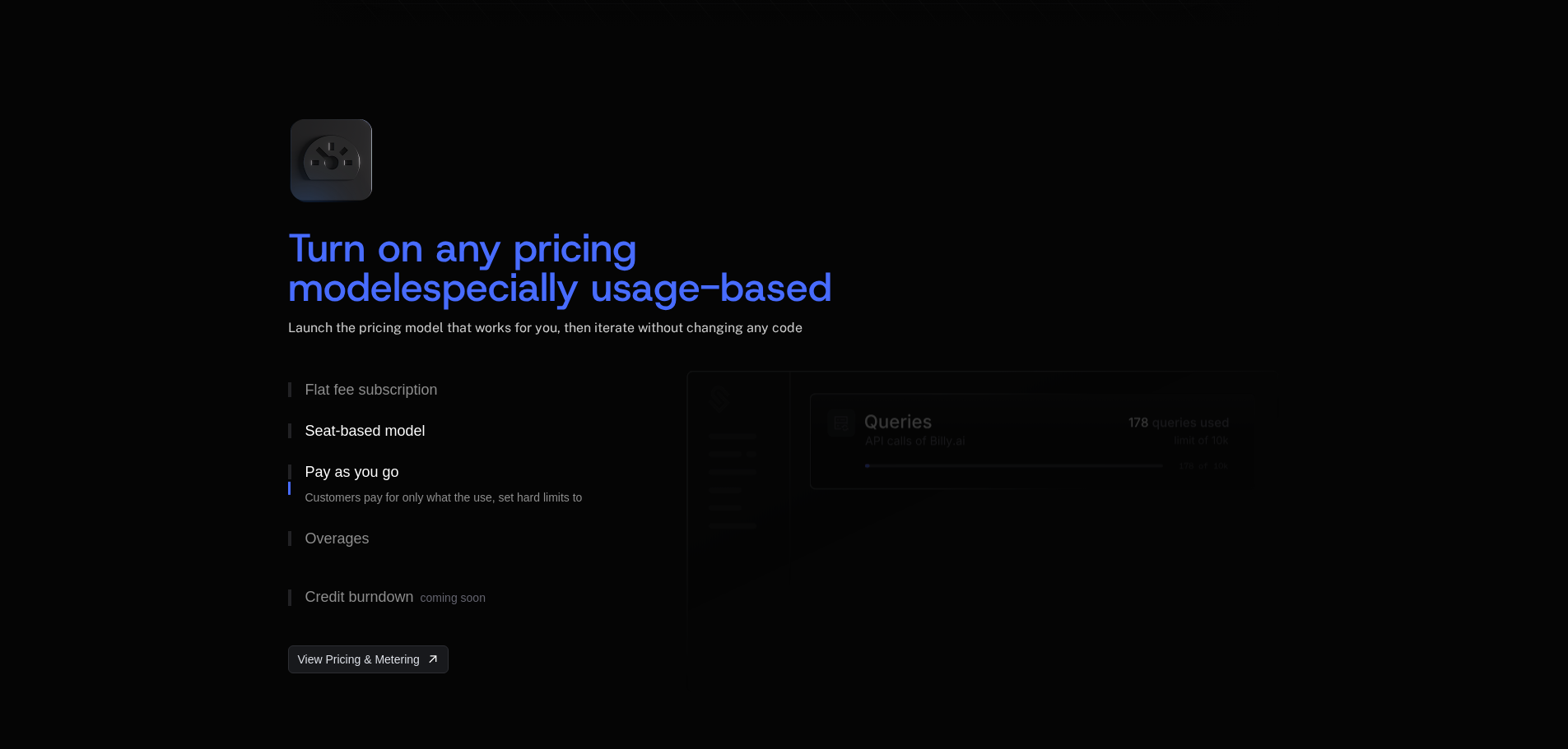
drag, startPoint x: 345, startPoint y: 448, endPoint x: 345, endPoint y: 438, distance: 10.0
click at [345, 448] on button "Seat-based model" at bounding box center [461, 430] width 346 height 41
click at [345, 399] on button "Flat fee subscription" at bounding box center [461, 389] width 346 height 41
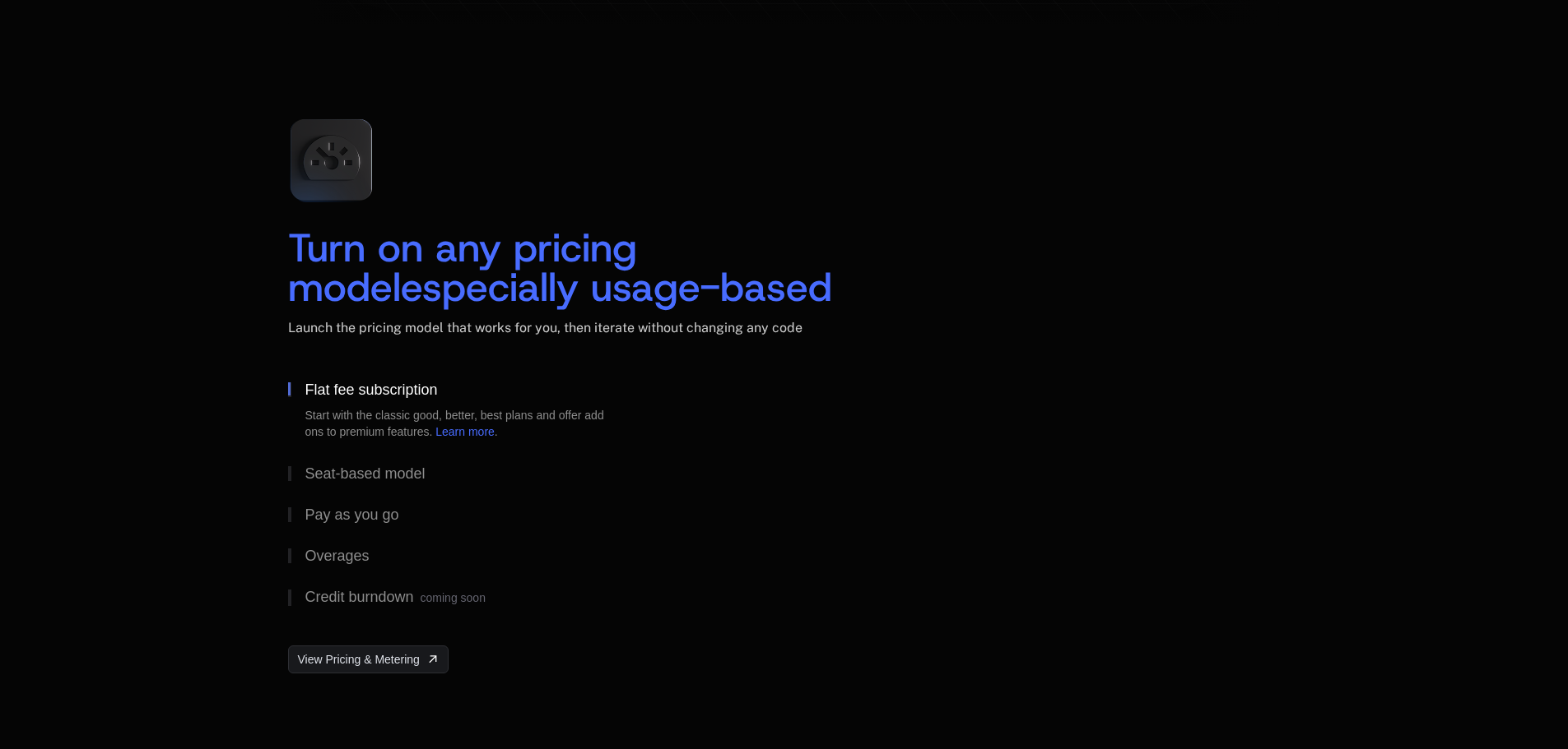
click at [352, 434] on div "Start with the classic good, better, best plans and offer add ons to premium fe…" at bounding box center [461, 424] width 313 height 33
click at [359, 478] on div "Seat-based model" at bounding box center [364, 474] width 120 height 15
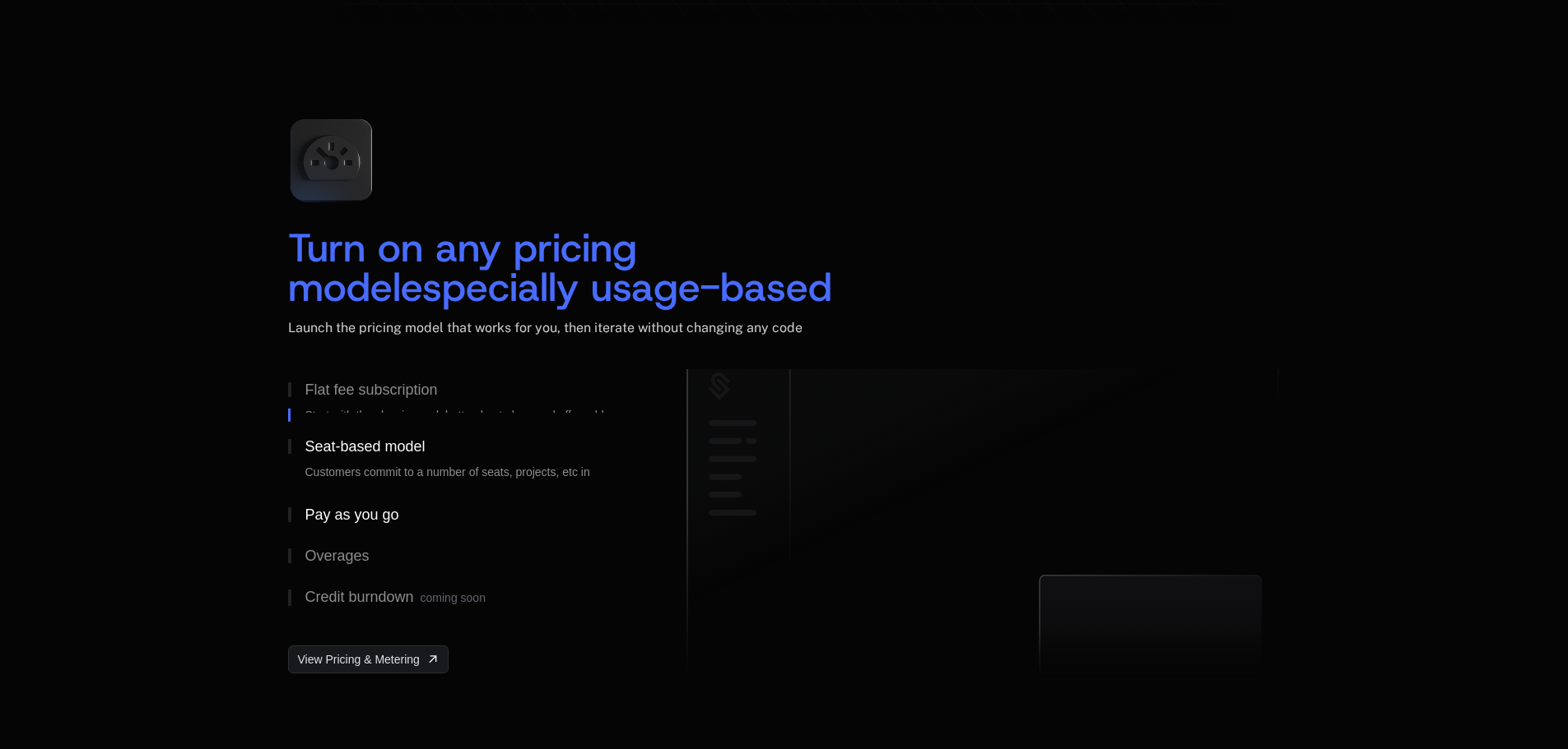
click at [360, 510] on div "Pay as you go" at bounding box center [351, 515] width 94 height 15
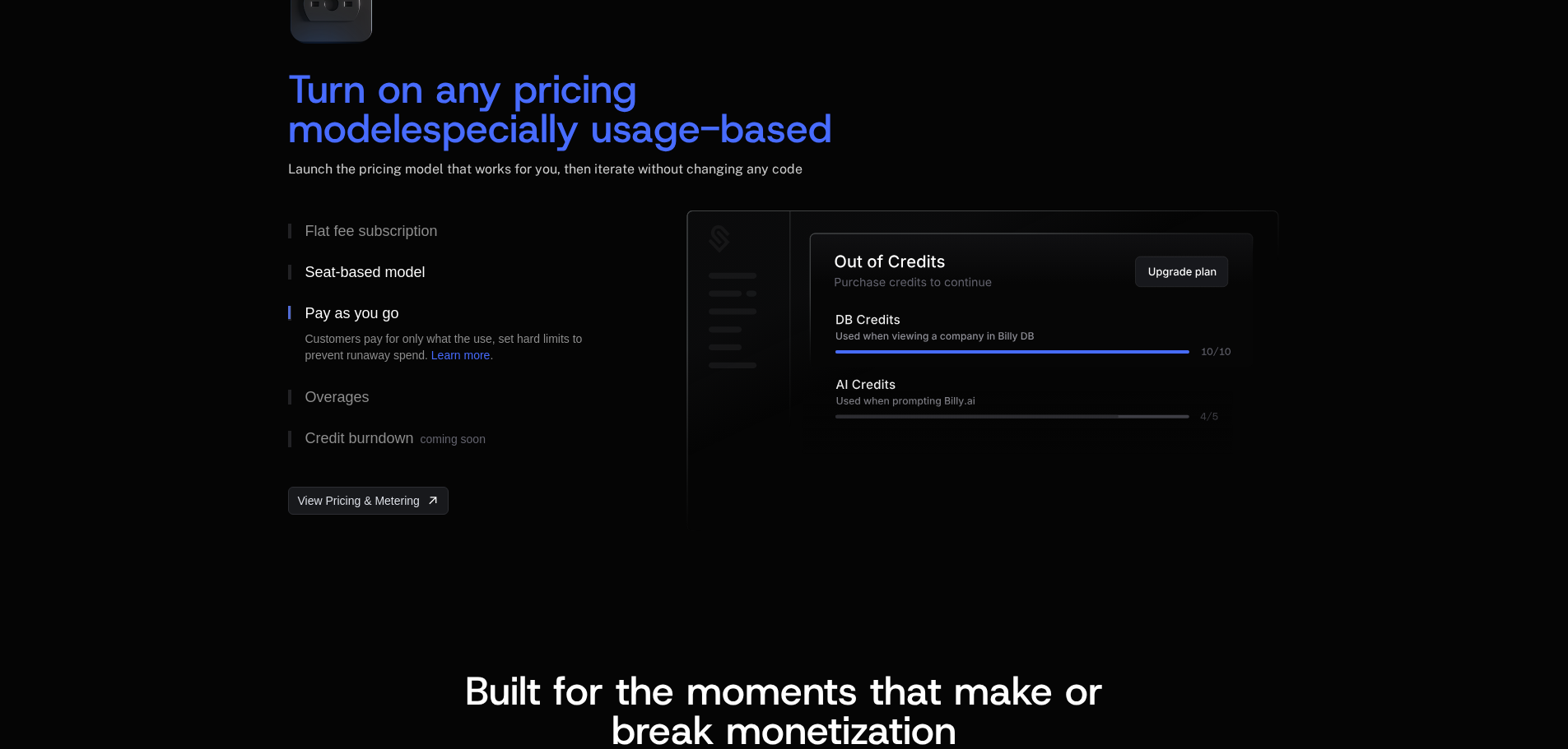
scroll to position [2468, 0]
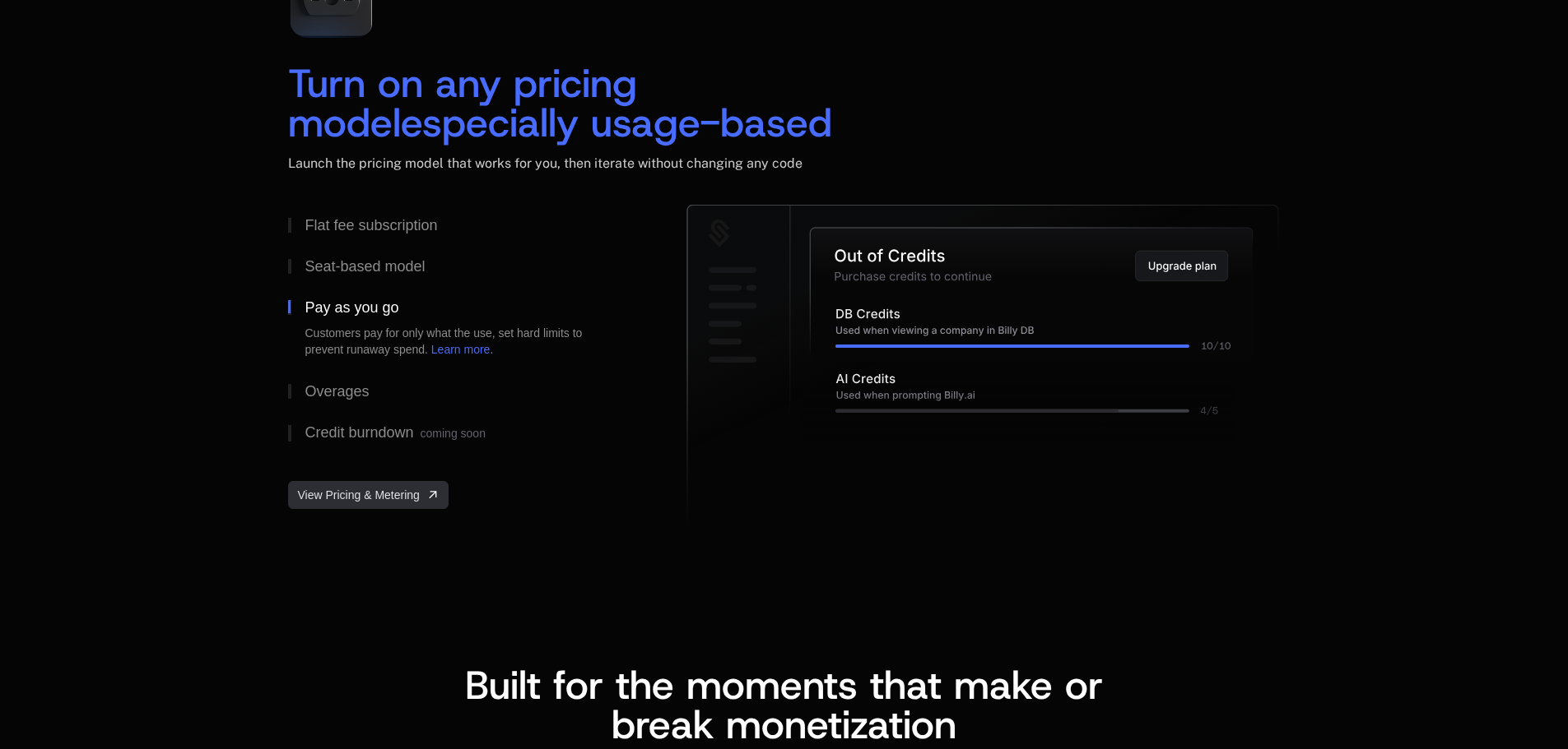
click at [411, 500] on span "View Pricing & Metering" at bounding box center [358, 495] width 122 height 16
